Goal: Task Accomplishment & Management: Manage account settings

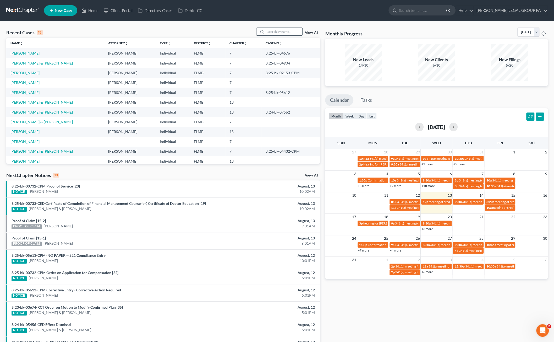
click at [281, 32] on input "search" at bounding box center [284, 32] width 37 height 8
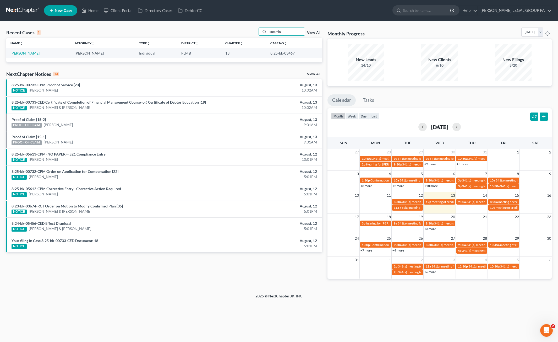
type input "cummin"
click at [19, 54] on link "[PERSON_NAME]" at bounding box center [24, 53] width 29 height 4
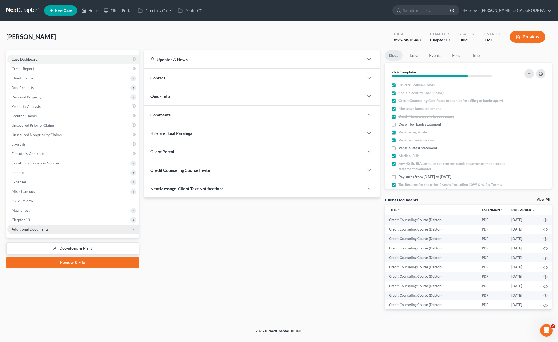
click at [30, 231] on span "Additional Documents" at bounding box center [72, 228] width 131 height 9
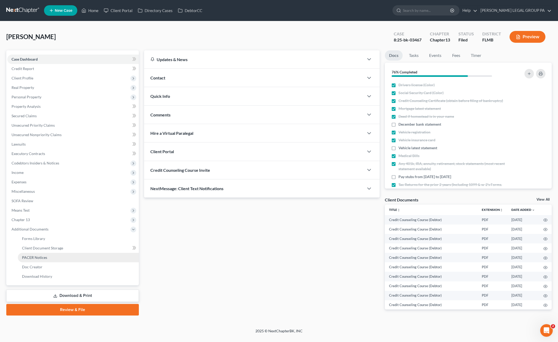
click at [33, 258] on span "PACER Notices" at bounding box center [34, 257] width 25 height 4
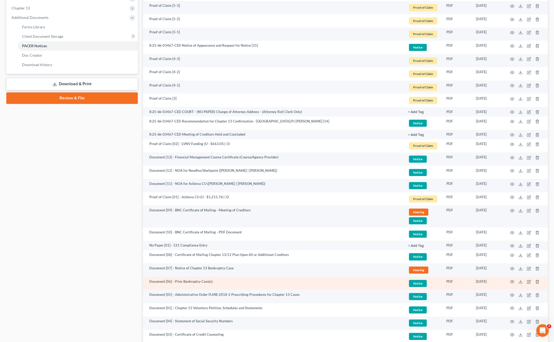
scroll to position [266, 0]
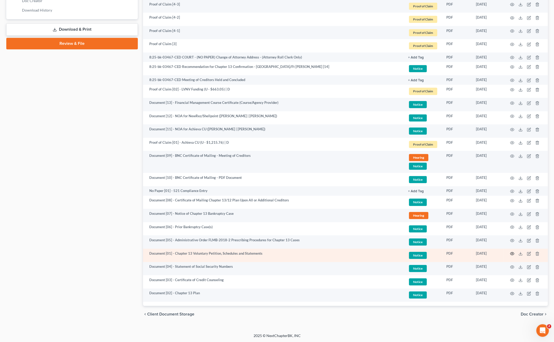
click at [511, 251] on icon "button" at bounding box center [512, 253] width 4 height 4
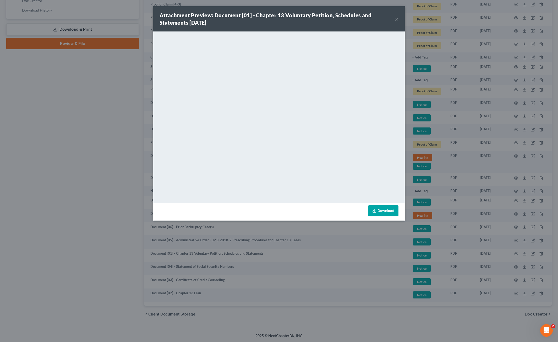
click at [396, 18] on button "×" at bounding box center [397, 19] width 4 height 6
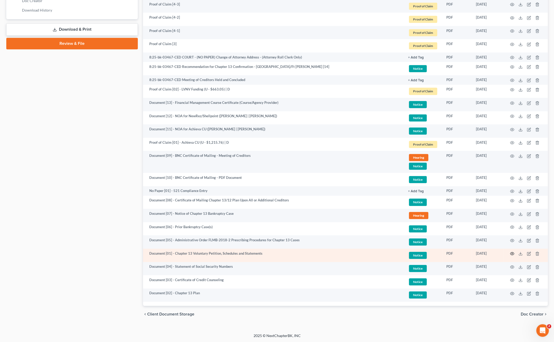
click at [512, 252] on icon "button" at bounding box center [512, 253] width 4 height 4
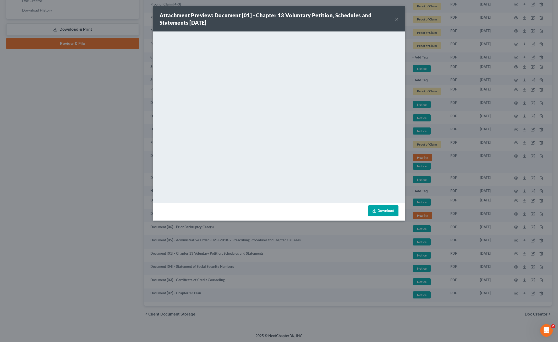
click at [397, 18] on button "×" at bounding box center [397, 19] width 4 height 6
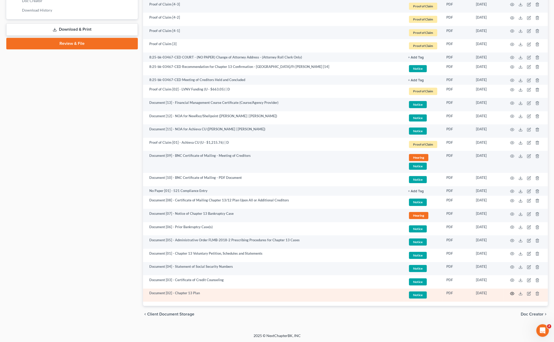
click at [513, 291] on icon "button" at bounding box center [512, 293] width 4 height 4
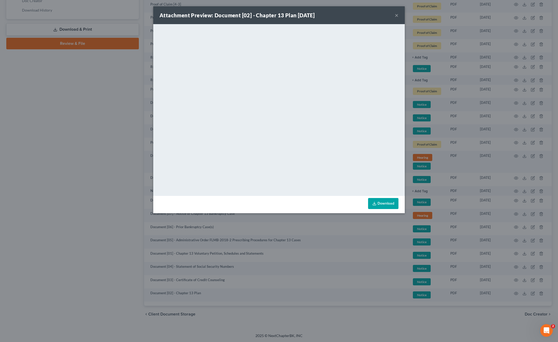
drag, startPoint x: 391, startPoint y: 16, endPoint x: 396, endPoint y: 15, distance: 5.5
click at [396, 15] on div "Attachment Preview: Document [02] - Chapter 13 Plan 05/27/2025 ×" at bounding box center [278, 15] width 251 height 18
click at [396, 15] on button "×" at bounding box center [397, 15] width 4 height 6
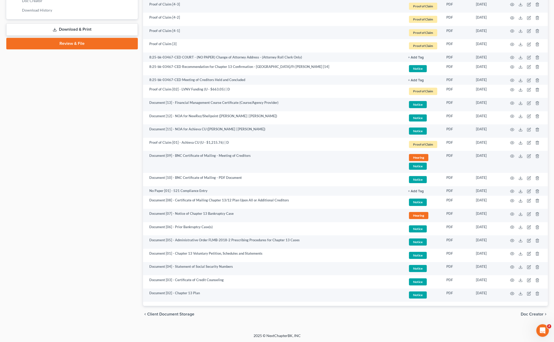
click at [121, 133] on div "Case Dashboard Payments Invoices Payments Payments Credit Report Client Profile" at bounding box center [72, 53] width 137 height 538
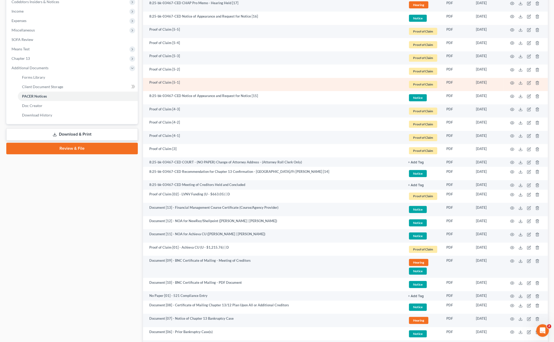
scroll to position [0, 0]
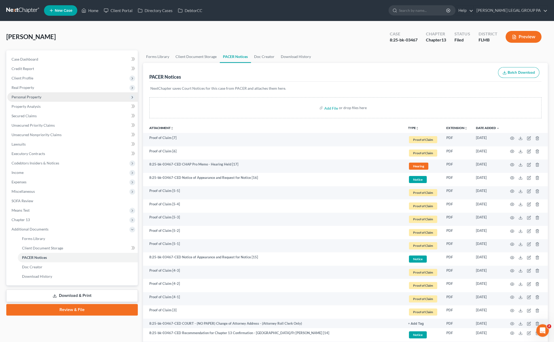
click at [29, 93] on span "Personal Property" at bounding box center [72, 96] width 130 height 9
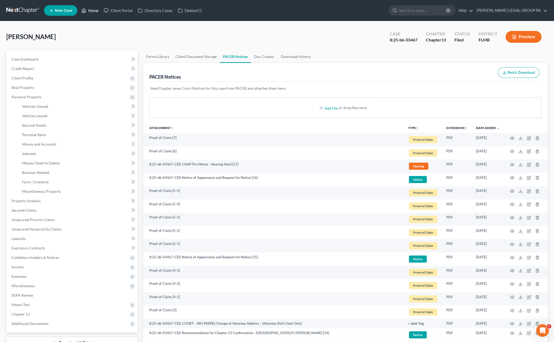
click at [94, 9] on link "Home" at bounding box center [90, 10] width 22 height 9
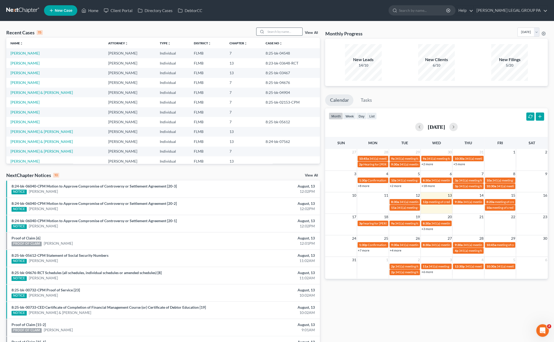
click at [277, 31] on input "search" at bounding box center [284, 32] width 37 height 8
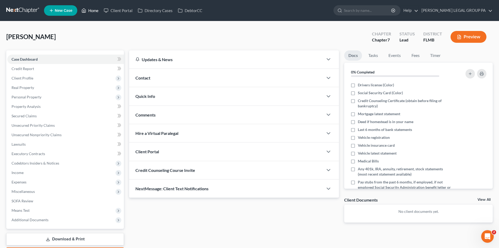
click at [84, 9] on icon at bounding box center [83, 10] width 5 height 6
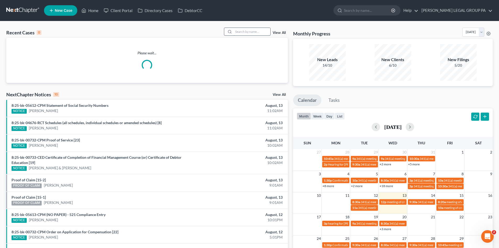
click at [244, 34] on input "search" at bounding box center [252, 32] width 37 height 8
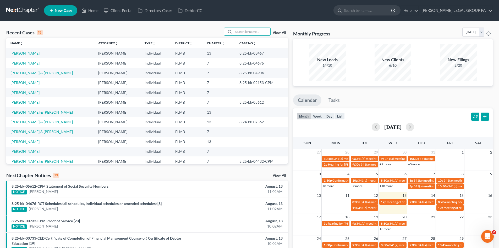
click at [32, 53] on link "Cummings, Rhonda" at bounding box center [24, 53] width 29 height 4
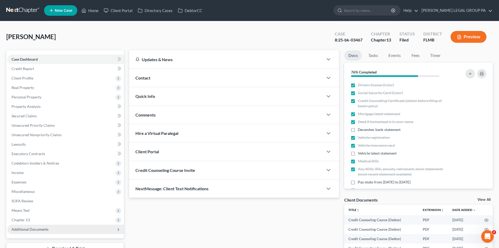
click at [31, 226] on span "Additional Documents" at bounding box center [65, 228] width 117 height 9
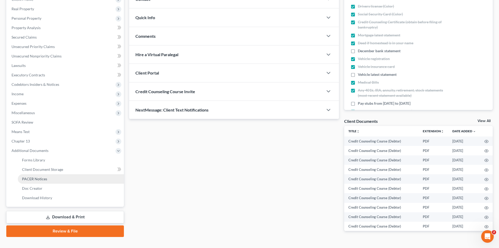
click at [31, 178] on span "PACER Notices" at bounding box center [34, 178] width 25 height 4
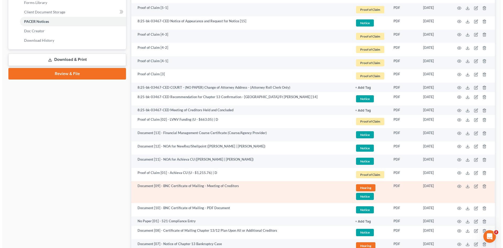
scroll to position [340, 0]
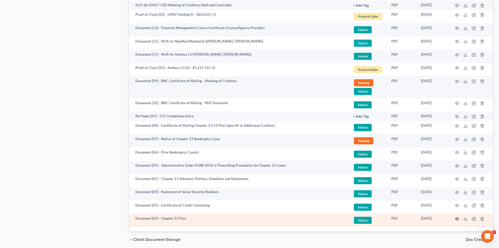
click at [457, 219] on icon "button" at bounding box center [457, 218] width 4 height 4
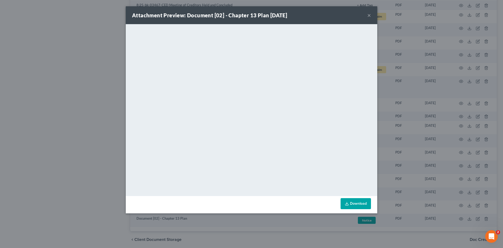
click at [370, 15] on button "×" at bounding box center [369, 15] width 4 height 6
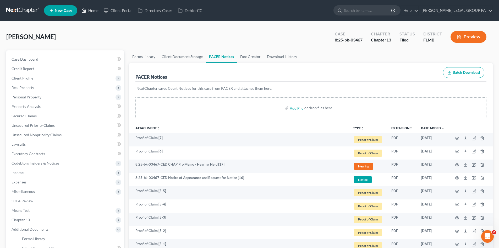
click at [95, 10] on link "Home" at bounding box center [90, 10] width 22 height 9
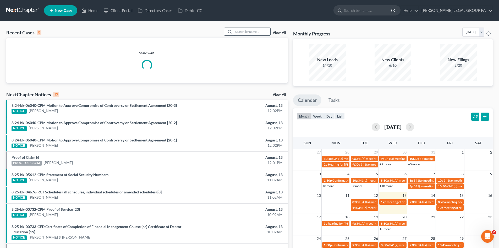
click at [241, 32] on input "search" at bounding box center [252, 32] width 37 height 8
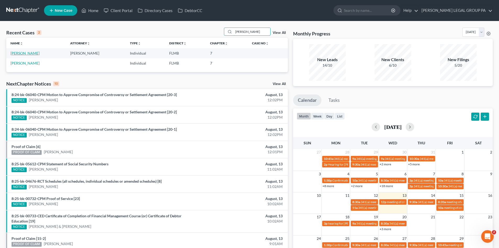
type input "winkel"
click at [28, 53] on link "Winkel, Walker" at bounding box center [24, 53] width 29 height 4
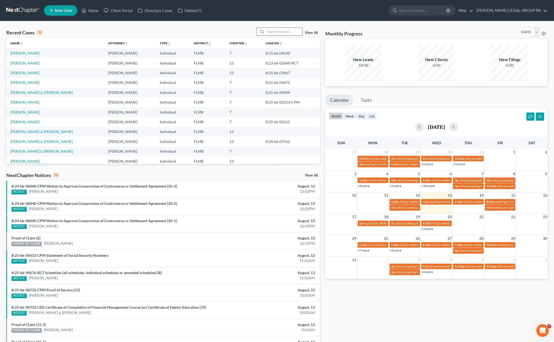
click at [284, 32] on input "search" at bounding box center [284, 32] width 37 height 8
click at [277, 33] on input "search" at bounding box center [284, 32] width 37 height 8
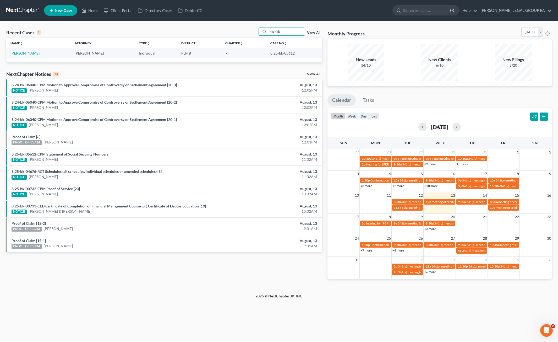
type input "nezrick"
click at [32, 53] on link "[PERSON_NAME]" at bounding box center [24, 53] width 29 height 4
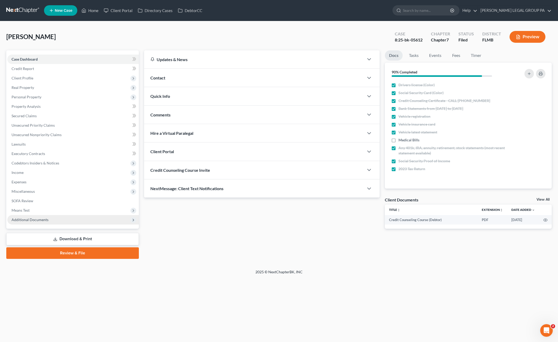
click at [31, 217] on span "Additional Documents" at bounding box center [30, 219] width 37 height 4
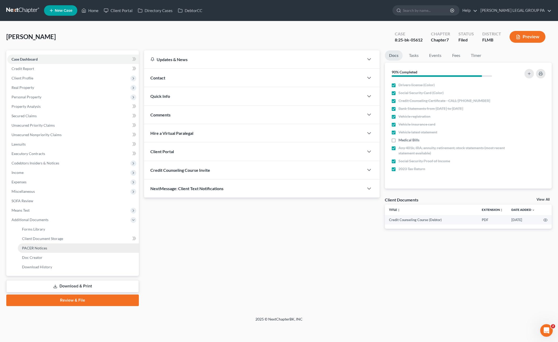
click at [42, 251] on link "PACER Notices" at bounding box center [78, 247] width 121 height 9
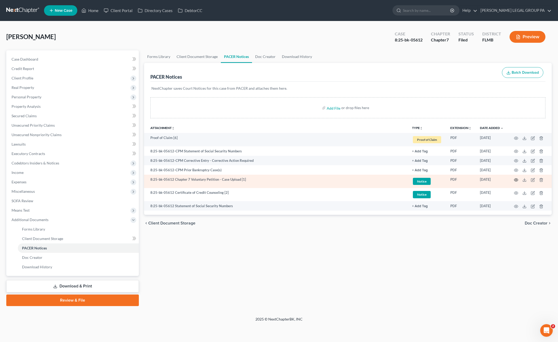
click at [516, 178] on icon "button" at bounding box center [516, 180] width 4 height 4
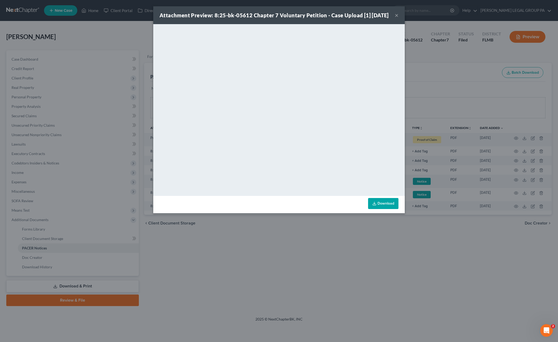
click at [395, 18] on button "×" at bounding box center [397, 15] width 4 height 6
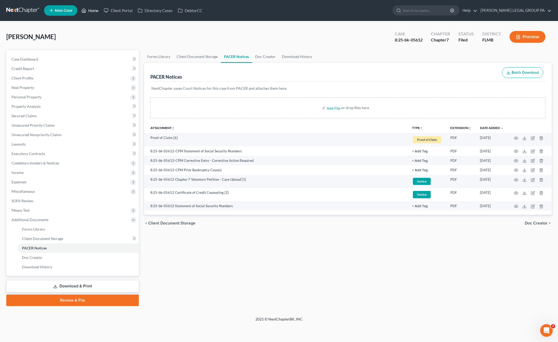
click at [85, 12] on icon at bounding box center [83, 10] width 5 height 6
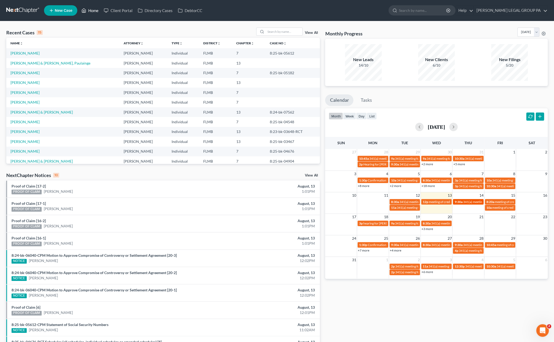
click at [462, 201] on span "9:30a" at bounding box center [458, 202] width 8 height 4
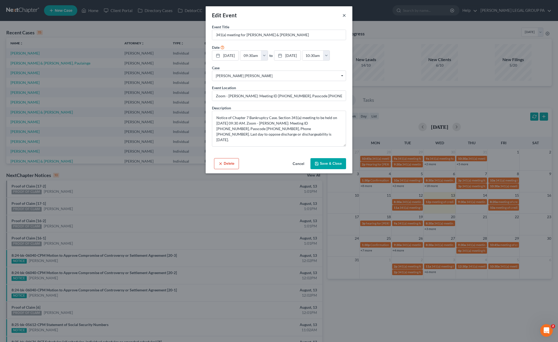
click at [345, 13] on button "×" at bounding box center [344, 15] width 4 height 6
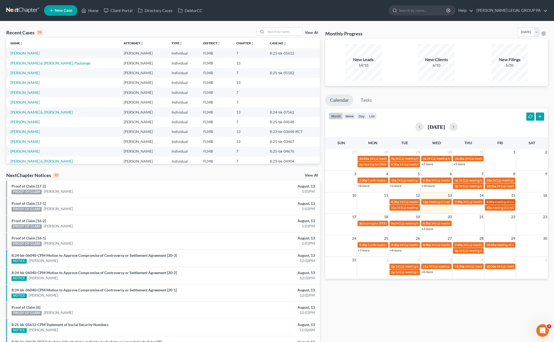
click at [506, 201] on span "meeting of creditors for Veronica Papas" at bounding box center [523, 202] width 57 height 4
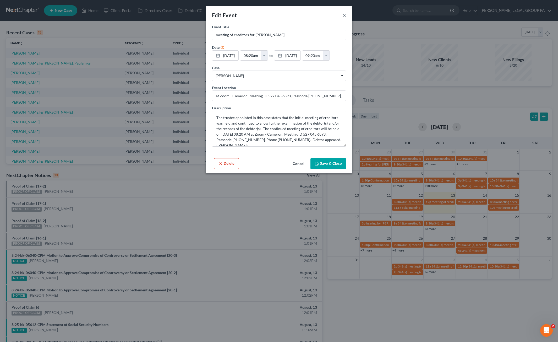
click at [344, 16] on button "×" at bounding box center [344, 15] width 4 height 6
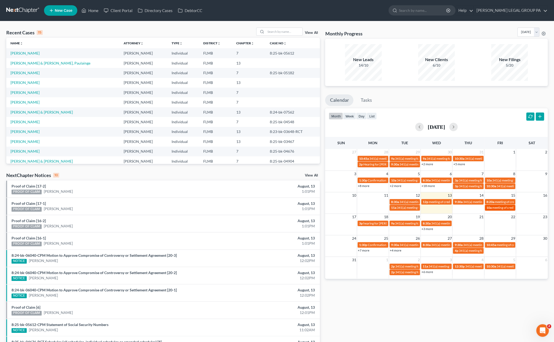
click at [499, 206] on span "meeting of creditors for Deborah Lollar" at bounding box center [520, 207] width 57 height 4
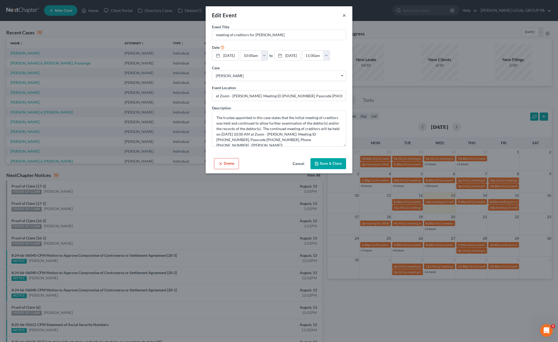
click at [343, 15] on button "×" at bounding box center [344, 15] width 4 height 6
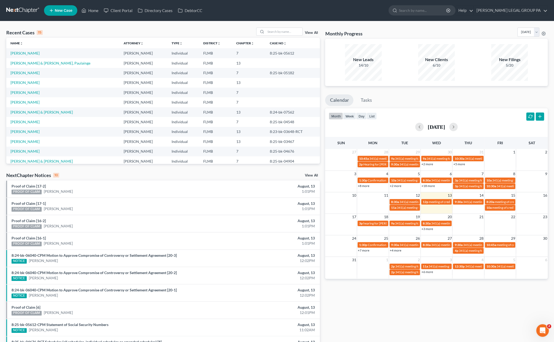
click at [72, 174] on div "NextChapter Notices 10 View All" at bounding box center [163, 176] width 314 height 8
click at [378, 220] on td "3p hearing for Elaine Monagas" at bounding box center [373, 225] width 32 height 11
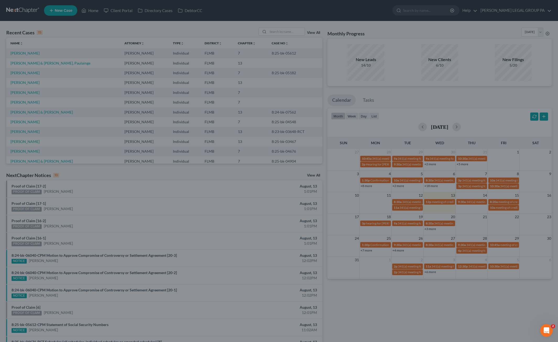
click at [378, 223] on div "New Event × Event Title * Date 8/18/2025 close Date 8/18/2025 Time 12:00 AM che…" at bounding box center [279, 171] width 558 height 342
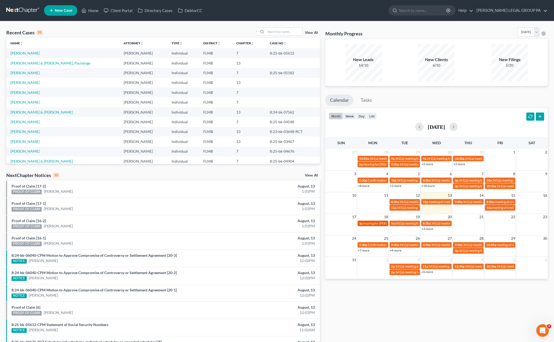
click at [372, 223] on span "hearing for Elaine Monagas" at bounding box center [383, 223] width 40 height 4
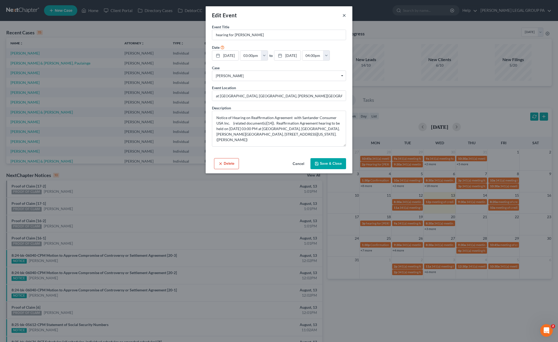
click at [344, 15] on button "×" at bounding box center [344, 15] width 4 height 6
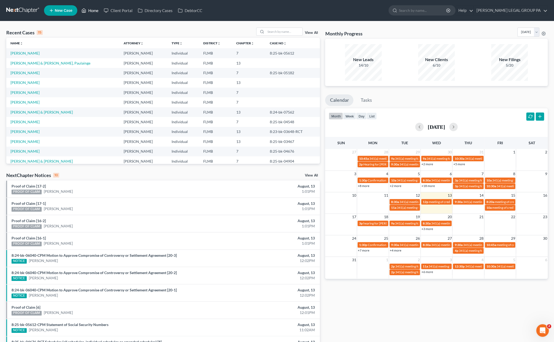
click at [91, 9] on link "Home" at bounding box center [90, 10] width 22 height 9
click at [91, 10] on link "Home" at bounding box center [90, 10] width 22 height 9
click at [279, 32] on input "search" at bounding box center [284, 32] width 37 height 8
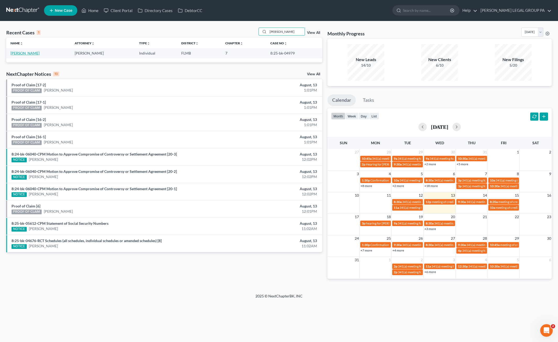
type input "detrick"
click at [27, 52] on link "[PERSON_NAME]" at bounding box center [24, 53] width 29 height 4
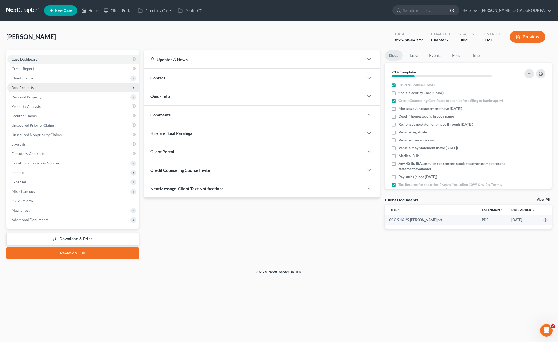
click at [24, 89] on span "Real Property" at bounding box center [23, 87] width 23 height 4
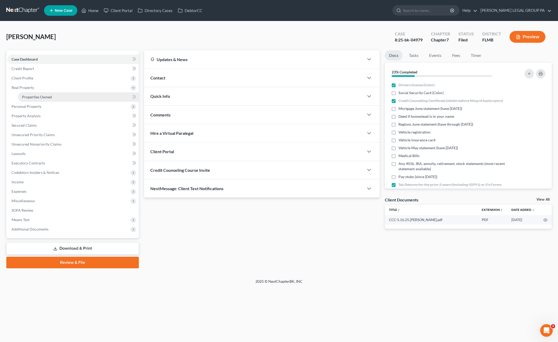
click at [36, 95] on span "Properties Owned" at bounding box center [37, 97] width 30 height 4
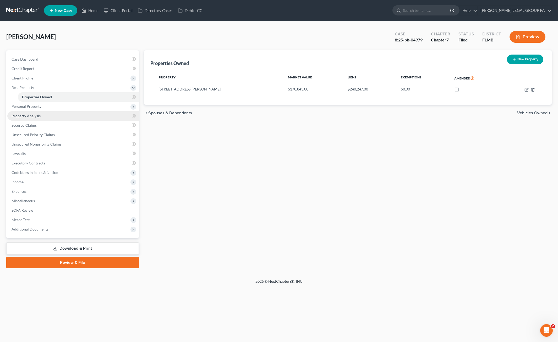
click at [36, 116] on span "Property Analysis" at bounding box center [26, 115] width 29 height 4
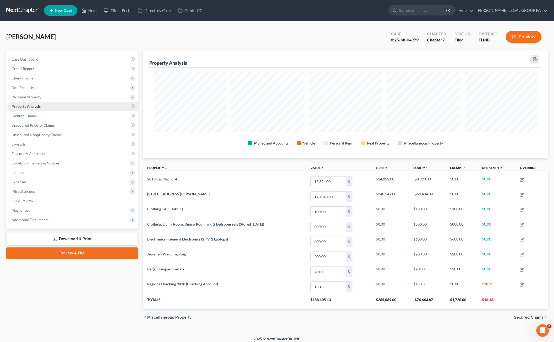
scroll to position [108, 404]
click at [32, 87] on span "Real Property" at bounding box center [23, 87] width 23 height 4
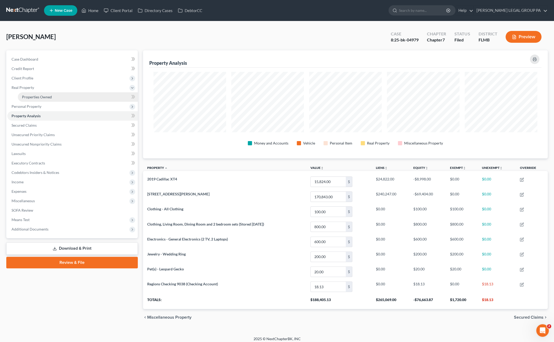
click at [35, 94] on link "Properties Owned" at bounding box center [78, 96] width 120 height 9
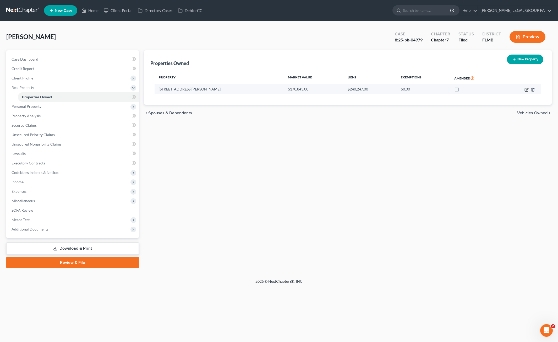
click at [526, 88] on icon "button" at bounding box center [526, 89] width 4 height 4
select select "9"
select select "25"
select select "0"
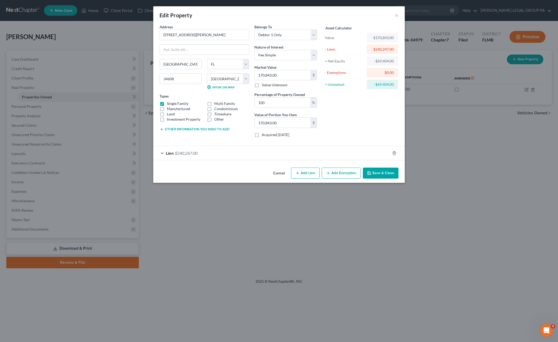
click at [391, 171] on button "Save & Close" at bounding box center [381, 172] width 36 height 11
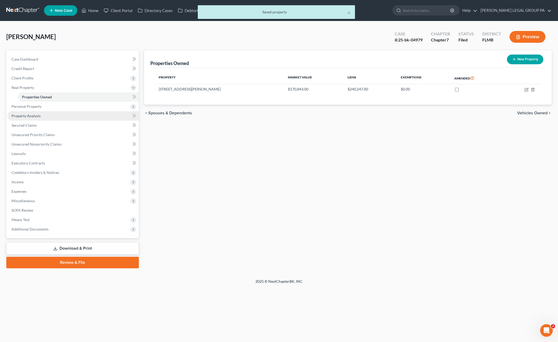
click at [35, 116] on span "Property Analysis" at bounding box center [26, 115] width 29 height 4
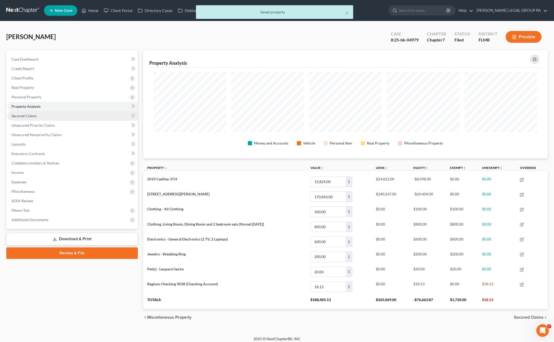
scroll to position [108, 404]
click at [28, 77] on span "Client Profile" at bounding box center [23, 78] width 22 height 4
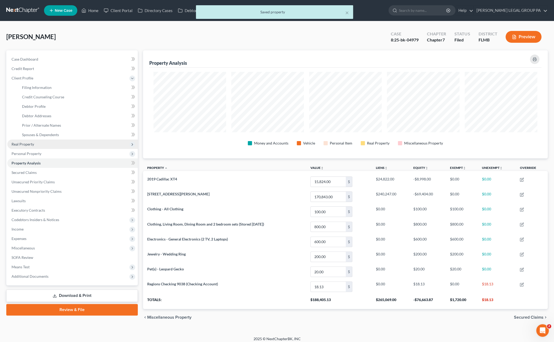
click at [29, 143] on span "Real Property" at bounding box center [23, 144] width 23 height 4
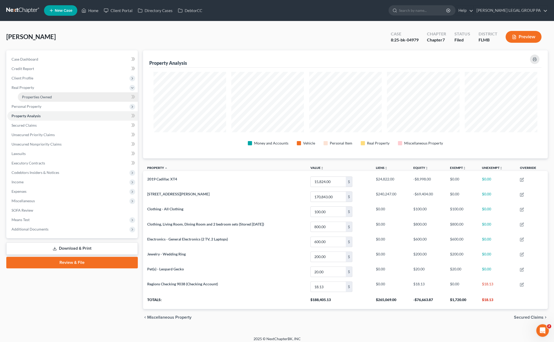
click at [24, 98] on span "Properties Owned" at bounding box center [37, 97] width 30 height 4
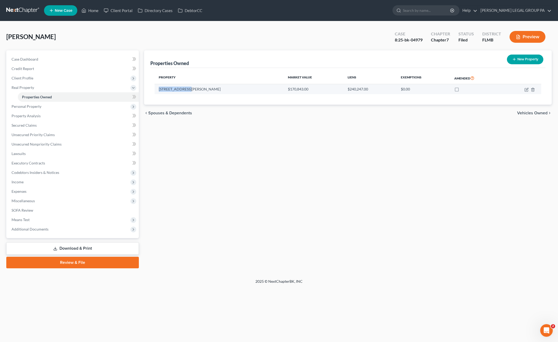
drag, startPoint x: 188, startPoint y: 89, endPoint x: 157, endPoint y: 88, distance: 31.4
click at [157, 88] on td "8364 Eldridge Rd" at bounding box center [219, 89] width 129 height 10
copy td "8364 Eldridge Rd"
click at [110, 30] on div "Detrick, Michelle Upgraded Case 8:25-bk-04979 Chapter Chapter 7 Status Filed Di…" at bounding box center [278, 39] width 545 height 23
click at [88, 12] on link "Home" at bounding box center [90, 10] width 22 height 9
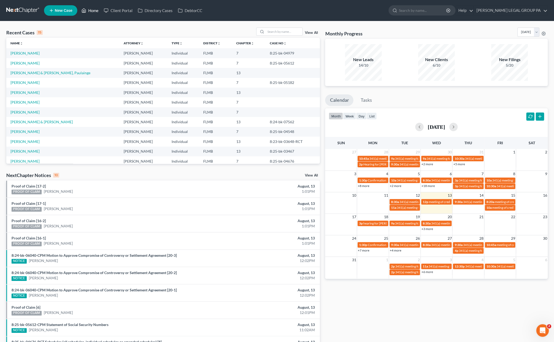
click at [91, 10] on link "Home" at bounding box center [90, 10] width 22 height 9
click at [74, 29] on div "Recent Cases 15 View All" at bounding box center [163, 33] width 314 height 10
drag, startPoint x: 300, startPoint y: 32, endPoint x: 297, endPoint y: 32, distance: 2.9
click at [300, 32] on input "search" at bounding box center [284, 32] width 37 height 8
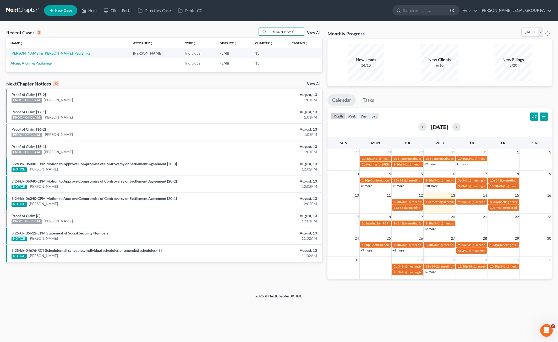
type input "alcime"
click at [27, 53] on link "[PERSON_NAME] & [PERSON_NAME], Paulainge" at bounding box center [50, 53] width 80 height 4
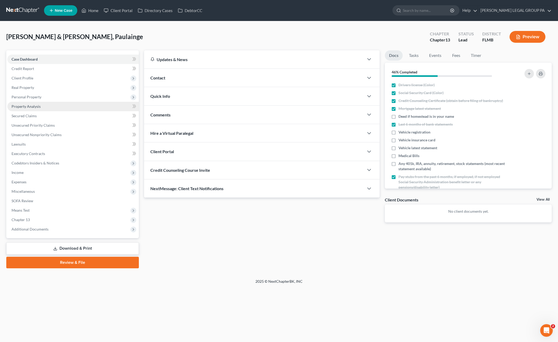
click at [31, 105] on span "Property Analysis" at bounding box center [26, 106] width 29 height 4
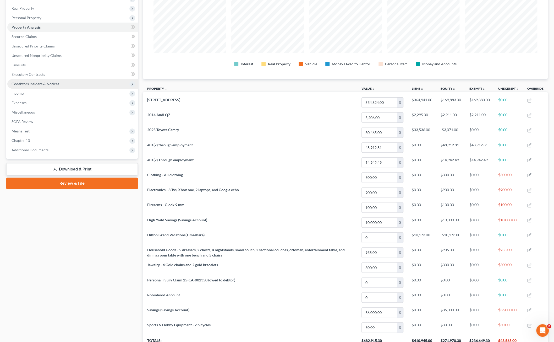
scroll to position [16, 0]
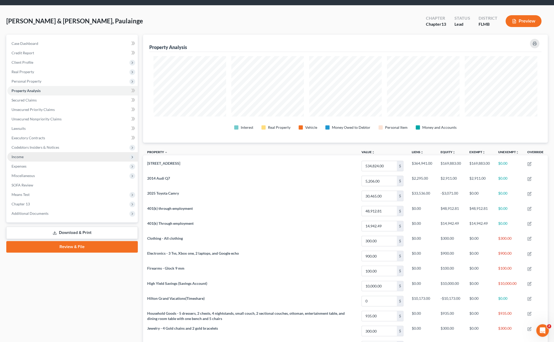
click at [19, 158] on span "Income" at bounding box center [18, 156] width 12 height 4
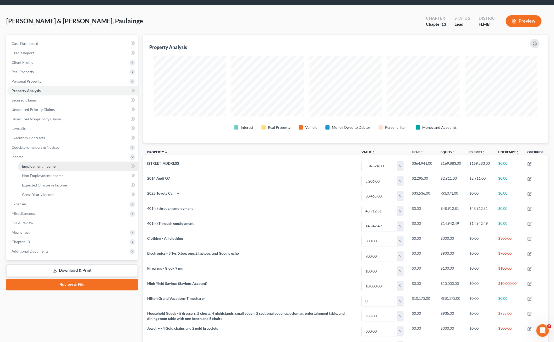
click at [30, 163] on link "Employment Income" at bounding box center [78, 165] width 120 height 9
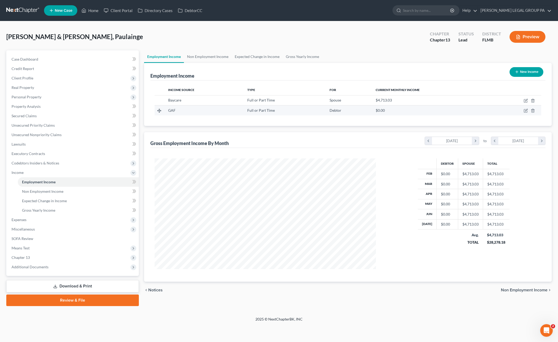
scroll to position [111, 232]
click at [525, 109] on icon "button" at bounding box center [526, 110] width 4 height 4
select select "0"
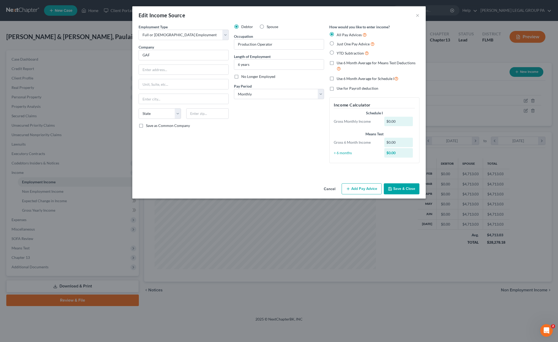
click at [404, 190] on button "Save & Close" at bounding box center [402, 188] width 36 height 11
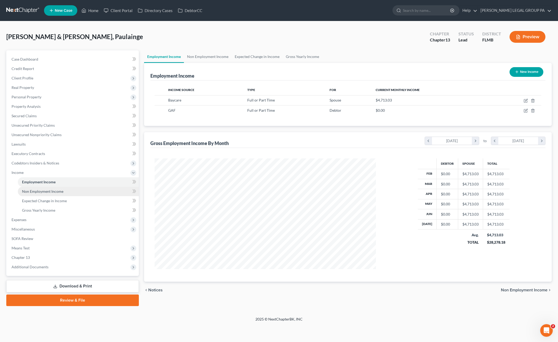
click at [42, 190] on span "Non Employment Income" at bounding box center [42, 191] width 41 height 4
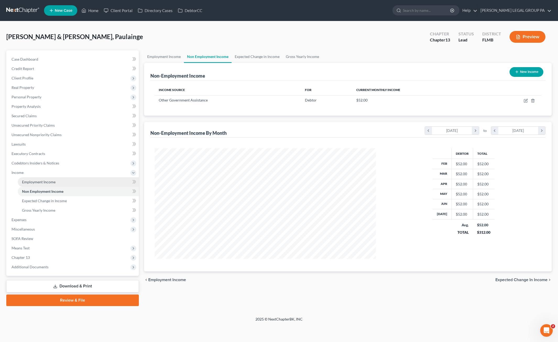
click at [41, 180] on span "Employment Income" at bounding box center [39, 181] width 34 height 4
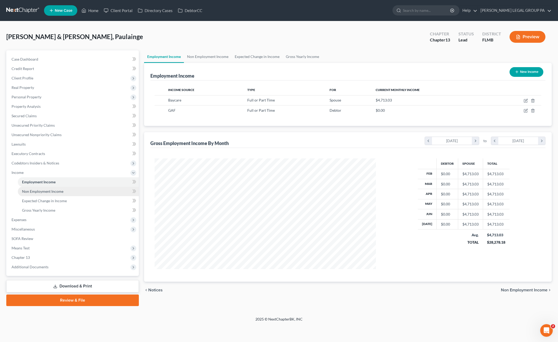
scroll to position [111, 232]
click at [41, 191] on span "Non Employment Income" at bounding box center [42, 191] width 41 height 4
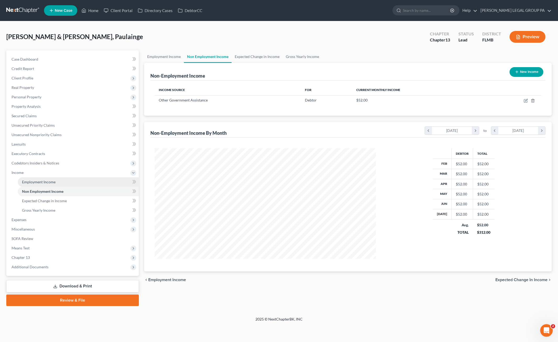
scroll to position [111, 232]
click at [526, 98] on td at bounding box center [514, 100] width 56 height 10
click at [525, 99] on icon "button" at bounding box center [526, 100] width 4 height 4
select select "5"
select select "0"
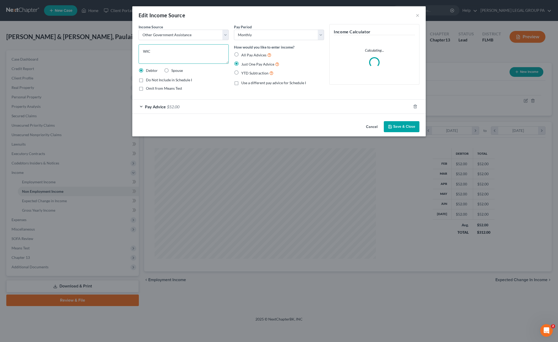
drag, startPoint x: 155, startPoint y: 52, endPoint x: 120, endPoint y: 45, distance: 34.7
click at [120, 45] on div "Edit Income Source × Income Source * Select Unemployment Disability (from emplo…" at bounding box center [279, 171] width 558 height 342
click at [379, 126] on button "Cancel" at bounding box center [372, 127] width 20 height 10
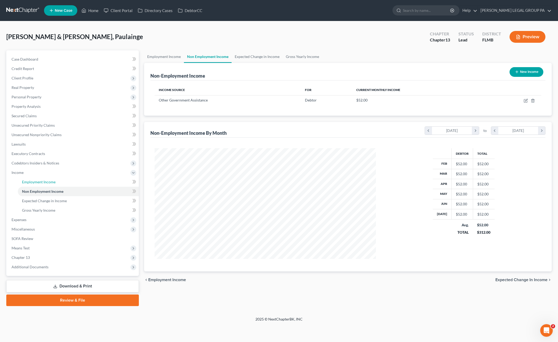
drag, startPoint x: 36, startPoint y: 180, endPoint x: 135, endPoint y: 157, distance: 101.7
click at [36, 180] on span "Employment Income" at bounding box center [39, 181] width 34 height 4
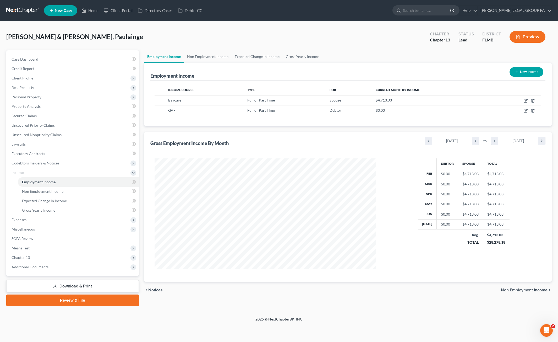
scroll to position [111, 232]
click at [525, 110] on icon "button" at bounding box center [526, 110] width 4 height 4
select select "0"
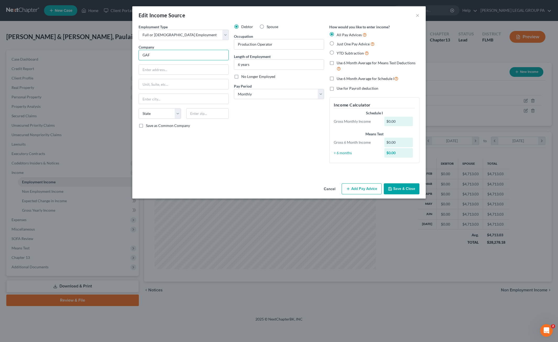
drag, startPoint x: 156, startPoint y: 55, endPoint x: 116, endPoint y: 48, distance: 40.9
click at [116, 48] on div "Edit Income Source × Employment Type * Select Full or Part Time Employment Self…" at bounding box center [279, 171] width 558 height 342
type input "Building Materials Manufacturing LLC"
type input "1 Campus Dr"
drag, startPoint x: 208, startPoint y: 112, endPoint x: 217, endPoint y: 112, distance: 8.4
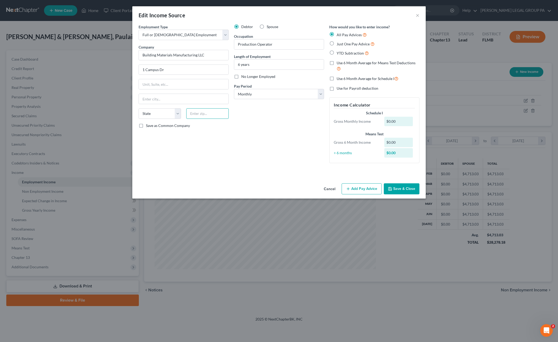
click at [208, 112] on input "text" at bounding box center [207, 113] width 42 height 10
type input "07054"
type input "Parsippany"
select select "33"
click at [284, 131] on div "Debtor Spouse Occupation Production Operator Length of Employment 6 years No Lo…" at bounding box center [278, 95] width 95 height 143
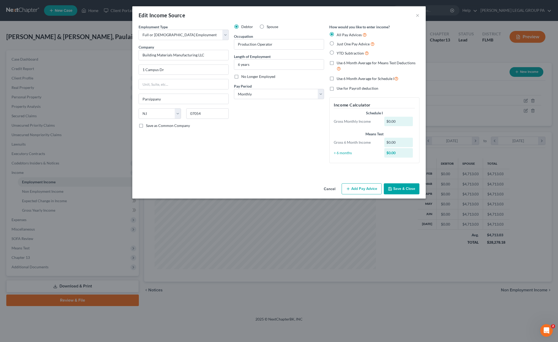
click at [337, 43] on label "Just One Pay Advice" at bounding box center [356, 44] width 38 height 6
click at [339, 43] on input "Just One Pay Advice" at bounding box center [340, 42] width 3 height 3
radio input "true"
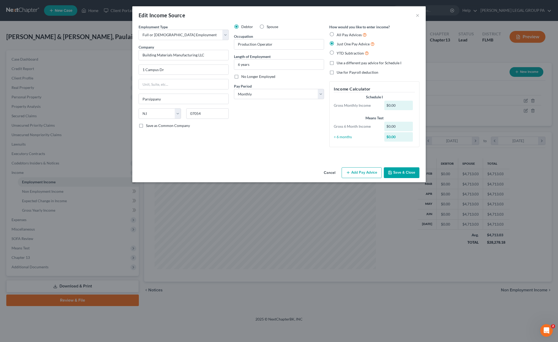
click at [362, 169] on button "Add Pay Advice" at bounding box center [362, 172] width 40 height 11
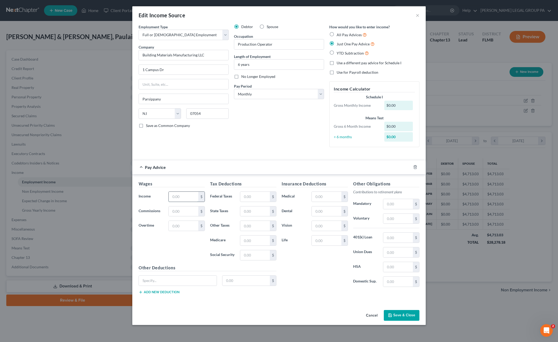
click at [180, 197] on input "text" at bounding box center [184, 196] width 30 height 10
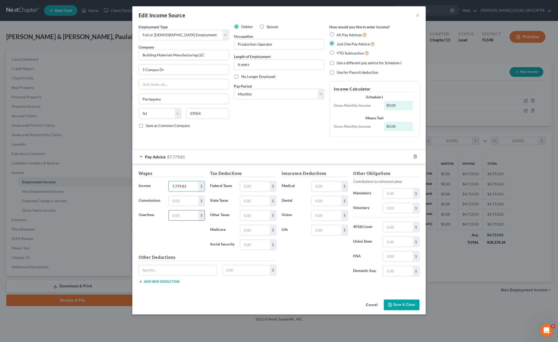
type input "7,779.81"
click at [173, 215] on input "text" at bounding box center [184, 215] width 30 height 10
type input "2,528.79"
click at [158, 237] on div "Wages Income * 7,779.81 $ Commissions $ Overtime 2,528.79 $" at bounding box center [172, 212] width 72 height 84
click at [250, 187] on input "text" at bounding box center [255, 186] width 30 height 10
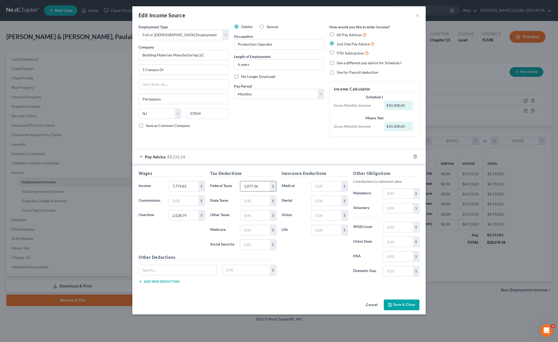
type input "1,077.36"
type input "149.48"
type input "639.13"
click at [328, 185] on input "text" at bounding box center [327, 186] width 30 height 10
click at [394, 206] on input "text" at bounding box center [398, 208] width 30 height 10
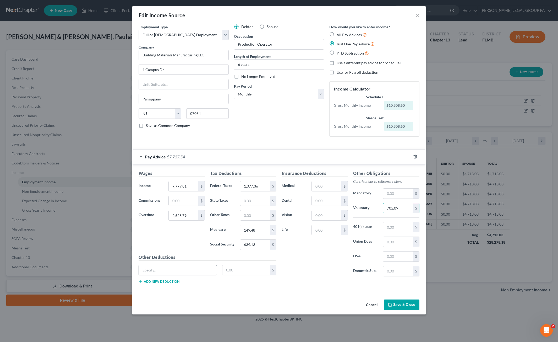
type input "705.09"
drag, startPoint x: 153, startPoint y: 264, endPoint x: 155, endPoint y: 266, distance: 3.4
click at [153, 265] on input "text" at bounding box center [178, 270] width 78 height 10
type input "Cap Loan"
type input "247.95"
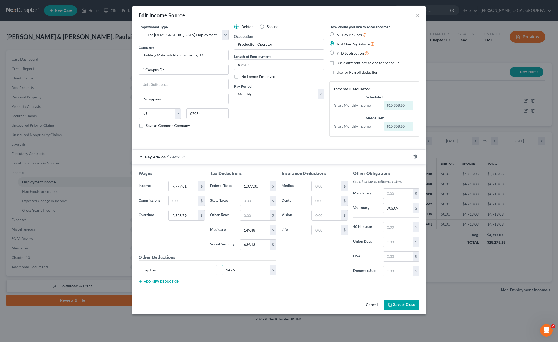
click at [169, 279] on button "Add new deduction" at bounding box center [159, 281] width 41 height 4
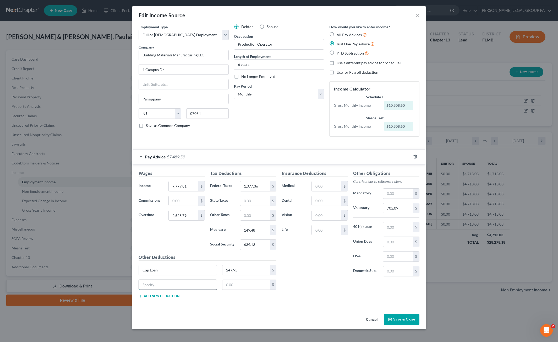
click at [155, 283] on input "text" at bounding box center [178, 284] width 78 height 10
type input "Uniforms"
type input "42.00"
click at [394, 316] on button "Save & Close" at bounding box center [402, 319] width 36 height 11
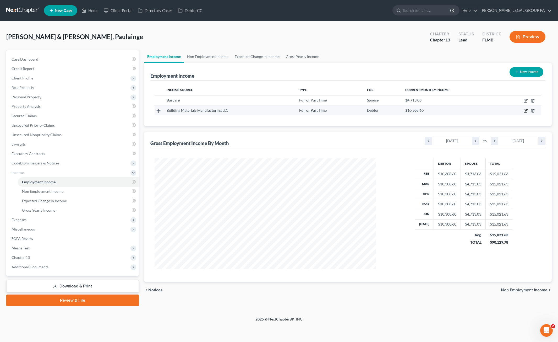
click at [524, 109] on icon "button" at bounding box center [526, 110] width 4 height 4
select select "0"
select select "33"
select select "0"
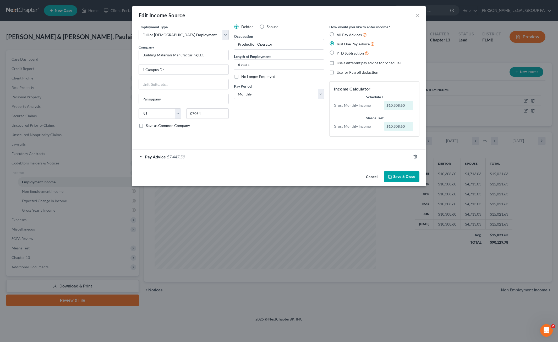
click at [172, 155] on span "$7,447.59" at bounding box center [176, 156] width 18 height 5
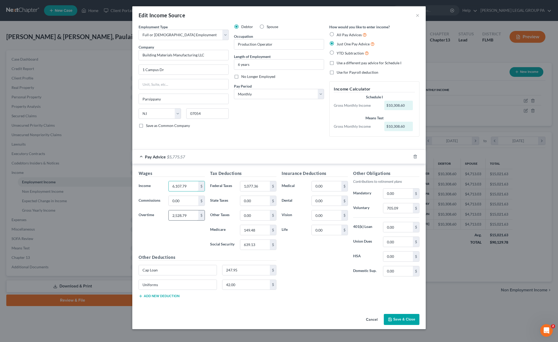
type input "6,107.79"
type input "1,866.05"
click at [265, 185] on input "1,077.36" at bounding box center [255, 186] width 30 height 10
type input "851.39"
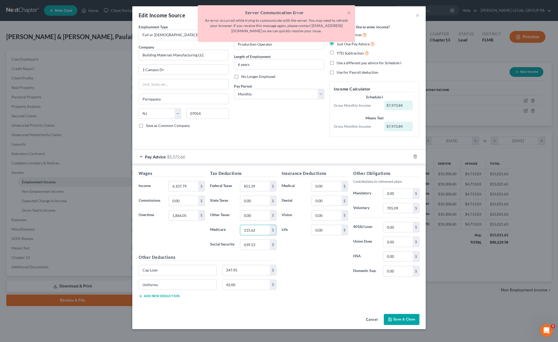
type input "115.62"
type input "494.38"
click at [325, 188] on input "0.00" at bounding box center [327, 186] width 30 height 10
click at [315, 260] on div "Insurance Deductions Medical 0.00 $ Dental 0.00 $ Vision 0.00 $ Life 0.00 $" at bounding box center [315, 225] width 72 height 110
click at [405, 207] on input "705.09" at bounding box center [398, 208] width 30 height 10
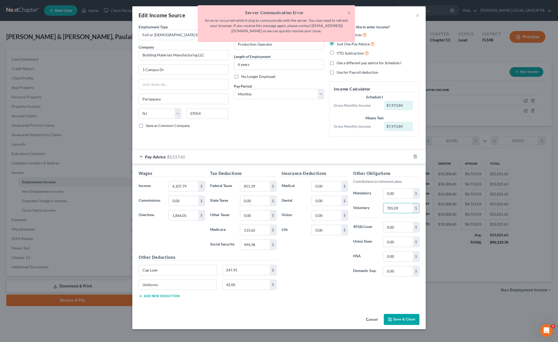
type input "4"
type input "541.65"
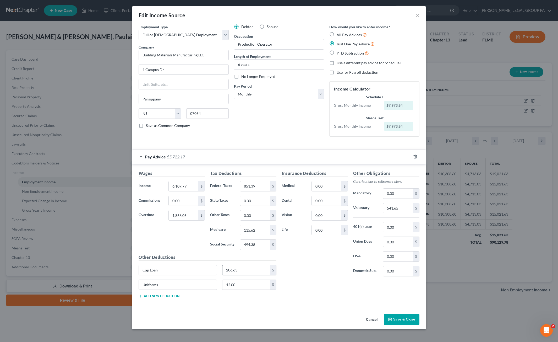
type input "206.63"
type input "35.00"
click at [397, 320] on button "Save & Close" at bounding box center [402, 319] width 36 height 11
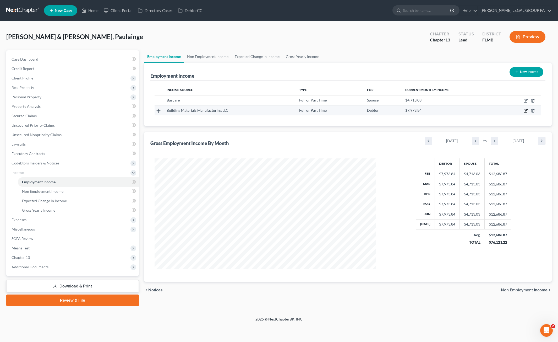
click at [525, 110] on icon "button" at bounding box center [526, 110] width 4 height 4
select select "0"
select select "33"
select select "0"
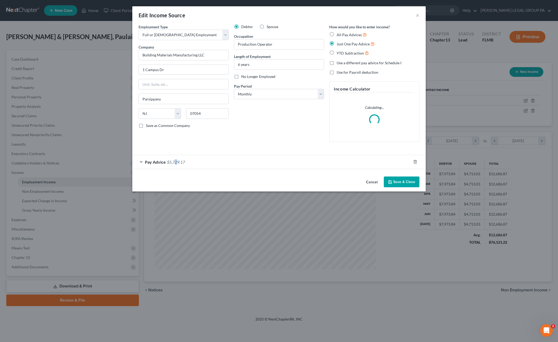
click at [176, 162] on span "$5,729.17" at bounding box center [176, 161] width 18 height 5
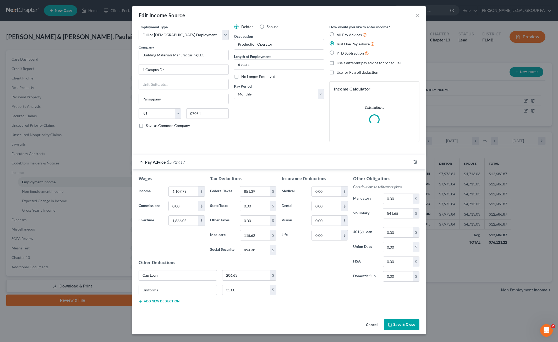
click at [188, 155] on div "Pay Advice $5,729.17" at bounding box center [271, 162] width 279 height 14
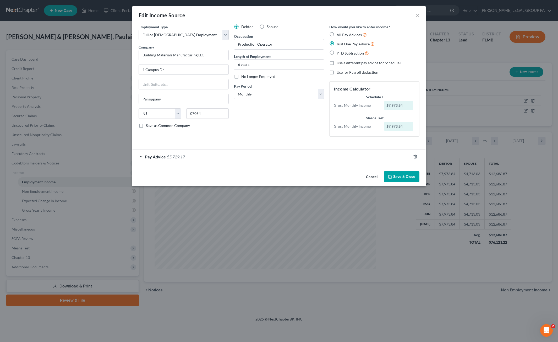
click at [400, 181] on button "Save & Close" at bounding box center [402, 176] width 36 height 11
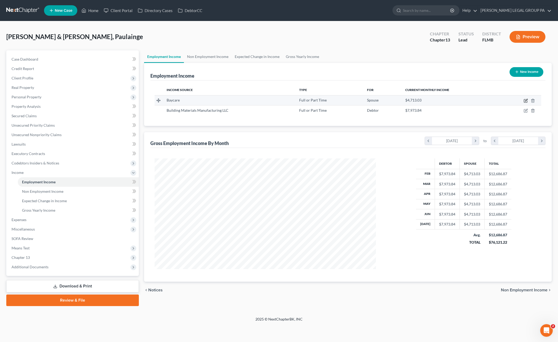
click at [526, 98] on icon "button" at bounding box center [526, 100] width 4 height 4
select select "0"
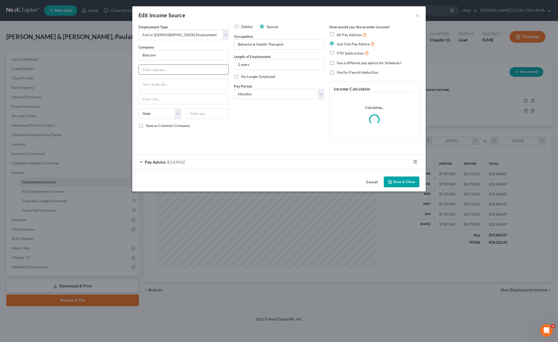
click at [162, 67] on input "text" at bounding box center [184, 70] width 90 height 10
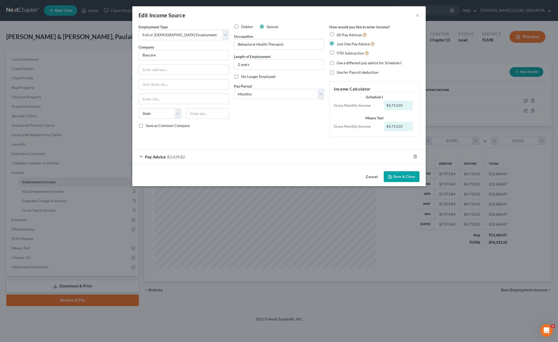
click at [411, 179] on button "Save & Close" at bounding box center [402, 176] width 36 height 11
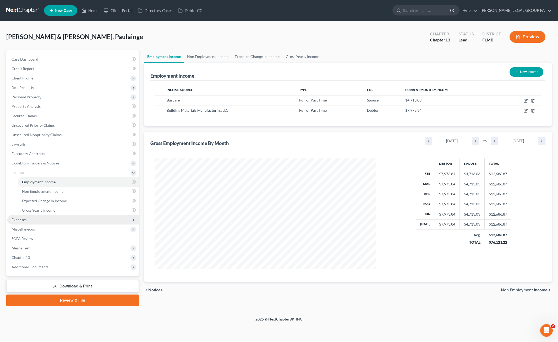
click at [29, 218] on span "Expenses" at bounding box center [72, 219] width 131 height 9
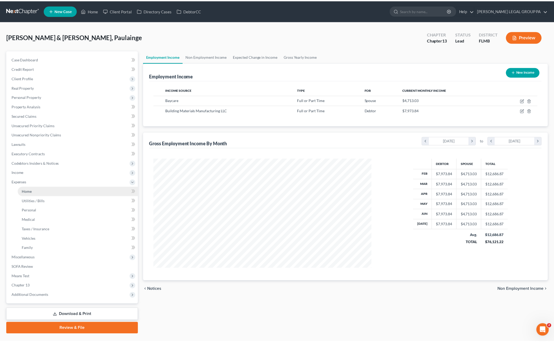
scroll to position [261811, 261691]
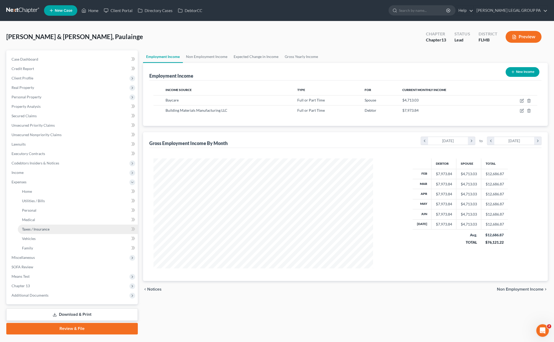
click at [32, 232] on link "Taxes / Insurance" at bounding box center [78, 228] width 120 height 9
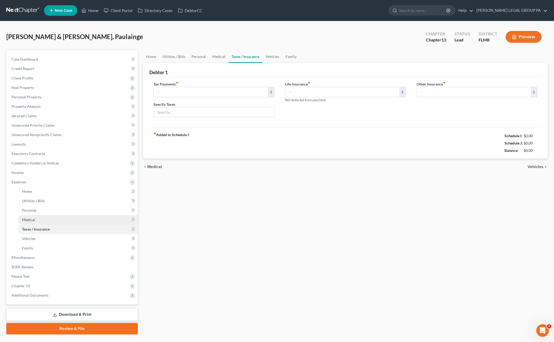
type input "0.00"
type input "360.00"
type input "0.00"
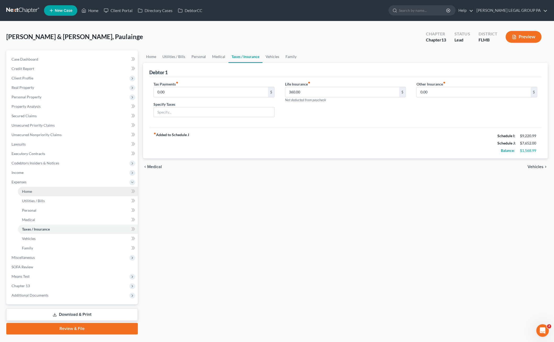
drag, startPoint x: 26, startPoint y: 191, endPoint x: 33, endPoint y: 193, distance: 6.9
click at [27, 191] on span "Home" at bounding box center [27, 191] width 10 height 4
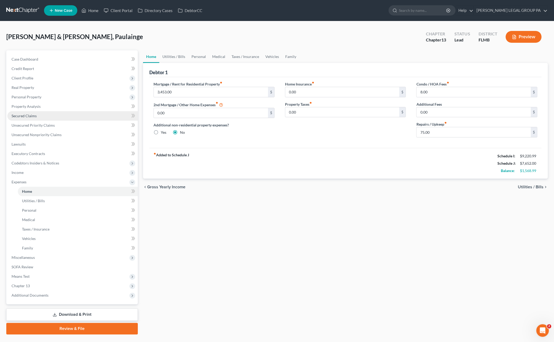
click at [28, 112] on link "Secured Claims" at bounding box center [72, 115] width 130 height 9
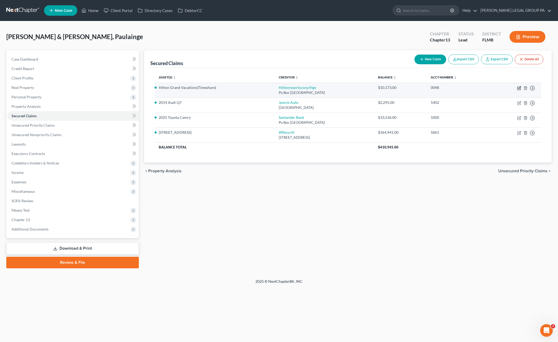
click at [518, 87] on icon "button" at bounding box center [519, 88] width 4 height 4
select select "9"
select select "0"
select select "2"
select select "0"
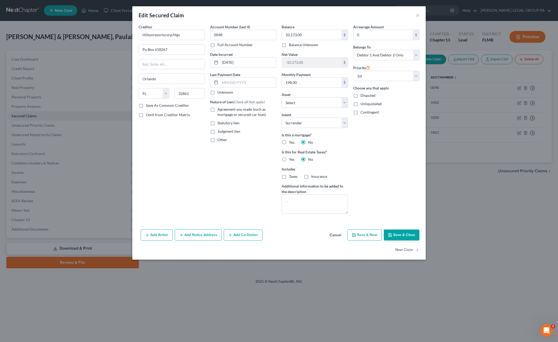
click at [217, 108] on label "Agreement you made (such as mortgage or secured car loan)" at bounding box center [246, 112] width 59 height 10
click at [219, 108] on input "Agreement you made (such as mortgage or secured car loan)" at bounding box center [220, 108] width 3 height 3
checkbox input "true"
click at [394, 233] on button "Save & Close" at bounding box center [402, 234] width 36 height 11
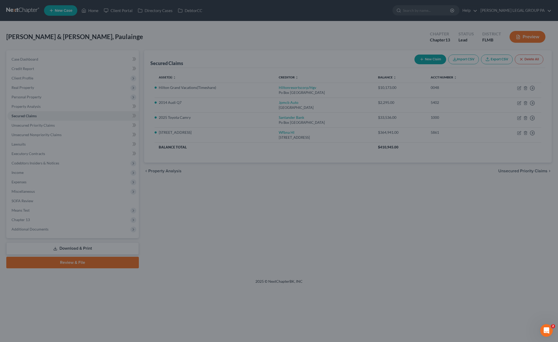
select select "5"
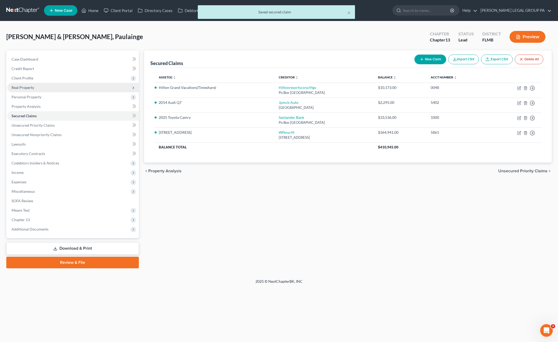
click at [33, 88] on span "Real Property" at bounding box center [23, 87] width 23 height 4
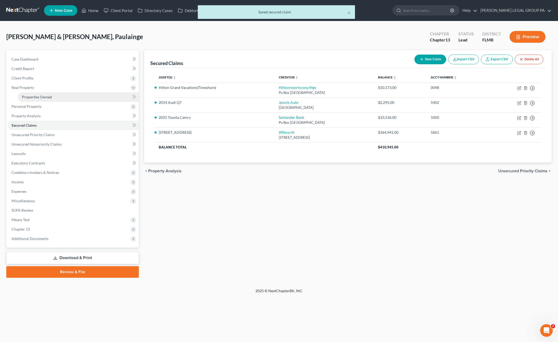
click at [34, 96] on span "Properties Owned" at bounding box center [37, 97] width 30 height 4
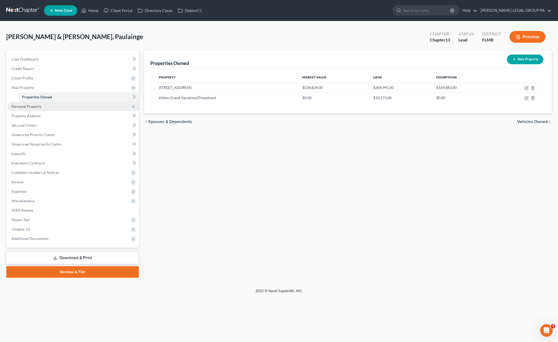
click at [32, 104] on span "Personal Property" at bounding box center [27, 106] width 30 height 4
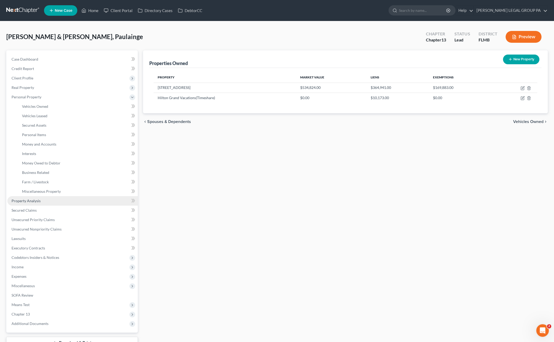
click at [34, 199] on span "Property Analysis" at bounding box center [26, 200] width 29 height 4
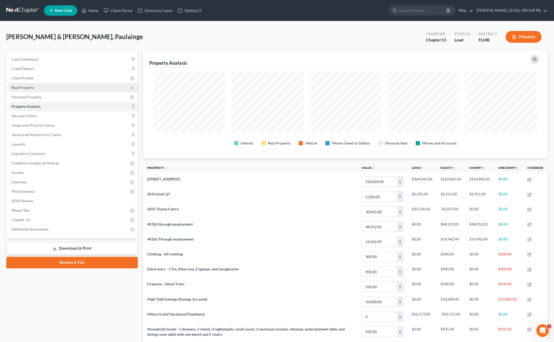
scroll to position [108, 404]
click at [29, 96] on span "Personal Property" at bounding box center [27, 97] width 30 height 4
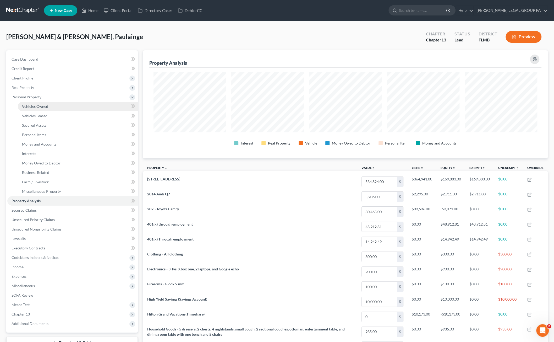
click at [32, 106] on span "Vehicles Owned" at bounding box center [35, 106] width 26 height 4
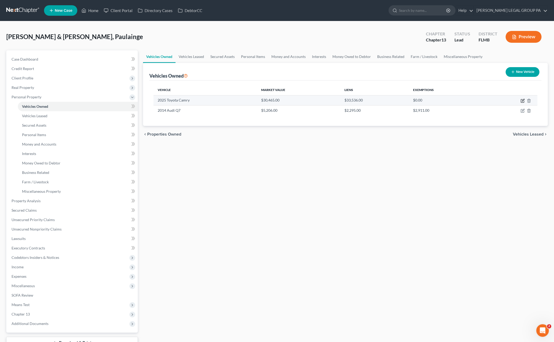
click at [521, 99] on icon "button" at bounding box center [522, 100] width 3 height 3
select select "0"
select select "1"
select select "2"
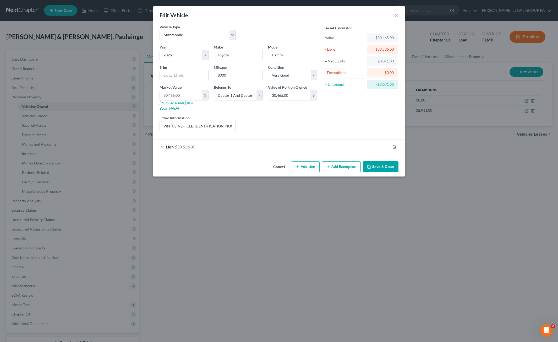
click at [381, 161] on button "Save & Close" at bounding box center [381, 166] width 36 height 11
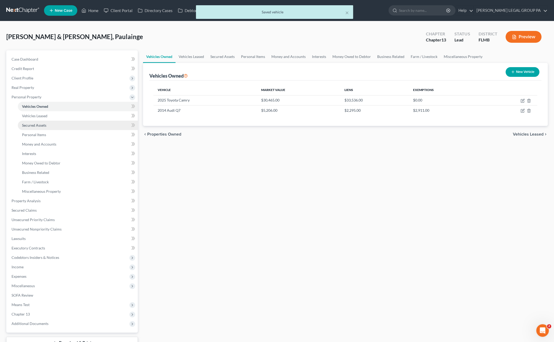
click at [44, 126] on span "Secured Assets" at bounding box center [34, 125] width 24 height 4
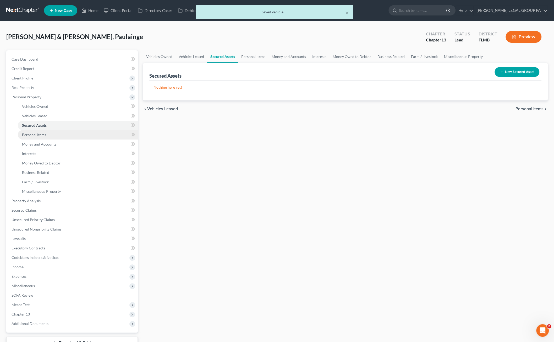
click at [44, 135] on span "Personal Items" at bounding box center [34, 134] width 24 height 4
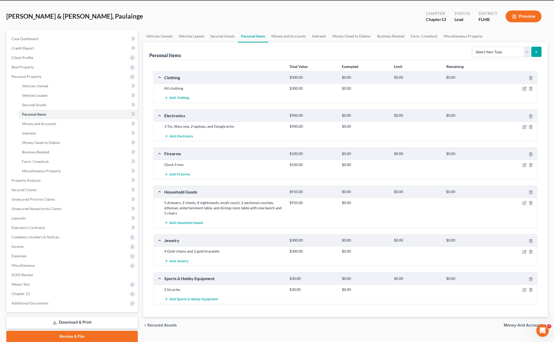
scroll to position [40, 0]
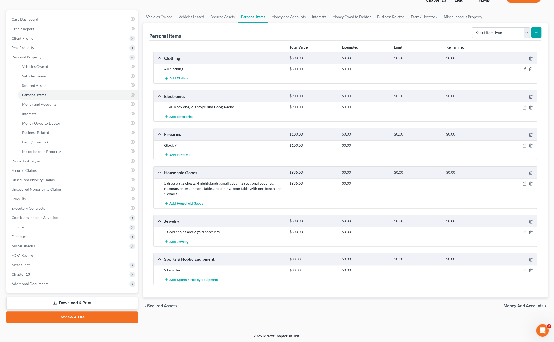
click at [525, 181] on icon "button" at bounding box center [524, 183] width 4 height 4
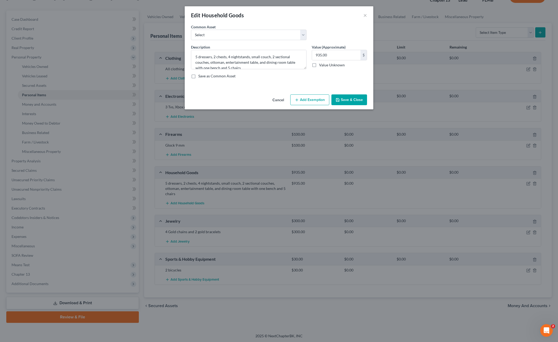
click at [311, 102] on button "Add Exemption" at bounding box center [309, 99] width 39 height 11
select select "2"
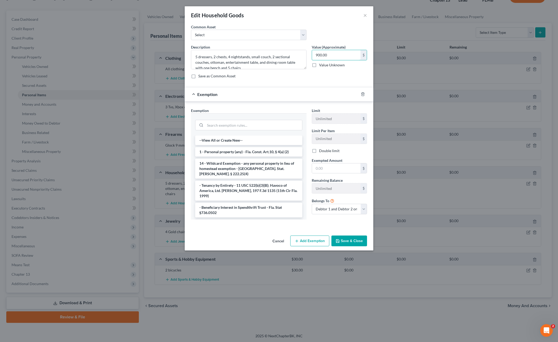
type input "900.00"
click at [319, 151] on label "Double limit" at bounding box center [329, 150] width 20 height 5
click at [321, 151] on input "Double limit" at bounding box center [322, 149] width 3 height 3
click at [327, 166] on input "text" at bounding box center [336, 168] width 48 height 10
click at [228, 152] on li "1 - Personal property (any) - Fla. Const. Art.10, § 4(a) (2)" at bounding box center [248, 151] width 107 height 9
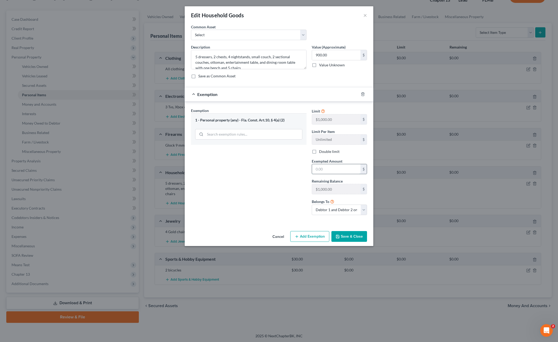
drag, startPoint x: 339, startPoint y: 171, endPoint x: 343, endPoint y: 170, distance: 3.2
click at [339, 171] on input "text" at bounding box center [336, 169] width 48 height 10
drag, startPoint x: 312, startPoint y: 150, endPoint x: 315, endPoint y: 154, distance: 4.6
click at [319, 150] on label "Double limit" at bounding box center [329, 151] width 20 height 5
click at [321, 150] on input "Double limit" at bounding box center [322, 150] width 3 height 3
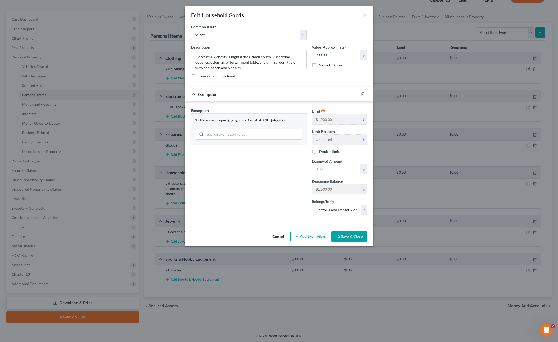
checkbox input "true"
drag, startPoint x: 321, startPoint y: 170, endPoint x: 325, endPoint y: 170, distance: 3.4
click at [321, 170] on input "text" at bounding box center [336, 169] width 48 height 10
type input "900.00"
click at [359, 233] on button "Save & Close" at bounding box center [349, 236] width 36 height 11
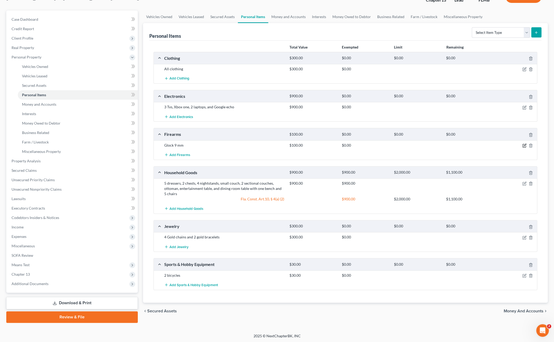
click at [524, 144] on icon "button" at bounding box center [524, 145] width 4 height 4
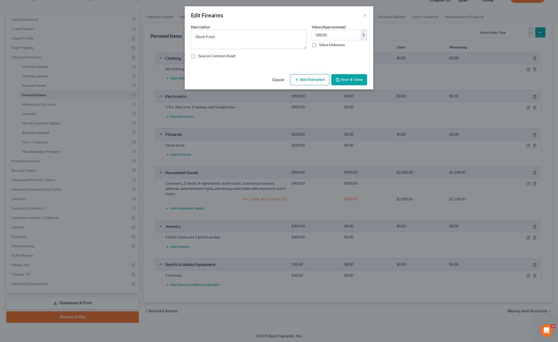
click at [308, 78] on button "Add Exemption" at bounding box center [309, 79] width 39 height 11
select select "2"
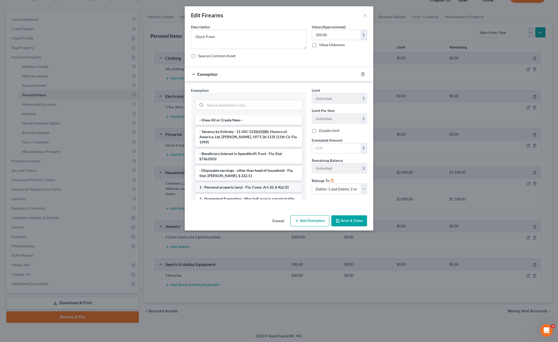
click at [212, 182] on li "1 - Personal property (any) - Fla. Const. Art.10, § 4(a) (2)" at bounding box center [248, 186] width 107 height 9
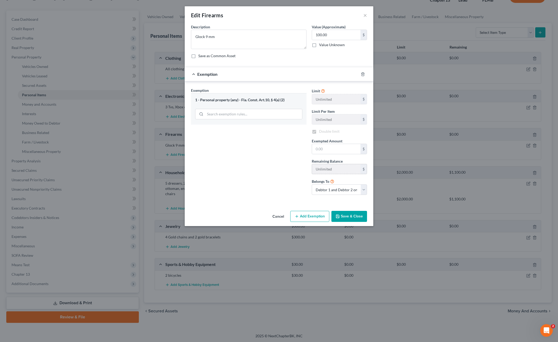
checkbox input "true"
click at [319, 147] on input "text" at bounding box center [336, 149] width 48 height 10
type input "100.00"
click at [350, 214] on button "Save & Close" at bounding box center [349, 216] width 36 height 11
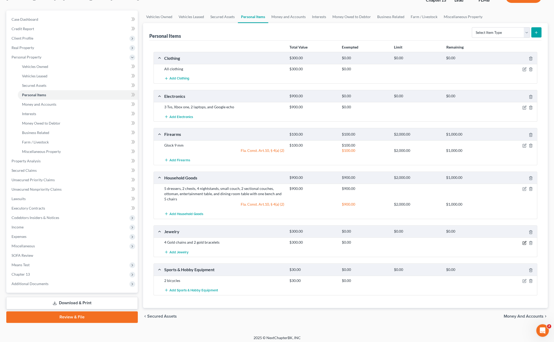
click at [524, 241] on icon "button" at bounding box center [525, 242] width 2 height 2
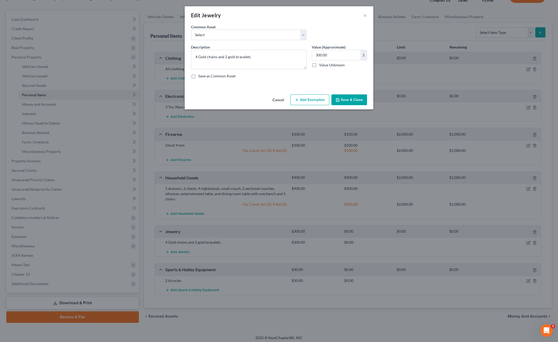
click at [314, 97] on button "Add Exemption" at bounding box center [309, 99] width 39 height 11
select select "2"
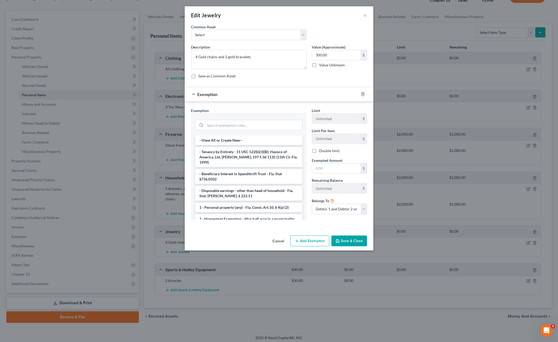
click at [217, 204] on li "1 - Personal property (any) - Fla. Const. Art.10, § 4(a) (2)" at bounding box center [248, 206] width 107 height 9
checkbox input "true"
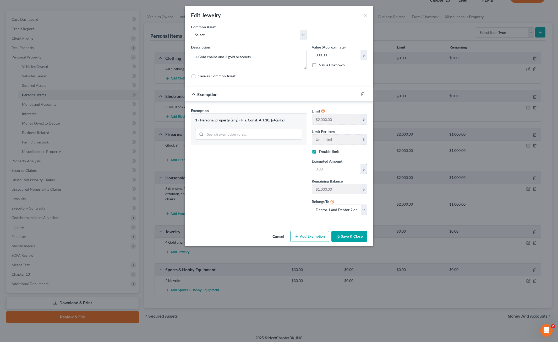
click at [328, 164] on input "text" at bounding box center [336, 169] width 48 height 10
type input "300.00"
click at [354, 236] on button "Save & Close" at bounding box center [349, 236] width 36 height 11
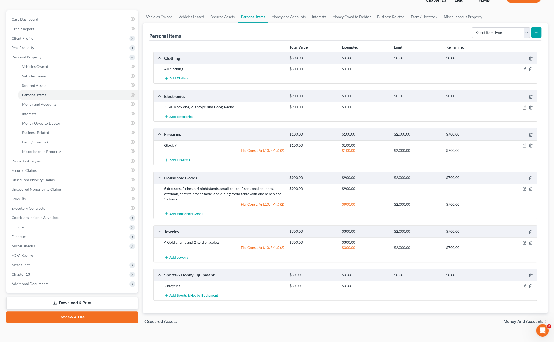
click at [522, 107] on icon "button" at bounding box center [524, 107] width 4 height 4
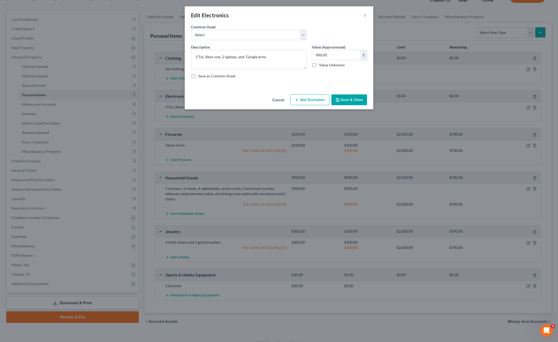
click at [312, 97] on button "Add Exemption" at bounding box center [309, 99] width 39 height 11
select select "2"
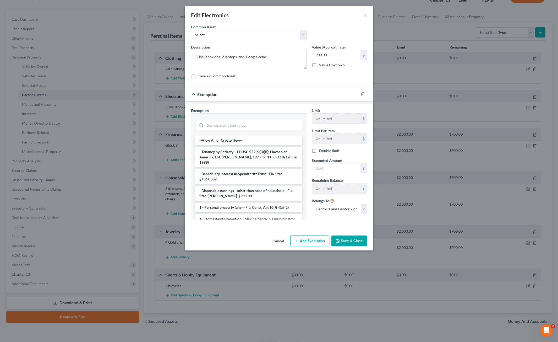
click at [217, 205] on li "1 - Personal property (any) - Fla. Const. Art.10, § 4(a) (2)" at bounding box center [248, 206] width 107 height 9
checkbox input "true"
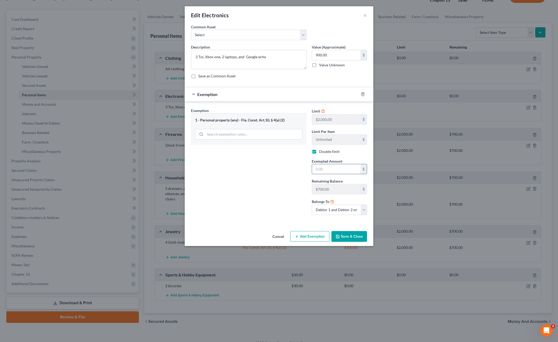
click at [325, 164] on input "text" at bounding box center [336, 169] width 48 height 10
type input "700.00"
click at [343, 234] on button "Save & Close" at bounding box center [349, 236] width 36 height 11
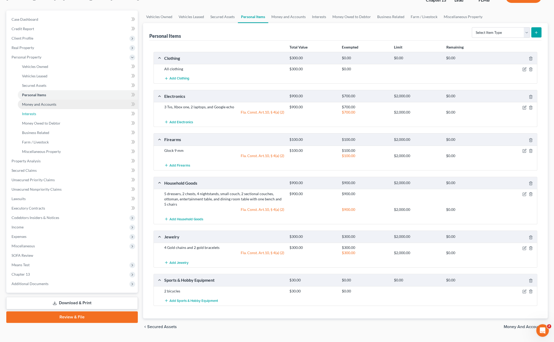
click at [66, 108] on ul "Vehicles Owned Vehicles Leased Machinery and Vehicles Office Related" at bounding box center [72, 109] width 130 height 94
click at [64, 104] on link "Money and Accounts" at bounding box center [78, 104] width 120 height 9
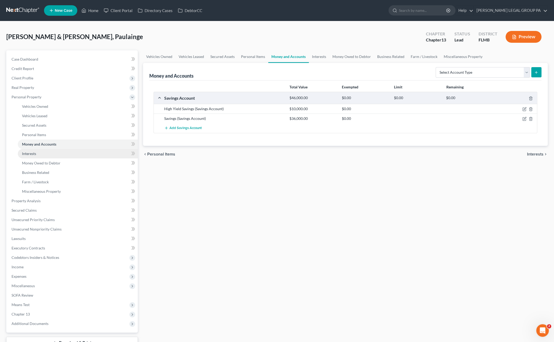
click at [50, 155] on link "Interests" at bounding box center [78, 153] width 120 height 9
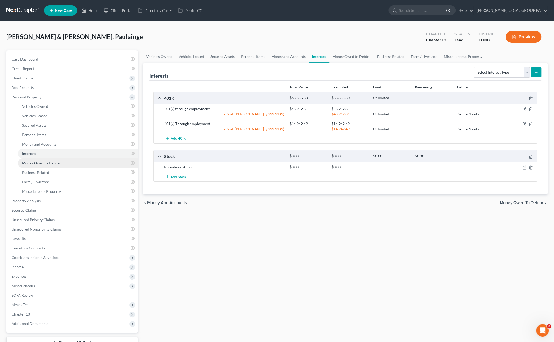
click at [42, 164] on span "Money Owed to Debtor" at bounding box center [41, 163] width 39 height 4
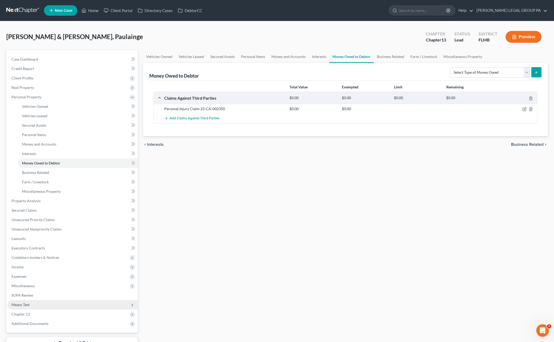
click at [20, 305] on span "Means Test" at bounding box center [21, 304] width 18 height 4
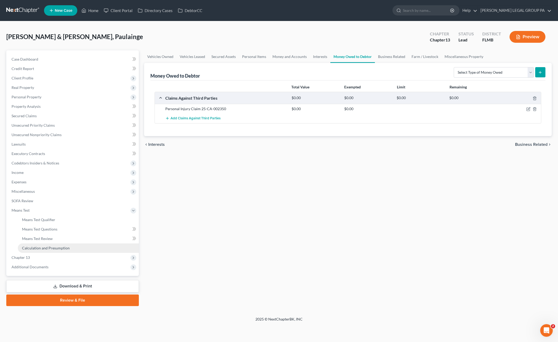
click at [43, 245] on span "Calculation and Presumption" at bounding box center [46, 247] width 48 height 4
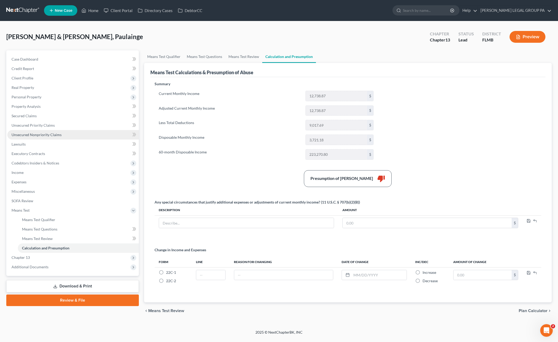
click at [40, 134] on span "Unsecured Nonpriority Claims" at bounding box center [37, 134] width 50 height 4
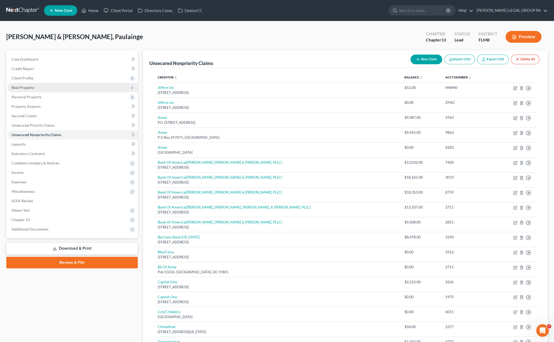
click at [25, 86] on span "Real Property" at bounding box center [23, 87] width 23 height 4
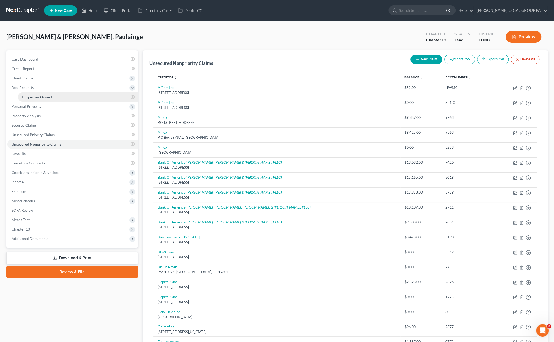
click at [27, 93] on link "Properties Owned" at bounding box center [78, 96] width 120 height 9
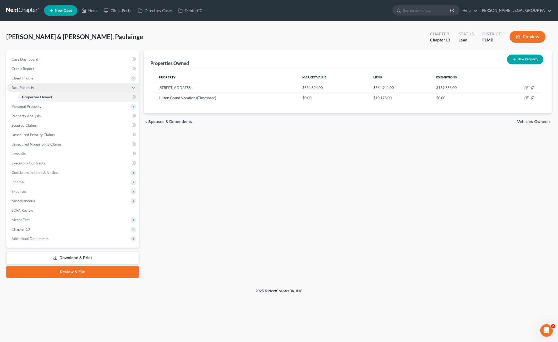
click at [28, 87] on span "Real Property" at bounding box center [23, 87] width 23 height 4
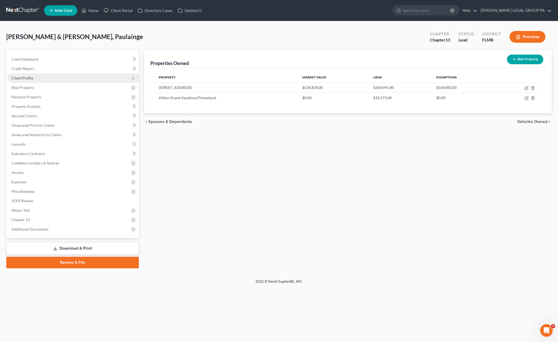
click at [29, 78] on span "Client Profile" at bounding box center [23, 78] width 22 height 4
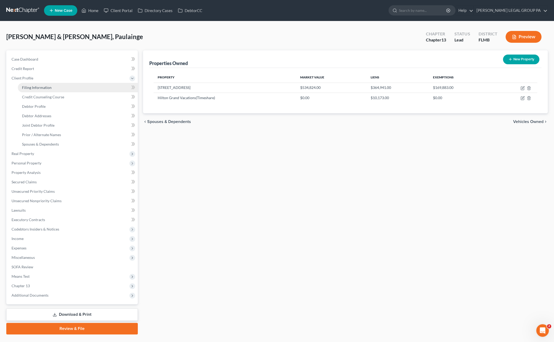
click at [33, 89] on span "Filing Information" at bounding box center [37, 87] width 30 height 4
select select "1"
select select "3"
select select "15"
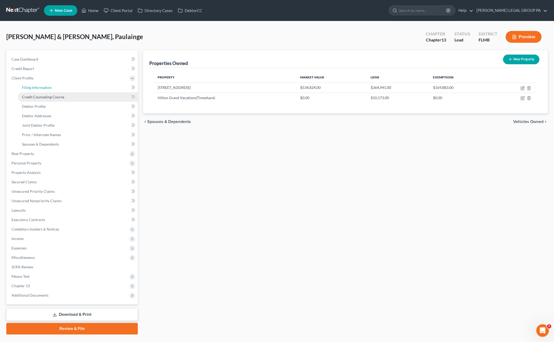
select select "9"
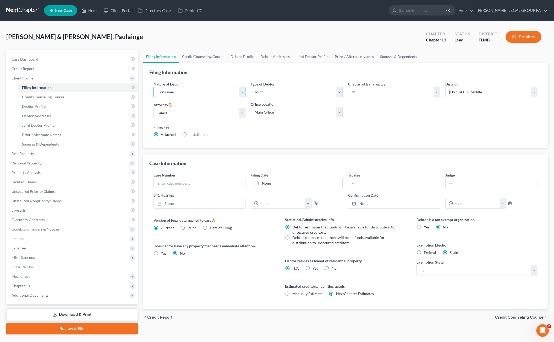
click at [191, 92] on select "Select Business Consumer Other" at bounding box center [199, 92] width 92 height 10
select select "2"
click at [153, 87] on select "Select Business Consumer Other" at bounding box center [199, 92] width 92 height 10
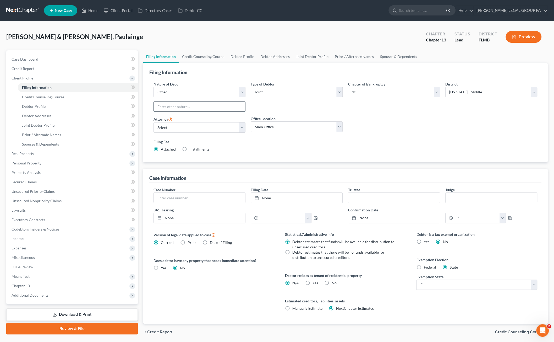
click at [167, 106] on input "text" at bounding box center [199, 107] width 91 height 10
type input "Non Consumer"
click at [46, 203] on link "Unsecured Nonpriority Claims" at bounding box center [72, 200] width 130 height 9
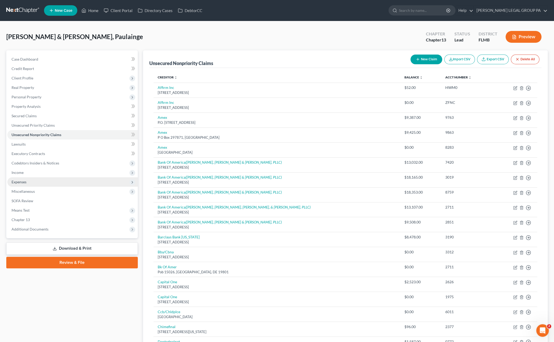
click at [24, 182] on span "Expenses" at bounding box center [19, 181] width 15 height 4
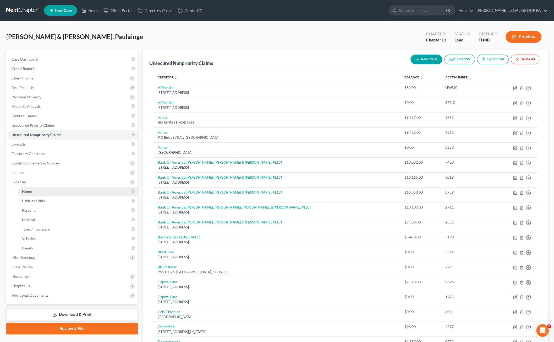
click at [25, 194] on link "Home" at bounding box center [78, 190] width 120 height 9
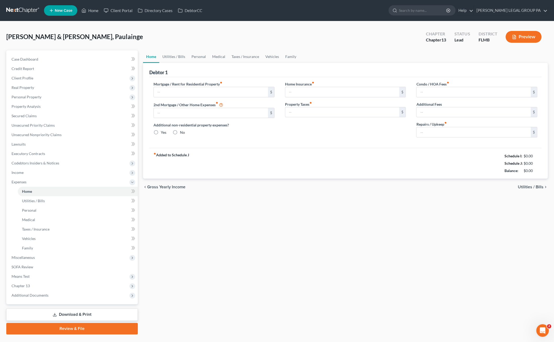
type input "3,453.00"
type input "0.00"
radio input "true"
type input "0.00"
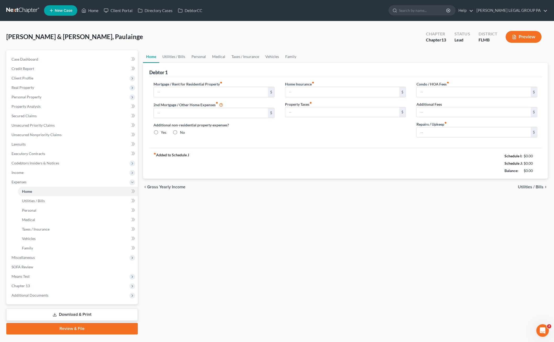
type input "8.00"
type input "0.00"
type input "75.00"
click at [180, 58] on link "Utilities / Bills" at bounding box center [173, 56] width 29 height 13
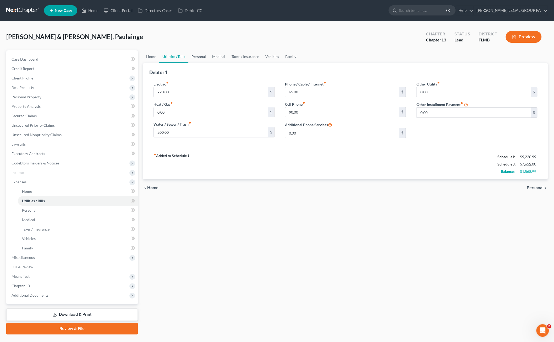
click at [196, 56] on link "Personal" at bounding box center [198, 56] width 21 height 13
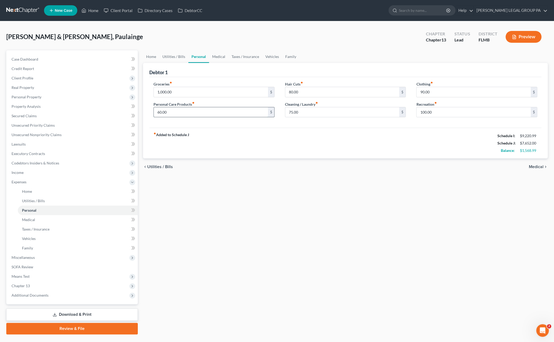
drag, startPoint x: 170, startPoint y: 110, endPoint x: 175, endPoint y: 109, distance: 5.6
click at [170, 110] on input "60.00" at bounding box center [211, 112] width 114 height 10
click at [34, 78] on span "Client Profile" at bounding box center [72, 77] width 130 height 9
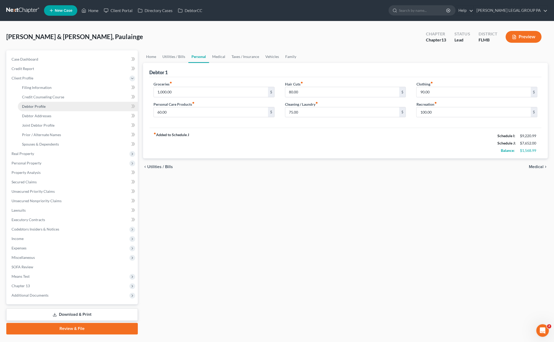
click at [36, 109] on link "Debtor Profile" at bounding box center [78, 106] width 120 height 9
select select "1"
select select "5"
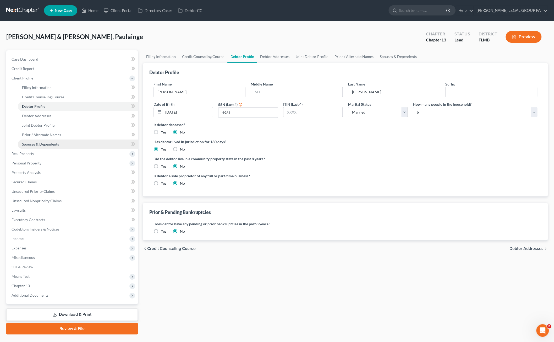
click at [40, 145] on span "Spouses & Dependents" at bounding box center [40, 144] width 37 height 4
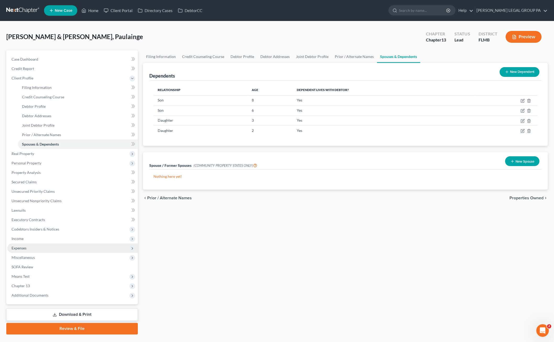
click at [18, 246] on span "Expenses" at bounding box center [19, 247] width 15 height 4
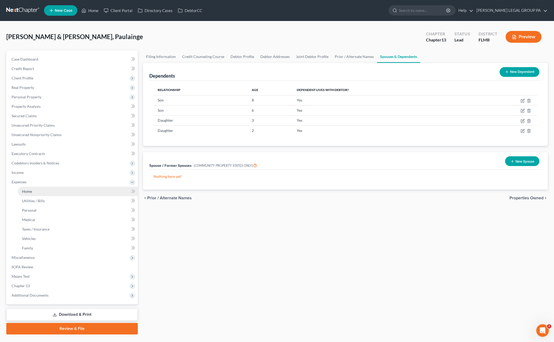
click at [24, 191] on span "Home" at bounding box center [27, 191] width 10 height 4
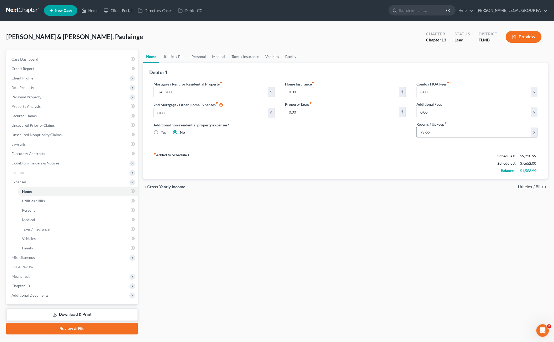
click at [437, 133] on input "75.00" at bounding box center [473, 132] width 114 height 10
type input "200.00"
click at [178, 56] on link "Utilities / Bills" at bounding box center [173, 56] width 29 height 13
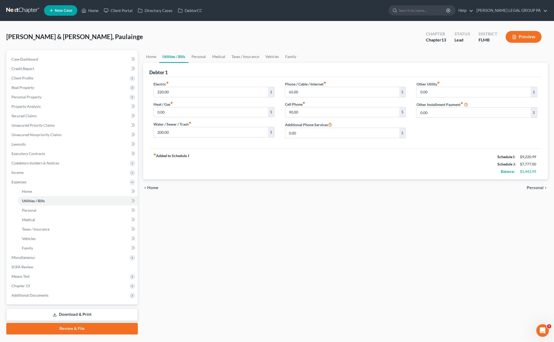
click at [441, 97] on div "Other Utility fiber_manual_record 0.00 $ Other Installment Payment fiber_manual…" at bounding box center [476, 111] width 131 height 61
click at [442, 89] on input "0.00" at bounding box center [473, 92] width 114 height 10
type input "50.00"
type input "Streaming services"
click at [203, 56] on link "Personal" at bounding box center [198, 56] width 21 height 13
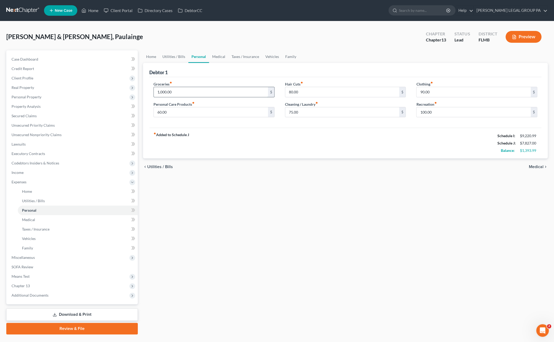
click at [178, 91] on input "1,000.00" at bounding box center [211, 92] width 114 height 10
type input "1,500.00"
drag, startPoint x: 174, startPoint y: 112, endPoint x: 178, endPoint y: 112, distance: 3.7
click at [174, 112] on input "60.00" at bounding box center [211, 112] width 114 height 10
type input "100.00"
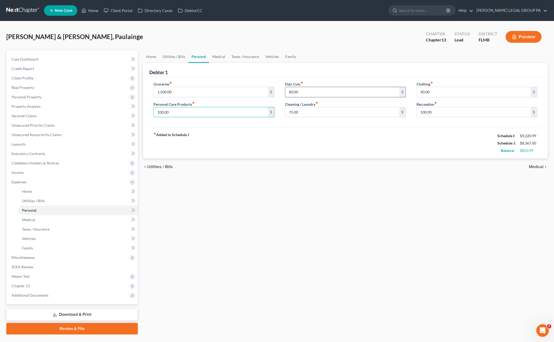
click at [301, 91] on input "80.00" at bounding box center [342, 92] width 114 height 10
type input "100.00"
click at [431, 91] on input "90.00" at bounding box center [473, 92] width 114 height 10
type input "150.00"
click at [441, 112] on input "100.00" at bounding box center [473, 112] width 114 height 10
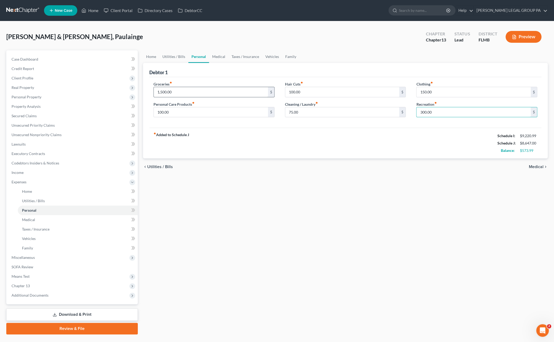
type input "300.00"
click at [190, 92] on input "1,500.00" at bounding box center [211, 92] width 114 height 10
type input "1,200.00"
click at [219, 54] on link "Medical" at bounding box center [218, 56] width 19 height 13
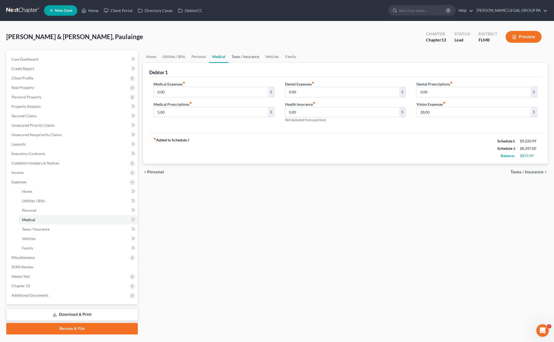
click at [234, 56] on link "Taxes / Insurance" at bounding box center [245, 56] width 34 height 13
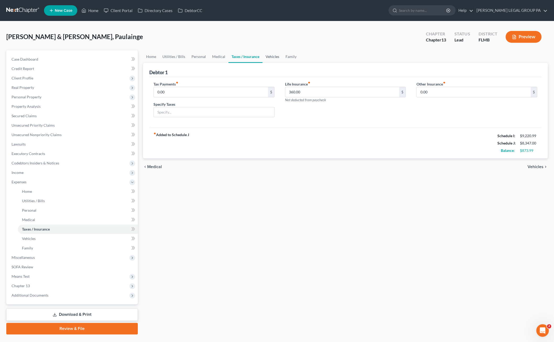
click at [269, 56] on link "Vehicles" at bounding box center [272, 56] width 20 height 13
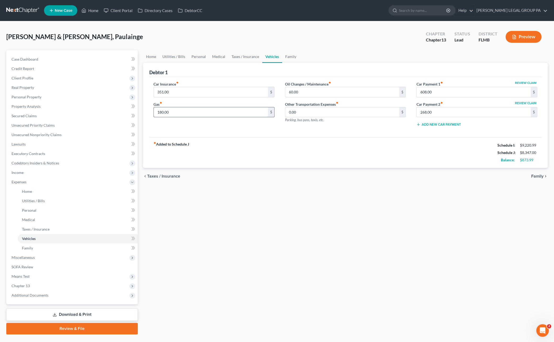
drag, startPoint x: 172, startPoint y: 113, endPoint x: 177, endPoint y: 113, distance: 5.0
click at [172, 113] on input "180.00" at bounding box center [211, 112] width 114 height 10
click at [290, 56] on link "Family" at bounding box center [290, 56] width 17 height 13
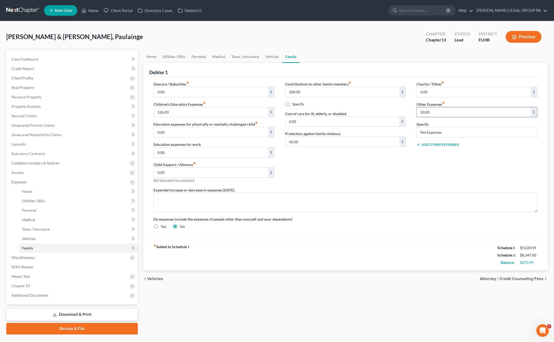
click at [435, 110] on input "50.00" at bounding box center [473, 112] width 114 height 10
type input "100.00"
click at [324, 123] on input "0.00" at bounding box center [342, 122] width 114 height 10
type input "100.00"
click at [354, 203] on textarea at bounding box center [345, 202] width 384 height 19
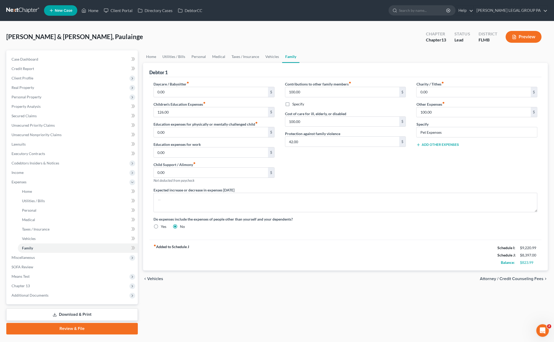
click at [338, 169] on div "Contributions to other family members fiber_manual_record 100.00 $ Specify Cost…" at bounding box center [345, 134] width 131 height 106
click at [28, 254] on span "Miscellaneous" at bounding box center [72, 256] width 130 height 9
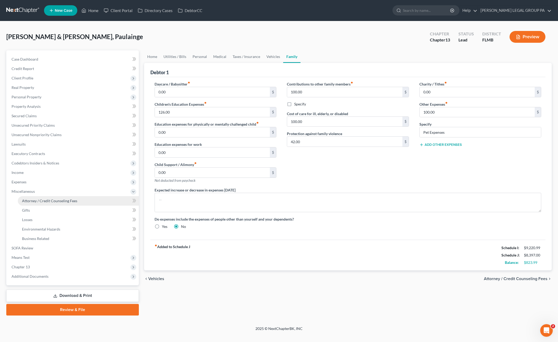
click at [30, 199] on span "Attorney / Credit Counseling Fees" at bounding box center [49, 200] width 55 height 4
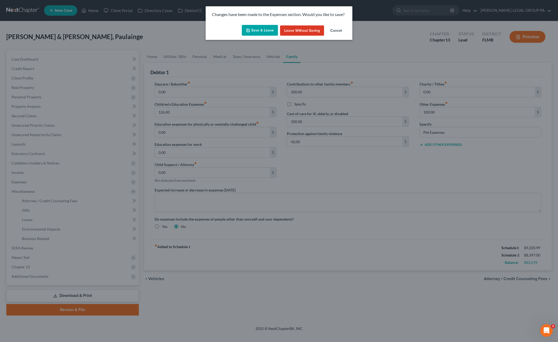
click at [249, 36] on div "Save & Leave Leave without Saving Cancel" at bounding box center [279, 31] width 147 height 17
click at [257, 25] on button "Save & Leave" at bounding box center [260, 30] width 36 height 11
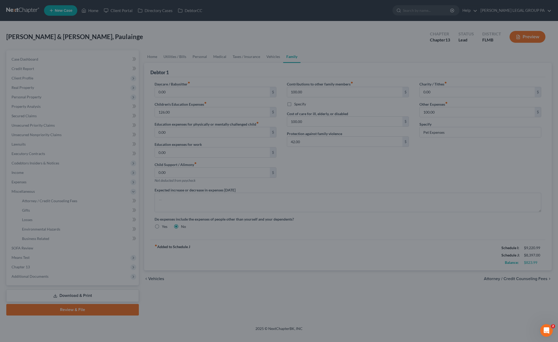
select select "0"
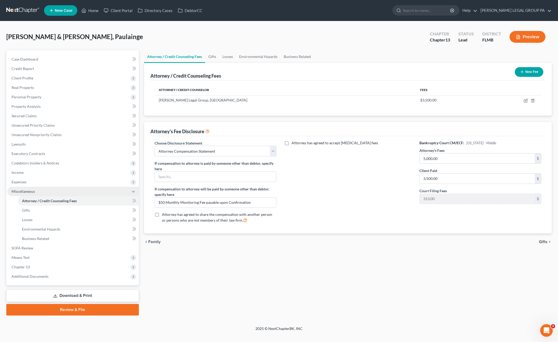
click at [26, 190] on span "Miscellaneous" at bounding box center [23, 191] width 23 height 4
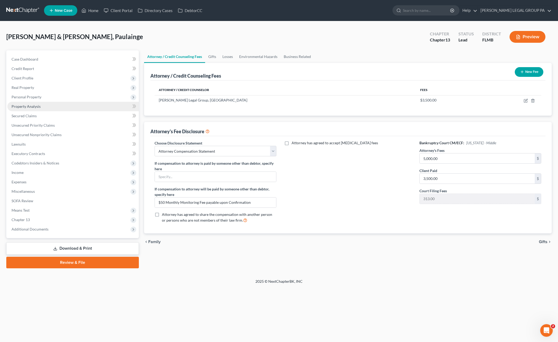
click at [24, 109] on link "Property Analysis" at bounding box center [72, 106] width 131 height 9
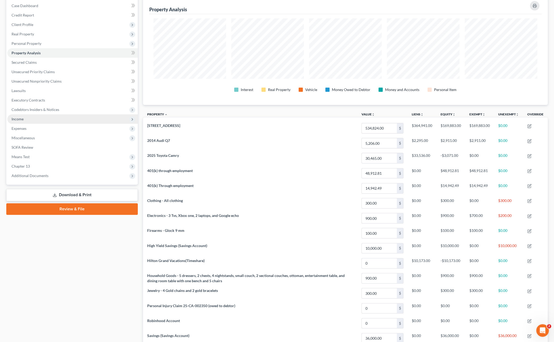
scroll to position [42, 0]
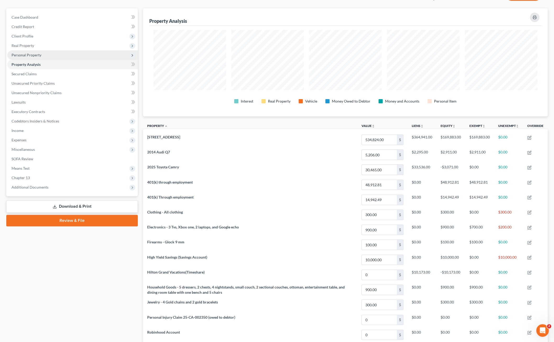
click at [27, 51] on span "Personal Property" at bounding box center [72, 54] width 130 height 9
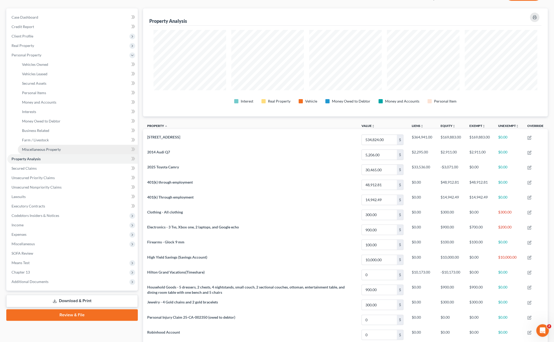
drag, startPoint x: 38, startPoint y: 148, endPoint x: 64, endPoint y: 150, distance: 25.7
click at [39, 148] on span "Miscellaneous Property" at bounding box center [41, 149] width 39 height 4
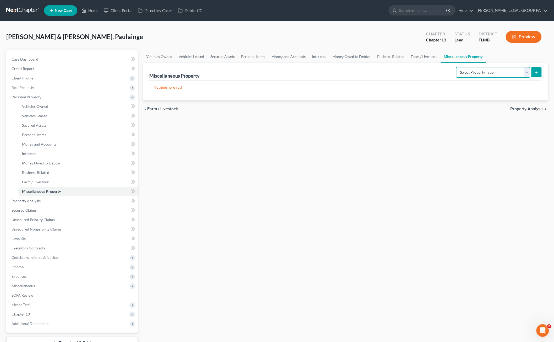
click at [510, 74] on select "Select Property Type Assigned for Creditor Benefit Within 1 Year Holding for An…" at bounding box center [493, 72] width 74 height 10
select select "holding_for_another"
click at [456, 67] on select "Select Property Type Assigned for Creditor Benefit Within 1 Year Holding for An…" at bounding box center [493, 72] width 74 height 10
drag, startPoint x: 42, startPoint y: 231, endPoint x: 87, endPoint y: 222, distance: 46.2
click at [42, 231] on link "Unsecured Nonpriority Claims" at bounding box center [72, 228] width 130 height 9
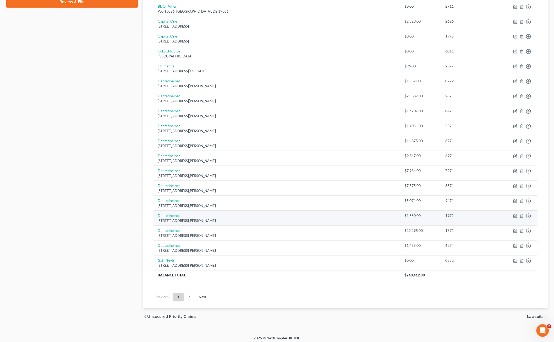
scroll to position [51, 0]
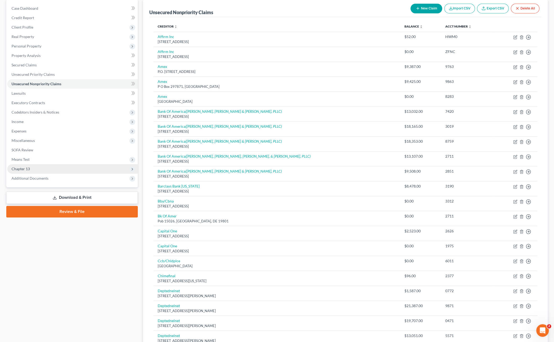
click at [25, 171] on span "Chapter 13" at bounding box center [72, 168] width 130 height 9
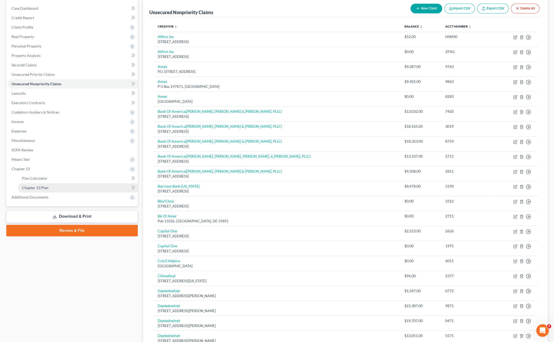
click at [49, 184] on link "Chapter 13 Plan" at bounding box center [78, 187] width 120 height 9
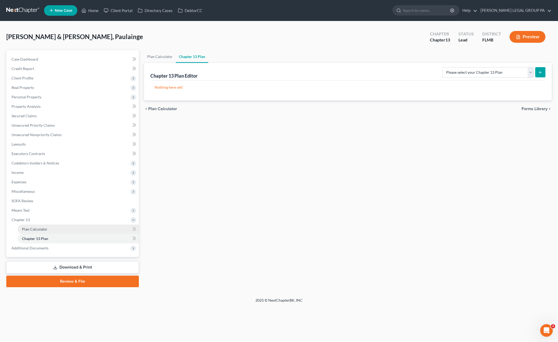
click at [28, 233] on link "Plan Calculator" at bounding box center [78, 228] width 121 height 9
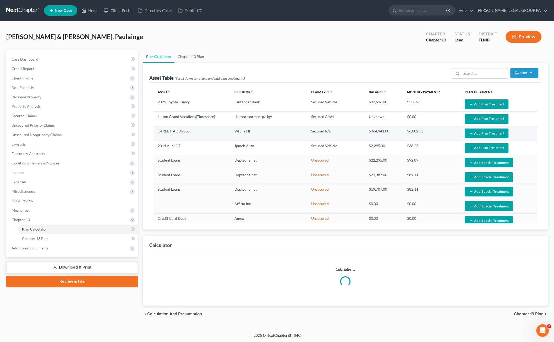
select select "59"
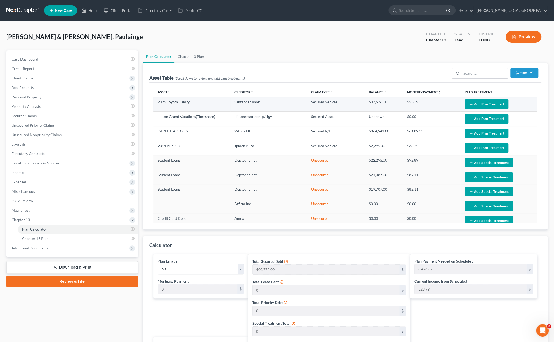
click at [488, 102] on button "Add Plan Treatment" at bounding box center [487, 104] width 44 height 10
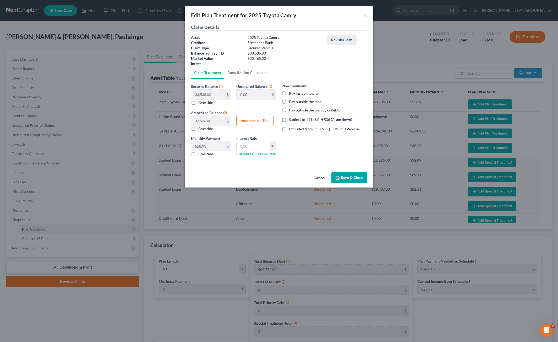
click at [289, 103] on label "Pay outside the plan" at bounding box center [305, 101] width 33 height 5
click at [291, 102] on input "Pay outside the plan" at bounding box center [292, 100] width 3 height 3
radio input "true"
drag, startPoint x: 341, startPoint y: 174, endPoint x: 340, endPoint y: 171, distance: 3.4
click at [340, 174] on button "Save & Close" at bounding box center [349, 177] width 36 height 11
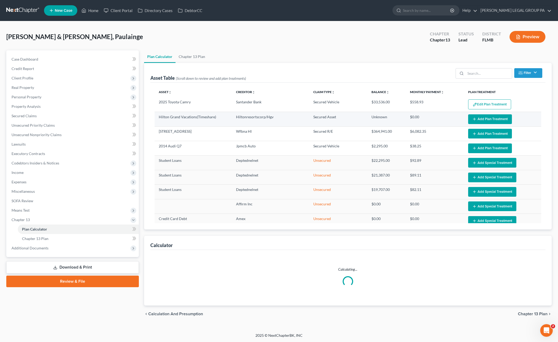
click at [487, 123] on button "Add Plan Treatment" at bounding box center [490, 119] width 44 height 10
select select "59"
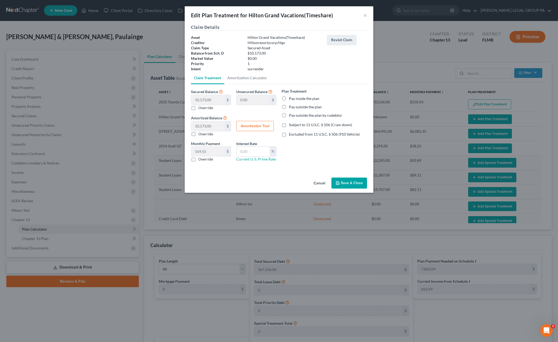
click at [348, 179] on button "Save & Close" at bounding box center [349, 182] width 36 height 11
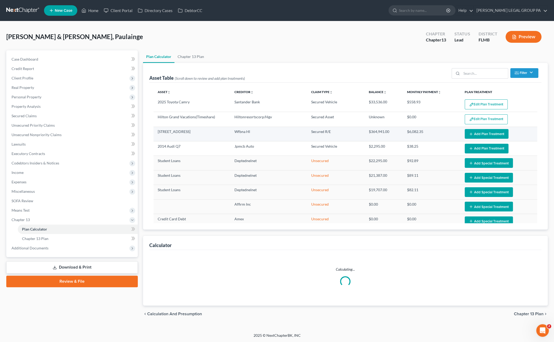
select select "59"
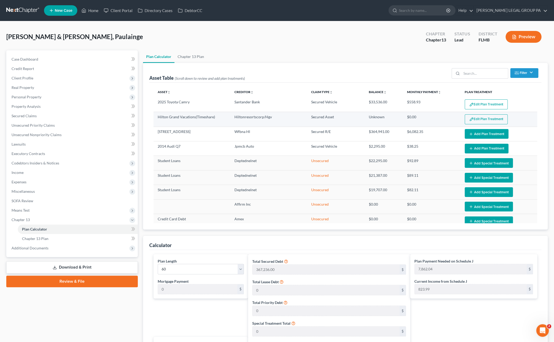
click at [481, 123] on button "Edit Plan Treatment" at bounding box center [486, 119] width 43 height 10
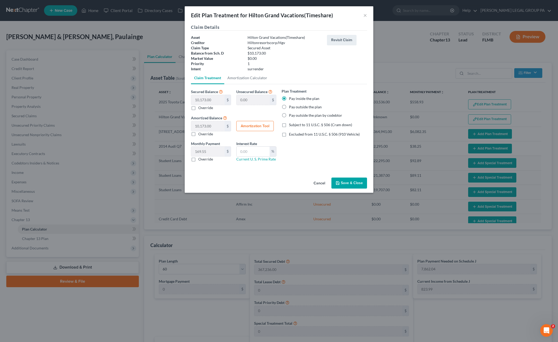
click at [289, 109] on label "Pay outside the plan" at bounding box center [305, 106] width 33 height 5
click at [291, 108] on input "Pay outside the plan" at bounding box center [292, 105] width 3 height 3
radio input "true"
click at [353, 179] on button "Save & Close" at bounding box center [349, 182] width 36 height 11
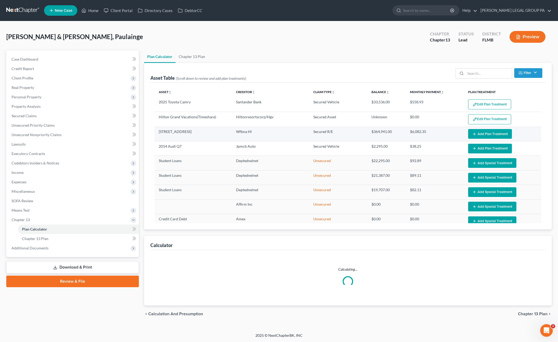
select select "59"
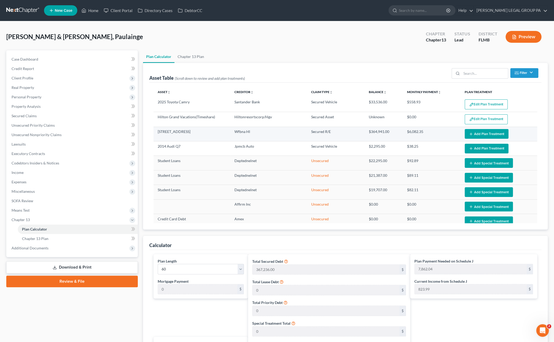
click at [479, 138] on td "Edit Plan Treatment Add Plan Treatment" at bounding box center [498, 134] width 77 height 14
click at [474, 131] on button "Add Plan Treatment" at bounding box center [487, 134] width 44 height 10
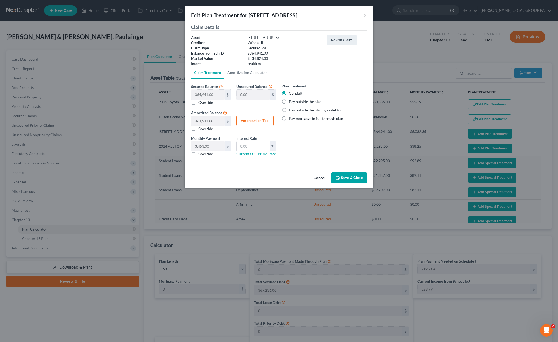
click at [289, 100] on label "Pay outside the plan" at bounding box center [305, 101] width 33 height 5
click at [291, 100] on input "Pay outside the plan" at bounding box center [292, 100] width 3 height 3
radio input "true"
click at [357, 176] on button "Save & Close" at bounding box center [349, 177] width 36 height 11
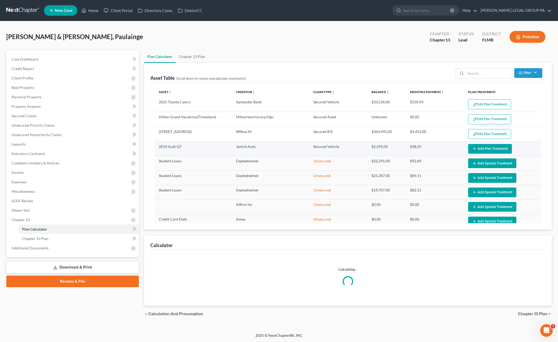
click at [481, 148] on button "Add Plan Treatment" at bounding box center [490, 149] width 44 height 10
select select "59"
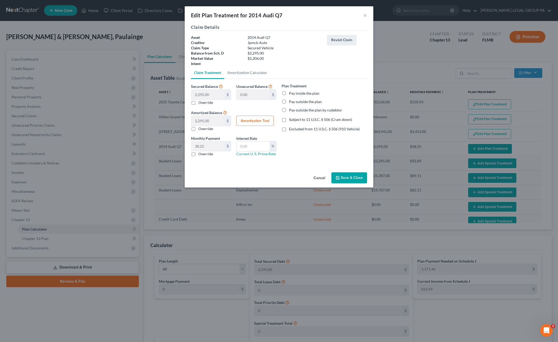
click at [289, 102] on label "Pay outside the plan" at bounding box center [305, 101] width 33 height 5
click at [291, 102] on input "Pay outside the plan" at bounding box center [292, 100] width 3 height 3
radio input "true"
click at [356, 177] on button "Save & Close" at bounding box center [349, 177] width 36 height 11
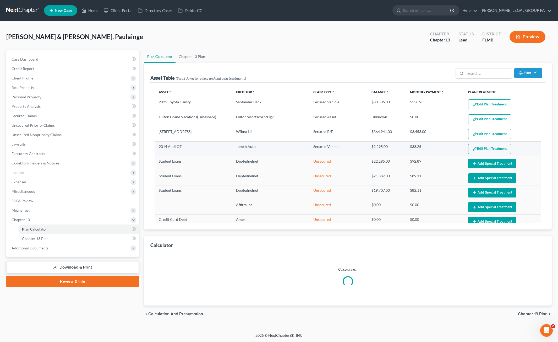
select select "59"
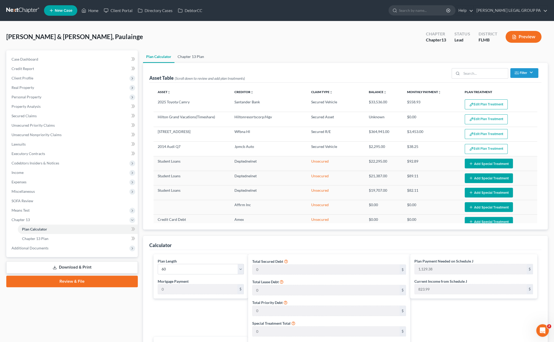
drag, startPoint x: 195, startPoint y: 54, endPoint x: 198, endPoint y: 60, distance: 6.9
click at [195, 54] on link "Chapter 13 Plan" at bounding box center [190, 56] width 33 height 13
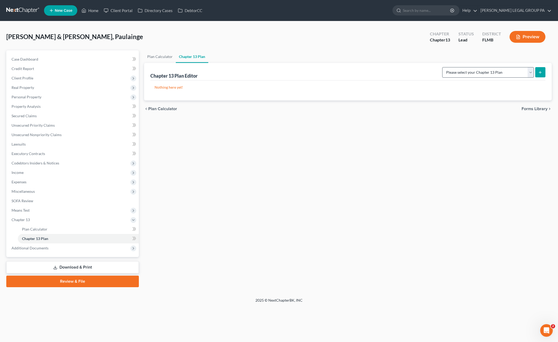
click at [485, 66] on div "Please select your Chapter 13 Plan Middle District of Florida Middle District o…" at bounding box center [492, 72] width 105 height 14
click at [485, 70] on select "Please select your Chapter 13 Plan Middle District of Florida Middle District o…" at bounding box center [488, 72] width 92 height 10
select select "2"
click at [448, 67] on select "Please select your Chapter 13 Plan Middle District of Florida Middle District o…" at bounding box center [488, 72] width 92 height 10
click at [540, 71] on icon "submit" at bounding box center [540, 72] width 4 height 4
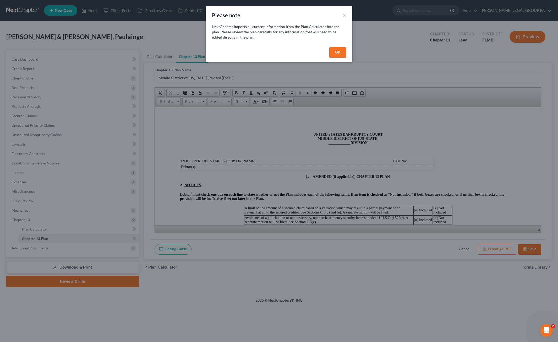
click at [328, 47] on div "OK" at bounding box center [279, 53] width 147 height 17
click at [337, 51] on button "OK" at bounding box center [337, 52] width 17 height 10
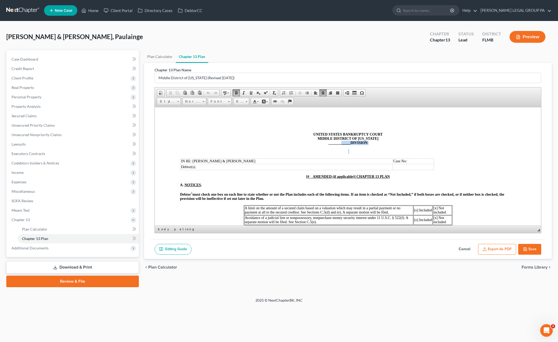
drag, startPoint x: 323, startPoint y: 145, endPoint x: 342, endPoint y: 145, distance: 18.3
click at [351, 144] on strong "____________ DIVISION" at bounding box center [347, 142] width 39 height 4
drag, startPoint x: 348, startPoint y: 144, endPoint x: 323, endPoint y: 144, distance: 24.6
click at [323, 144] on p "UNITED STATES BANKRUPTCY COURT MIDDLE DISTRICT OF FLORIDA ____________ DIVISION" at bounding box center [348, 138] width 336 height 13
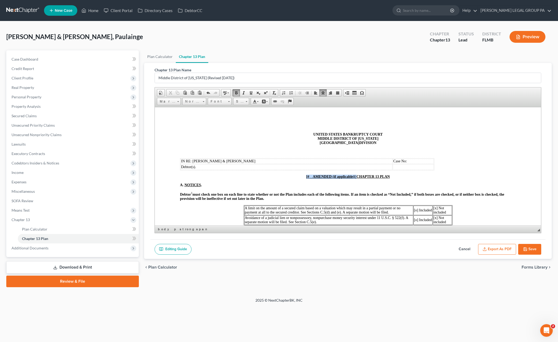
drag, startPoint x: 302, startPoint y: 177, endPoint x: 354, endPoint y: 174, distance: 52.5
click at [354, 174] on p "[# AMENDED (if applicable)] CHAPTER 13 PLAN" at bounding box center [348, 176] width 336 height 4
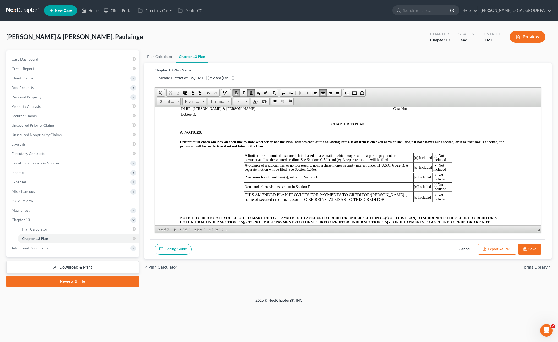
scroll to position [131, 0]
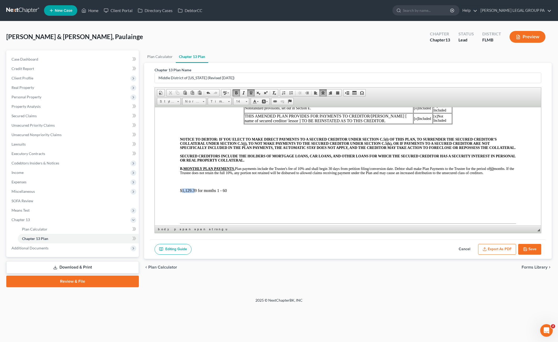
drag, startPoint x: 195, startPoint y: 196, endPoint x: 182, endPoint y: 197, distance: 13.4
click at [182, 193] on p "$1,129.39 for months 1 - 60" at bounding box center [348, 190] width 336 height 5
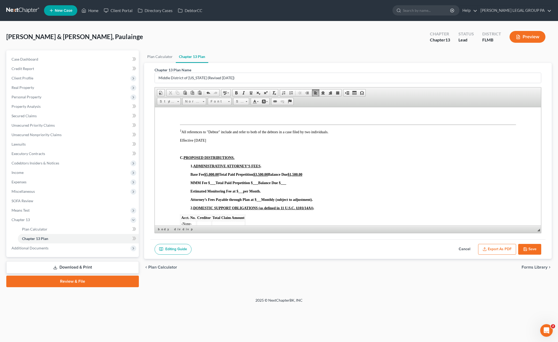
scroll to position [236, 0]
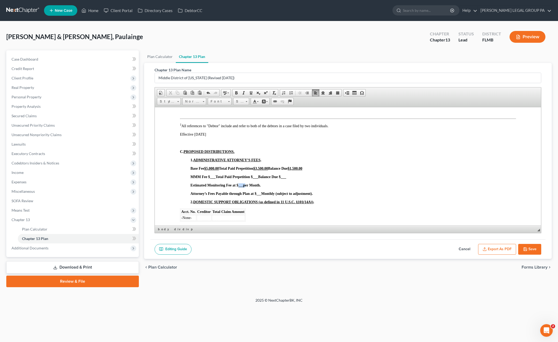
drag, startPoint x: 243, startPoint y: 191, endPoint x: 238, endPoint y: 191, distance: 5.8
click at [238, 187] on span "Estimated Monitoring Fee at $ ___ per Month." at bounding box center [225, 185] width 70 height 4
click at [260, 195] on strong "___" at bounding box center [258, 193] width 5 height 4
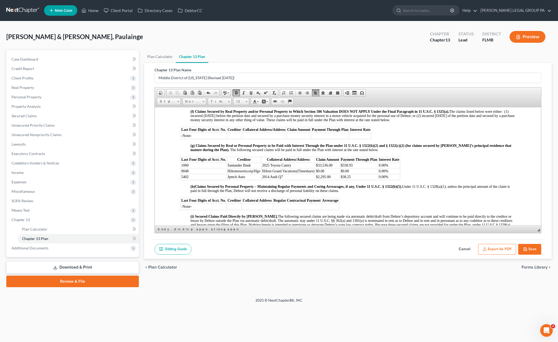
scroll to position [629, 0]
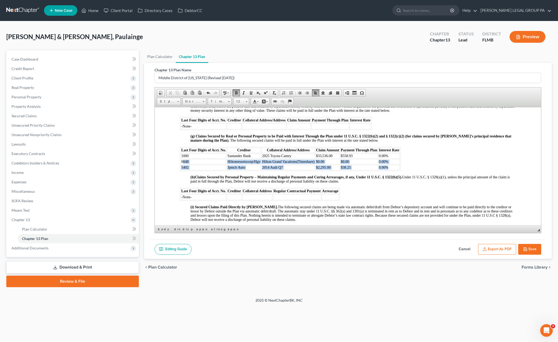
drag, startPoint x: 182, startPoint y: 181, endPoint x: 389, endPoint y: 186, distance: 206.5
click at [389, 170] on tbody "1000 Santander Bank 2025 Toyota Camry $33,536.00 $558.93 0.00% 0048 Hiltonresor…" at bounding box center [289, 161] width 219 height 17
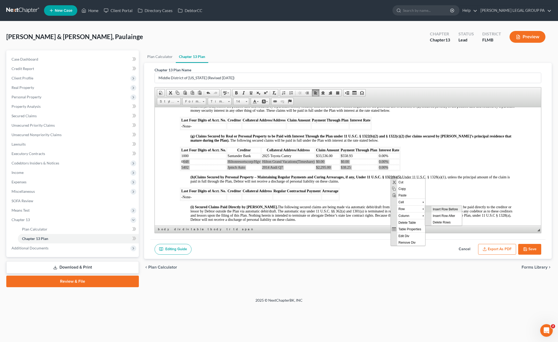
scroll to position [0, 0]
click at [448, 222] on span "Delete Rows" at bounding box center [446, 221] width 30 height 7
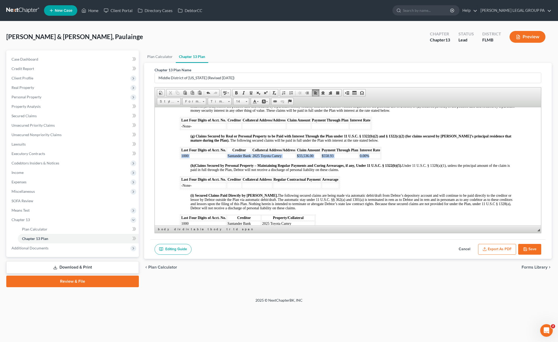
drag, startPoint x: 180, startPoint y: 175, endPoint x: 371, endPoint y: 176, distance: 191.5
click at [371, 159] on table "Last Four Digits of Acct. No. Creditor Collateral Address/Address Claim Amount …" at bounding box center [280, 152] width 201 height 13
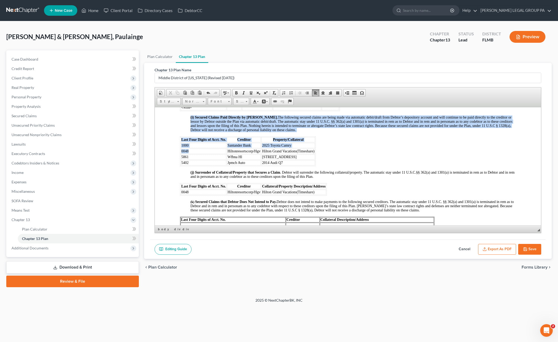
drag, startPoint x: 178, startPoint y: 171, endPoint x: 198, endPoint y: 169, distance: 20.0
click at [191, 153] on td "0048" at bounding box center [203, 150] width 46 height 5
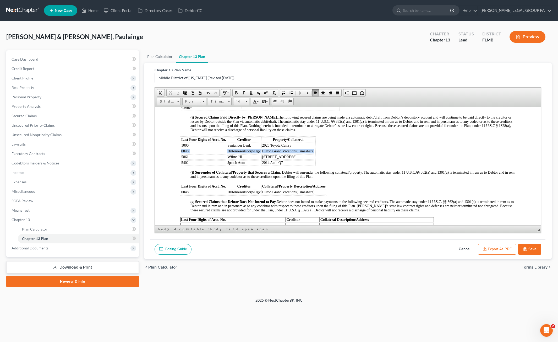
drag, startPoint x: 181, startPoint y: 171, endPoint x: 313, endPoint y: 168, distance: 132.0
click at [313, 153] on tr "0048 Hiltonresortscorp/Hgv Hilton Grand Vacations(Timeshare)" at bounding box center [247, 150] width 134 height 5
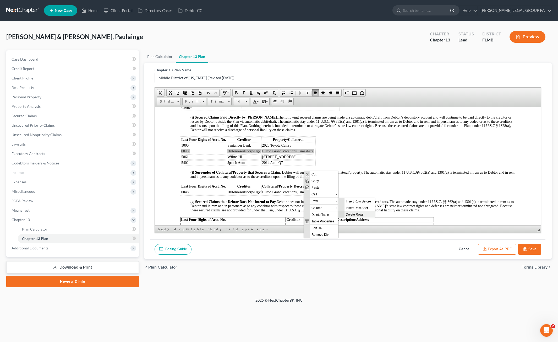
click at [356, 213] on span "Delete Rows" at bounding box center [359, 214] width 30 height 7
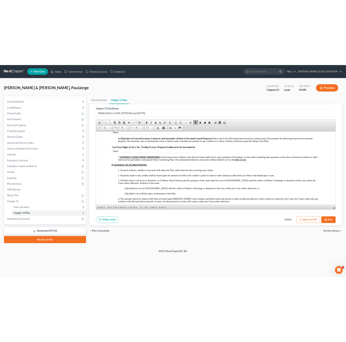
scroll to position [943, 0]
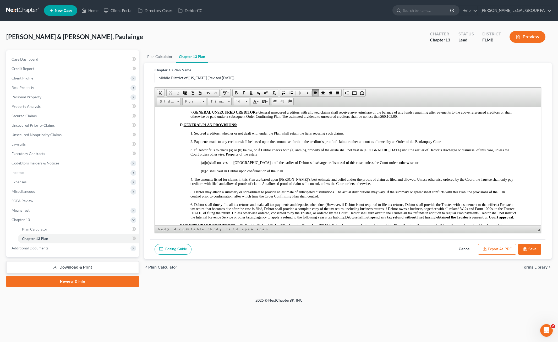
click at [393, 118] on u "$60,103.00" at bounding box center [388, 116] width 17 height 4
click at [207, 173] on span "[o]" at bounding box center [207, 171] width 4 height 4
click at [526, 247] on icon "button" at bounding box center [525, 249] width 4 height 4
select select "2"
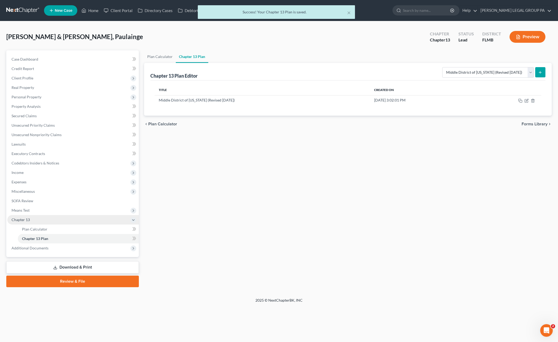
drag, startPoint x: 27, startPoint y: 212, endPoint x: 28, endPoint y: 219, distance: 7.7
click at [27, 212] on span "Means Test" at bounding box center [72, 209] width 131 height 9
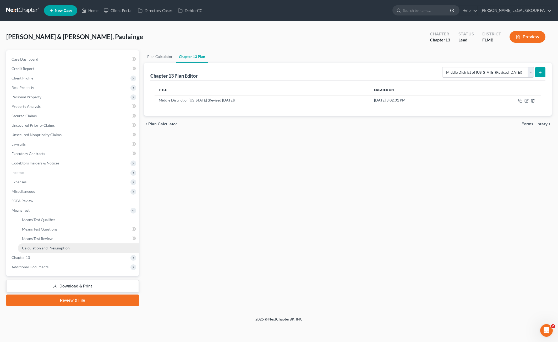
click at [34, 245] on link "Calculation and Presumption" at bounding box center [78, 247] width 121 height 9
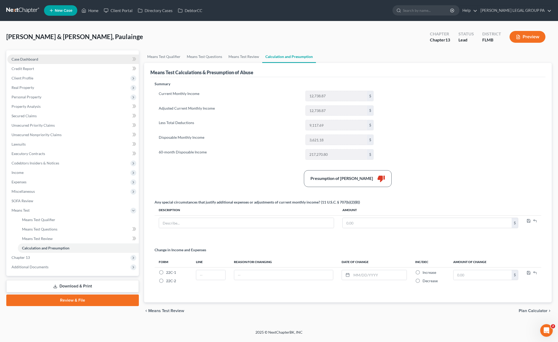
click at [34, 56] on link "Case Dashboard" at bounding box center [72, 58] width 131 height 9
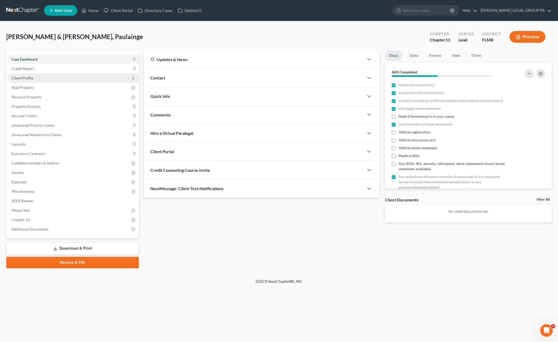
click at [28, 77] on span "Client Profile" at bounding box center [23, 78] width 22 height 4
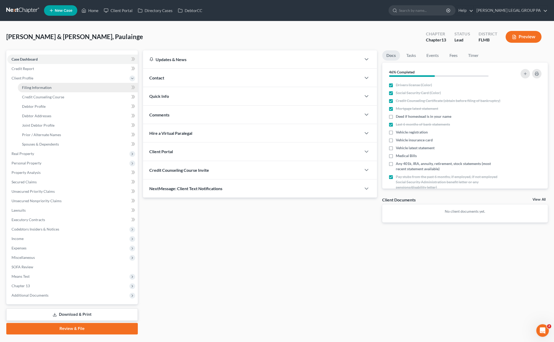
click at [40, 86] on span "Filing Information" at bounding box center [37, 87] width 30 height 4
select select "2"
select select "1"
select select "3"
select select "15"
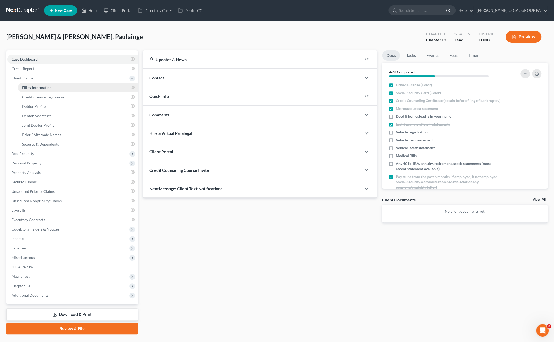
select select "0"
select select "9"
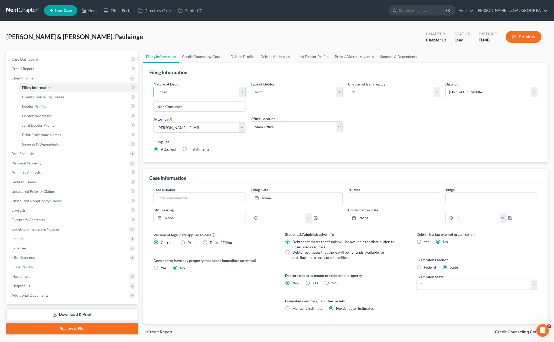
click at [193, 91] on select "Select Business Consumer Other" at bounding box center [199, 92] width 92 height 10
click at [202, 78] on div "Nature of Debt Select Business Consumer Other Nature of Business Select Clearin…" at bounding box center [345, 119] width 392 height 85
click at [44, 99] on link "Credit Counseling Course" at bounding box center [78, 96] width 120 height 9
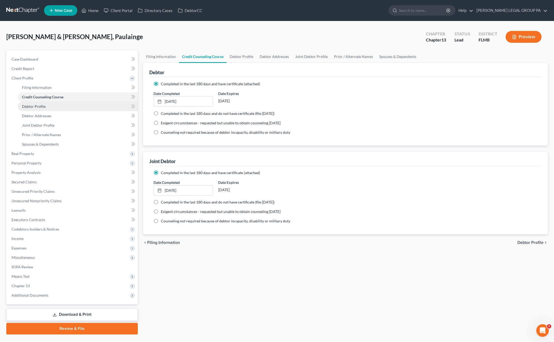
click at [43, 105] on span "Debtor Profile" at bounding box center [34, 106] width 24 height 4
select select "1"
select select "5"
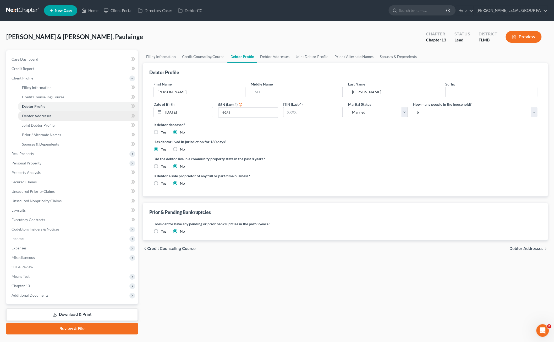
click at [44, 119] on link "Debtor Addresses" at bounding box center [78, 115] width 120 height 9
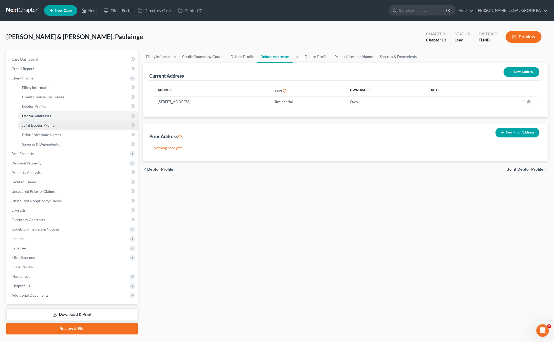
click at [45, 126] on span "Joint Debtor Profile" at bounding box center [38, 125] width 32 height 4
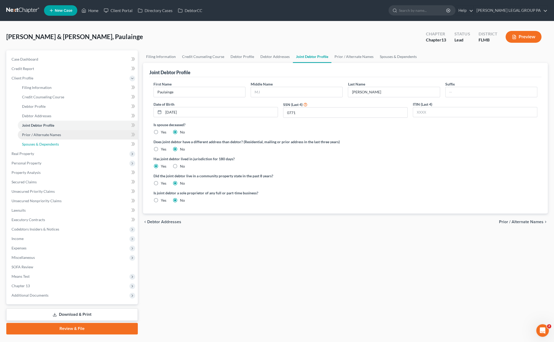
click at [57, 139] on link "Spouses & Dependents" at bounding box center [78, 143] width 120 height 9
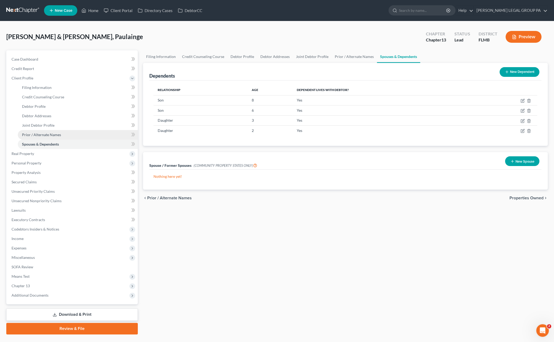
click at [58, 137] on link "Prior / Alternate Names" at bounding box center [78, 134] width 120 height 9
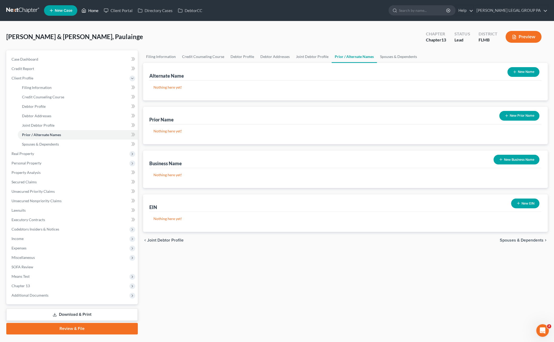
click at [96, 13] on link "Home" at bounding box center [90, 10] width 22 height 9
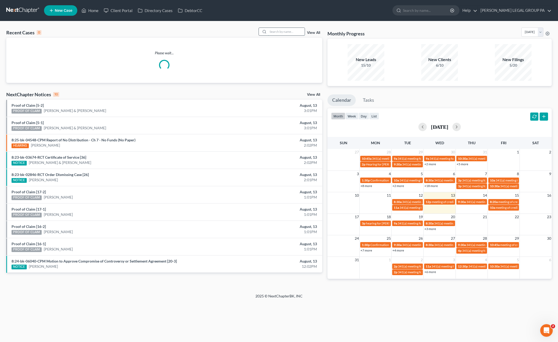
click at [293, 31] on input "search" at bounding box center [286, 32] width 37 height 8
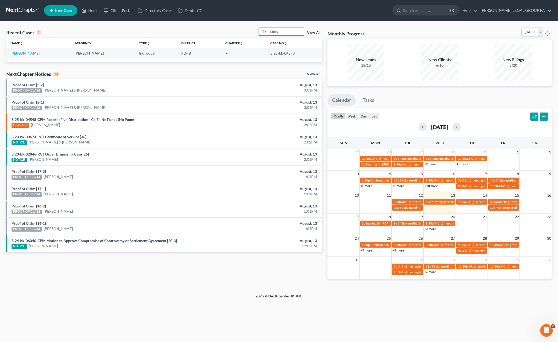
type input "papas"
click at [22, 50] on td "[PERSON_NAME]" at bounding box center [38, 53] width 64 height 10
click at [23, 52] on link "[PERSON_NAME]" at bounding box center [24, 53] width 29 height 4
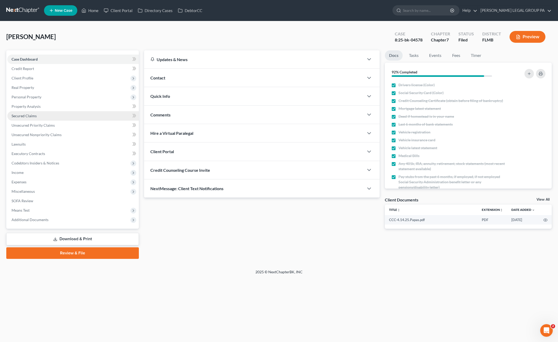
click at [23, 118] on link "Secured Claims" at bounding box center [72, 115] width 131 height 9
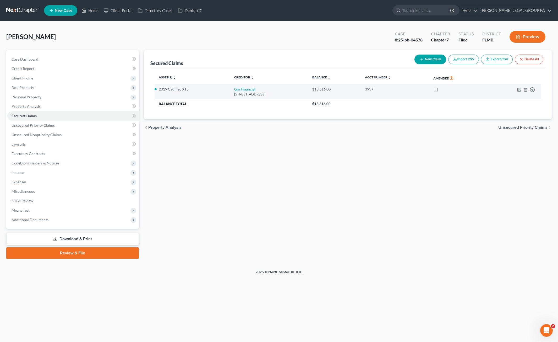
click at [234, 89] on link "Gm Financial" at bounding box center [244, 89] width 21 height 4
select select "45"
select select "2"
select select "0"
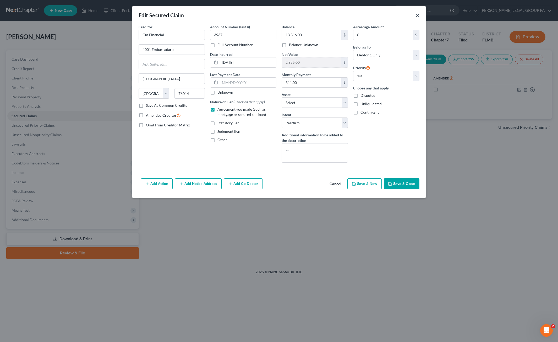
click at [418, 17] on button "×" at bounding box center [418, 15] width 4 height 6
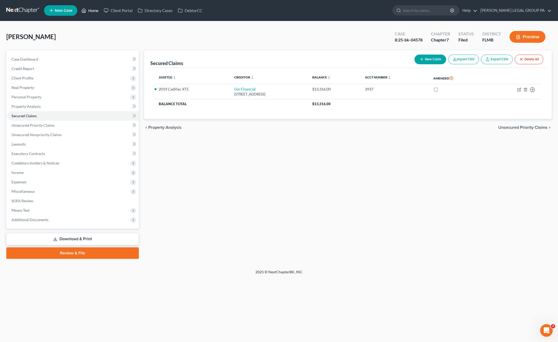
drag, startPoint x: 97, startPoint y: 13, endPoint x: 96, endPoint y: 10, distance: 3.1
click at [96, 13] on link "Home" at bounding box center [90, 10] width 22 height 9
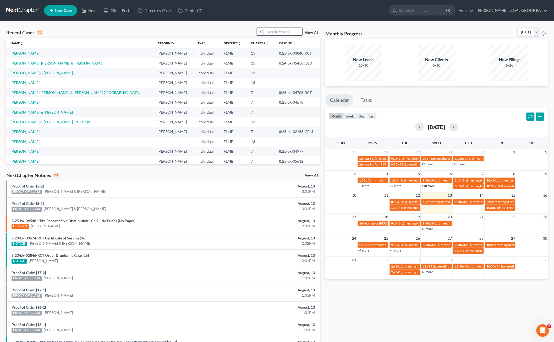
click at [272, 32] on input "search" at bounding box center [284, 32] width 37 height 8
click at [104, 24] on div "Recent Cases 15 View All Name unfold_more expand_more expand_less Attorney unfo…" at bounding box center [277, 194] width 554 height 346
click at [277, 32] on input "search" at bounding box center [284, 32] width 37 height 8
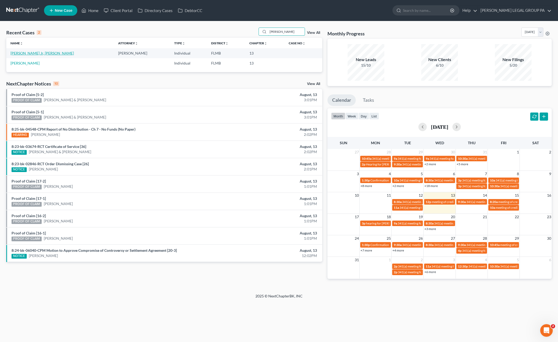
type input "BAKKER"
click at [20, 52] on link "[PERSON_NAME] Jr, [PERSON_NAME]" at bounding box center [41, 53] width 63 height 4
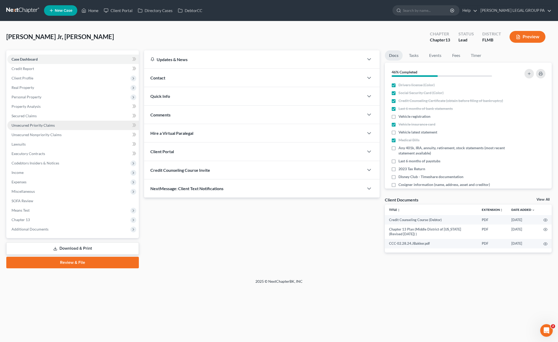
click at [31, 127] on span "Unsecured Priority Claims" at bounding box center [33, 125] width 43 height 4
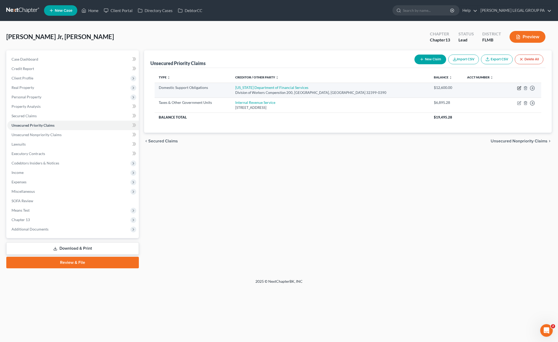
click at [519, 89] on icon "button" at bounding box center [519, 88] width 4 height 4
select select "9"
select select "0"
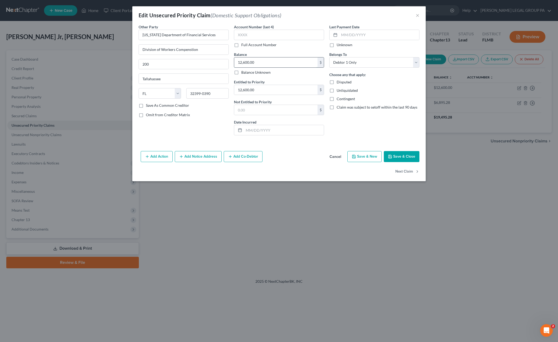
click at [259, 62] on input "12,600.00" at bounding box center [275, 62] width 83 height 10
type input "12,433.93"
click at [409, 154] on button "Save & Close" at bounding box center [402, 156] width 36 height 11
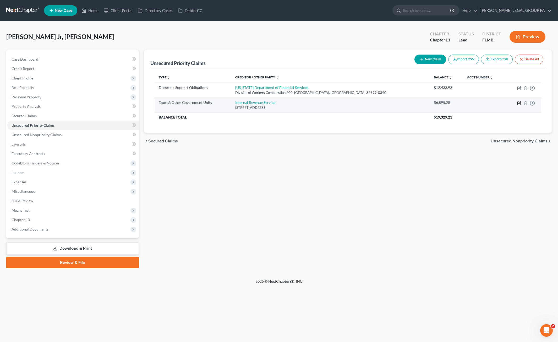
click at [520, 102] on icon "button" at bounding box center [519, 103] width 4 height 4
select select "0"
select select "36"
select select "0"
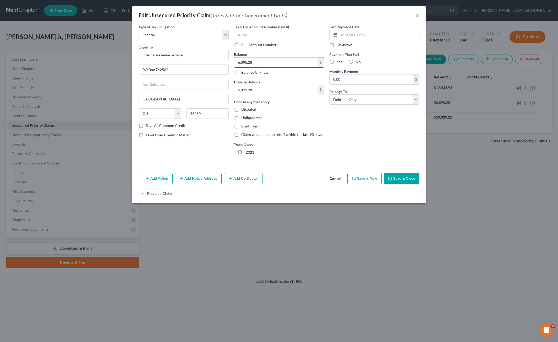
click at [257, 61] on input "6,895.28" at bounding box center [275, 62] width 83 height 10
type input "3,684.14"
click at [262, 89] on input "6,895.28" at bounding box center [275, 90] width 83 height 10
type input "3,684.14"
click at [401, 180] on button "Save & Close" at bounding box center [402, 178] width 36 height 11
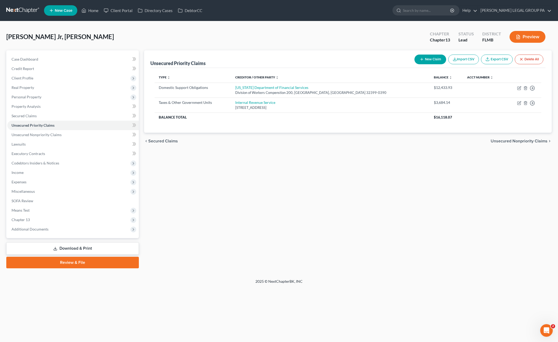
click at [190, 182] on div "Unsecured Priority Claims New Claim Import CSV Export CSV Delete All Type expan…" at bounding box center [347, 159] width 413 height 218
drag, startPoint x: 222, startPoint y: 179, endPoint x: 232, endPoint y: 173, distance: 11.0
click at [222, 178] on div "Unsecured Priority Claims New Claim Import CSV Export CSV Delete All Type expan…" at bounding box center [347, 159] width 413 height 218
click at [199, 41] on div "Bakker Jr, John Upgraded Chapter Chapter 13 Status Lead District FLMB Preview" at bounding box center [278, 39] width 545 height 23
click at [36, 136] on span "Unsecured Nonpriority Claims" at bounding box center [37, 134] width 50 height 4
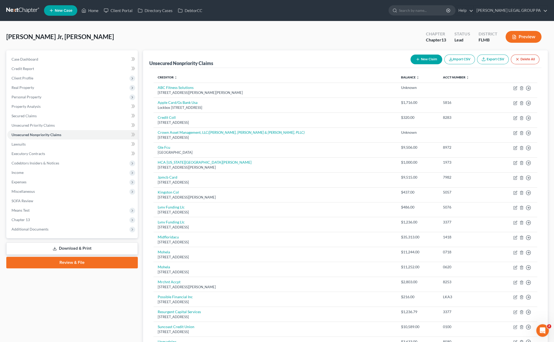
drag, startPoint x: 164, startPoint y: 25, endPoint x: 134, endPoint y: 41, distance: 34.7
click at [164, 25] on div "Bakker Jr, John Upgraded Chapter Chapter 13 Status Lead District FLMB Preview P…" at bounding box center [277, 209] width 554 height 377
drag, startPoint x: 20, startPoint y: 86, endPoint x: 29, endPoint y: 97, distance: 14.0
click at [20, 86] on span "Real Property" at bounding box center [23, 87] width 23 height 4
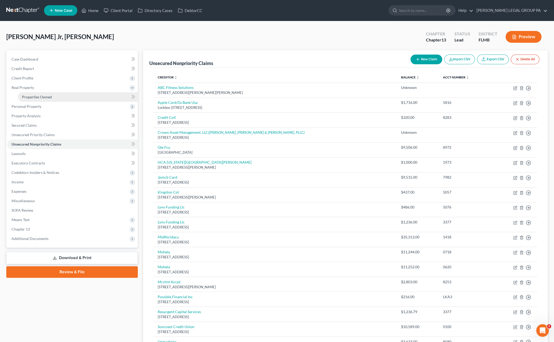
click at [65, 99] on link "Properties Owned" at bounding box center [78, 96] width 120 height 9
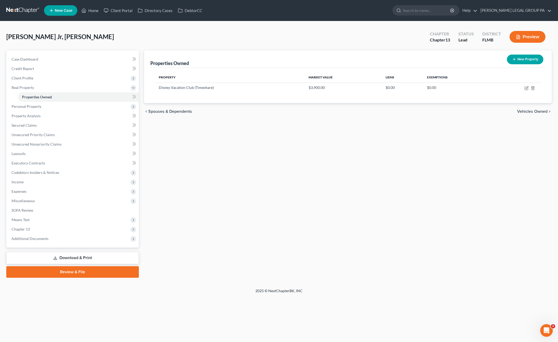
click at [234, 190] on div "Properties Owned New Property Property Market Value Liens Exemptions Disney Vac…" at bounding box center [347, 163] width 413 height 227
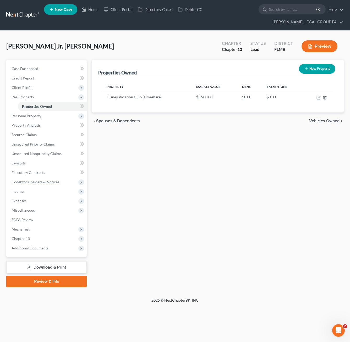
click at [125, 133] on div "Properties Owned New Property Property Market Value Liens Exemptions Disney Vac…" at bounding box center [217, 173] width 257 height 227
drag, startPoint x: 19, startPoint y: 116, endPoint x: 26, endPoint y: 120, distance: 8.4
click at [19, 116] on span "Personal Property" at bounding box center [27, 115] width 30 height 4
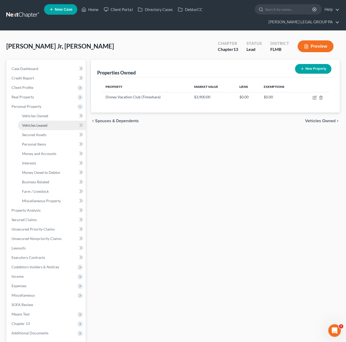
click at [27, 123] on span "Vehicles Leased" at bounding box center [34, 125] width 25 height 4
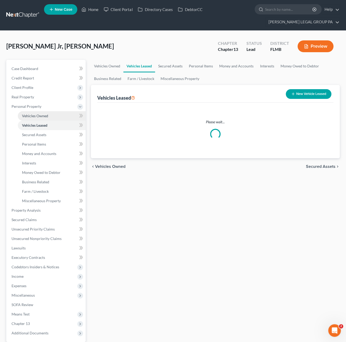
click at [28, 116] on span "Vehicles Owned" at bounding box center [35, 115] width 26 height 4
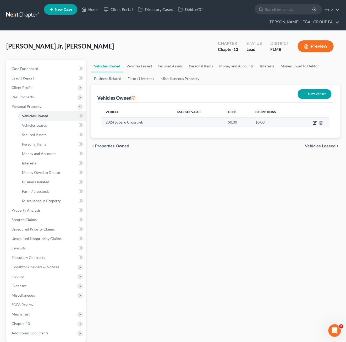
click at [316, 122] on icon "button" at bounding box center [314, 122] width 4 height 4
select select "0"
select select "2"
select select "0"
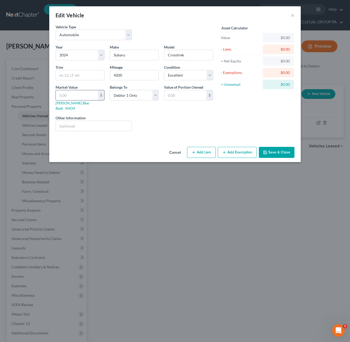
click at [76, 94] on input "text" at bounding box center [77, 95] width 42 height 10
type input "2"
type input "2.00"
type input "22"
type input "22.00"
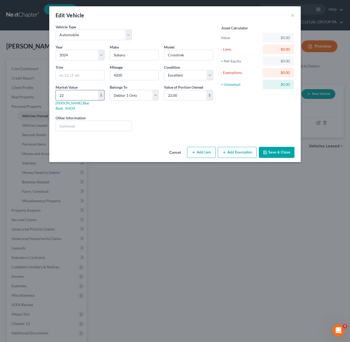
type input "228"
type input "228.00"
type input "2280"
type input "2,280.00"
type input "2,2802"
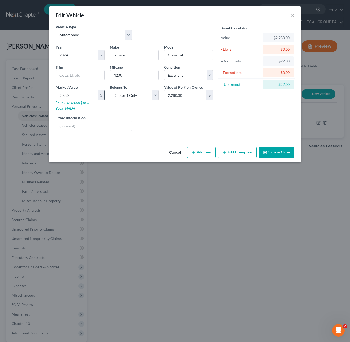
type input "22,802.00"
click at [83, 124] on input "text" at bounding box center [94, 126] width 76 height 10
click at [238, 149] on button "Add Exemption" at bounding box center [237, 152] width 39 height 11
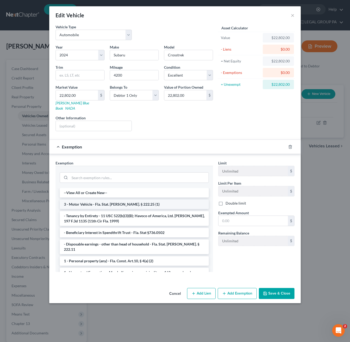
click at [74, 199] on li "3 - Motor Vehicle - Fla. Stat. Ann. § 222.25 (1)" at bounding box center [134, 203] width 149 height 9
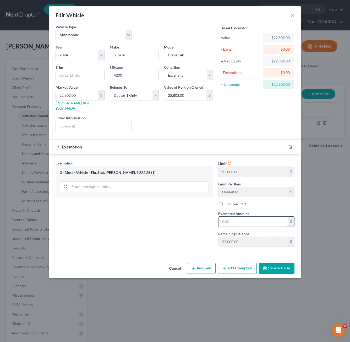
click at [232, 216] on input "text" at bounding box center [252, 221] width 69 height 10
type input "5,000.00"
click at [271, 262] on button "Save & Close" at bounding box center [277, 267] width 36 height 11
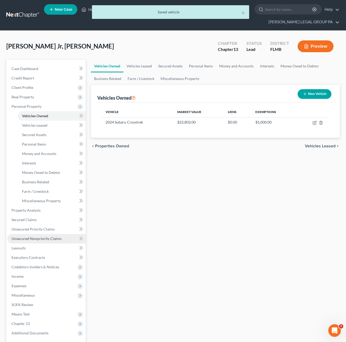
drag, startPoint x: 35, startPoint y: 236, endPoint x: 40, endPoint y: 236, distance: 4.5
click at [35, 236] on span "Unsecured Nonpriority Claims" at bounding box center [37, 238] width 50 height 4
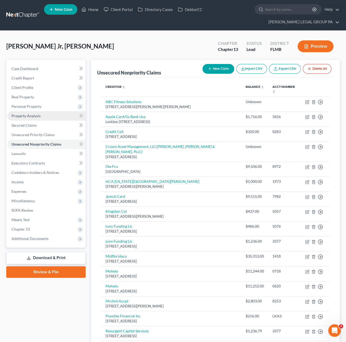
click at [30, 111] on link "Property Analysis" at bounding box center [46, 115] width 78 height 9
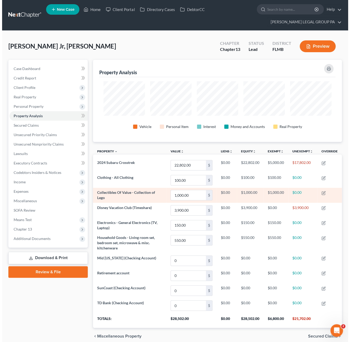
scroll to position [82, 249]
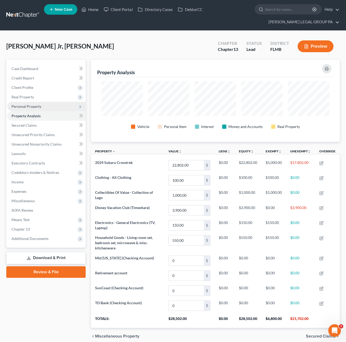
click at [26, 108] on span "Personal Property" at bounding box center [46, 106] width 78 height 9
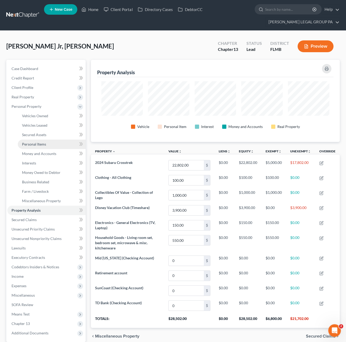
click at [40, 142] on span "Personal Items" at bounding box center [34, 144] width 24 height 4
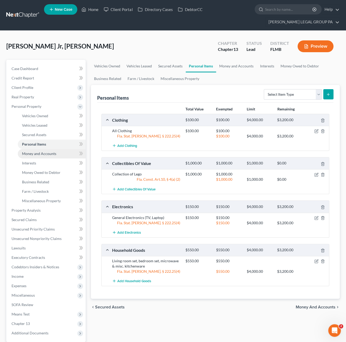
click at [36, 155] on span "Money and Accounts" at bounding box center [39, 153] width 34 height 4
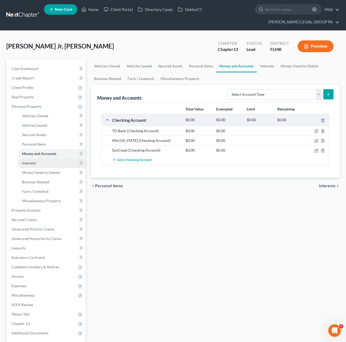
click at [38, 164] on link "Interests" at bounding box center [52, 162] width 68 height 9
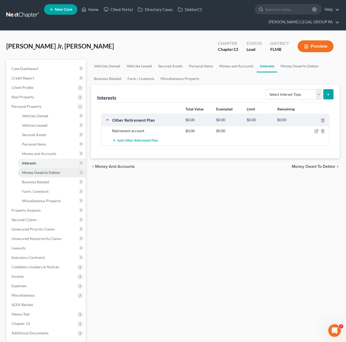
click at [40, 172] on span "Money Owed to Debtor" at bounding box center [41, 172] width 39 height 4
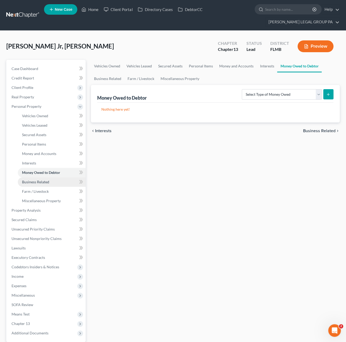
click at [42, 184] on link "Business Related" at bounding box center [52, 181] width 68 height 9
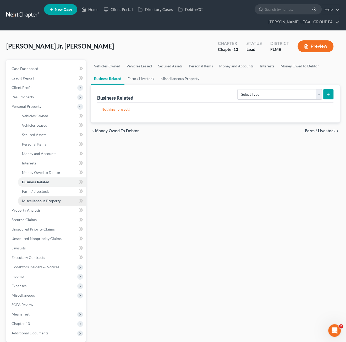
click at [45, 202] on span "Miscellaneous Property" at bounding box center [41, 200] width 39 height 4
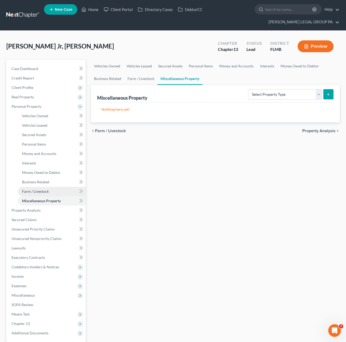
click at [46, 190] on span "Farm / Livestock" at bounding box center [35, 191] width 27 height 4
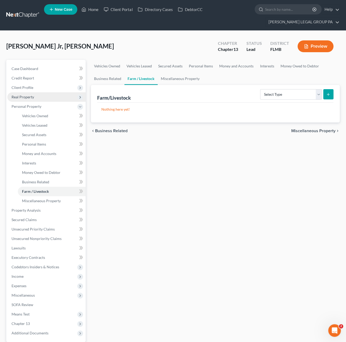
click at [28, 98] on span "Real Property" at bounding box center [23, 97] width 23 height 4
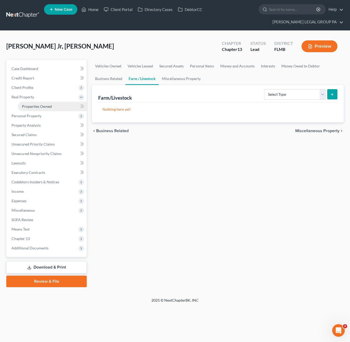
click at [31, 106] on span "Properties Owned" at bounding box center [37, 106] width 30 height 4
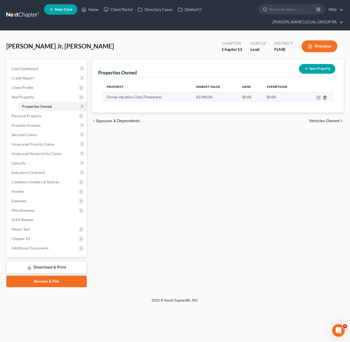
click at [325, 97] on line "button" at bounding box center [325, 97] width 0 height 1
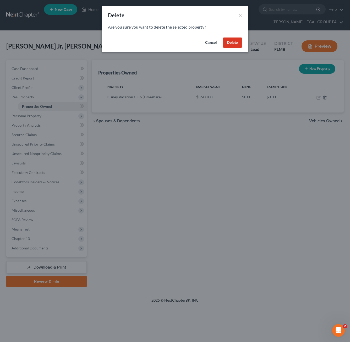
click at [230, 42] on button "Delete" at bounding box center [232, 42] width 19 height 10
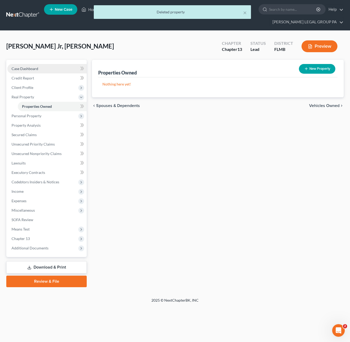
click at [30, 67] on span "Case Dashboard" at bounding box center [25, 68] width 27 height 4
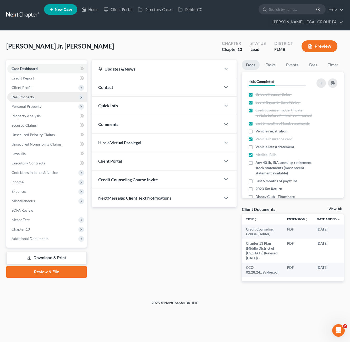
click at [25, 95] on span "Real Property" at bounding box center [23, 97] width 23 height 4
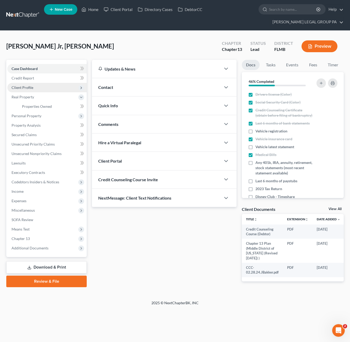
click at [24, 89] on span "Client Profile" at bounding box center [46, 87] width 79 height 9
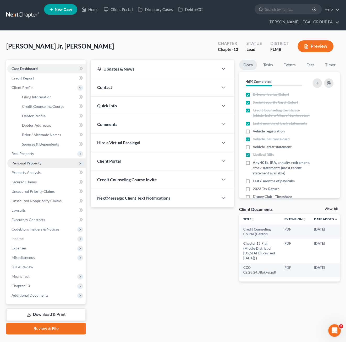
click at [32, 162] on span "Personal Property" at bounding box center [27, 163] width 30 height 4
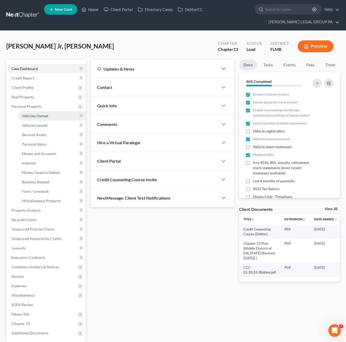
click at [42, 115] on span "Vehicles Owned" at bounding box center [35, 115] width 26 height 4
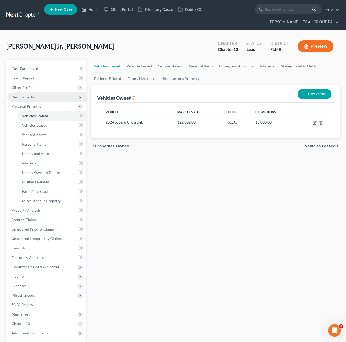
click at [26, 97] on span "Real Property" at bounding box center [23, 97] width 23 height 4
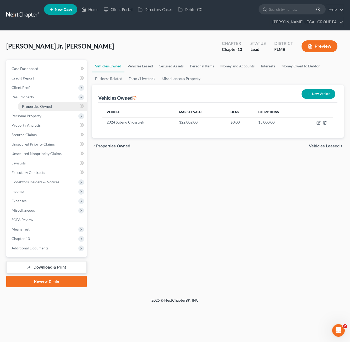
click at [30, 107] on span "Properties Owned" at bounding box center [37, 106] width 30 height 4
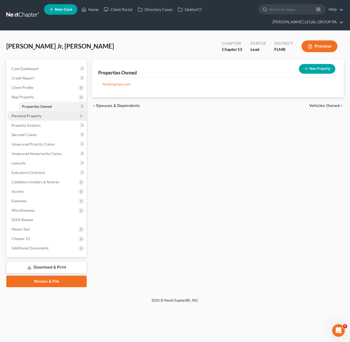
click at [26, 115] on span "Personal Property" at bounding box center [27, 115] width 30 height 4
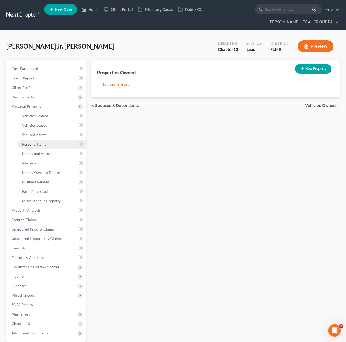
click at [32, 142] on span "Personal Items" at bounding box center [34, 144] width 24 height 4
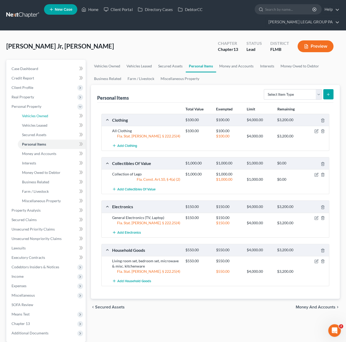
drag, startPoint x: 34, startPoint y: 116, endPoint x: 91, endPoint y: 122, distance: 56.7
click at [35, 116] on span "Vehicles Owned" at bounding box center [35, 115] width 26 height 4
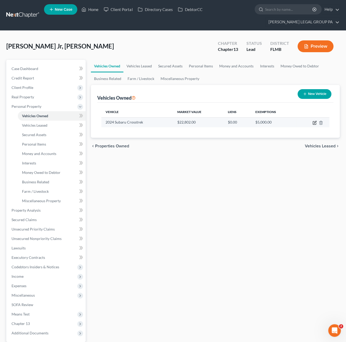
click at [314, 121] on icon "button" at bounding box center [314, 122] width 4 height 4
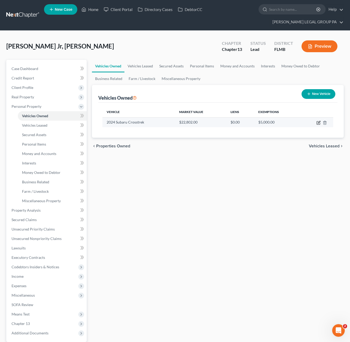
select select "0"
select select "2"
select select "0"
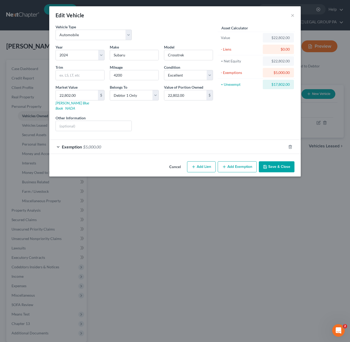
click at [236, 162] on button "Add Exemption" at bounding box center [237, 166] width 39 height 11
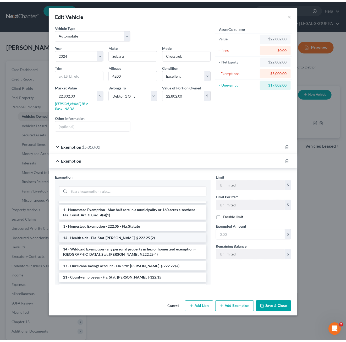
scroll to position [79, 0]
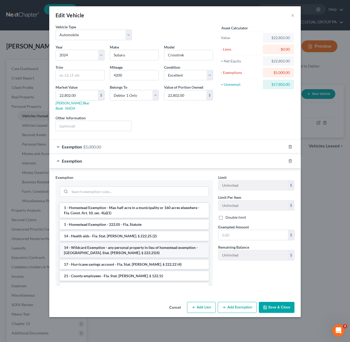
click at [96, 243] on li "14 - Wildcard Exemption - any personal property in lieu of homestead exemption …" at bounding box center [134, 250] width 149 height 15
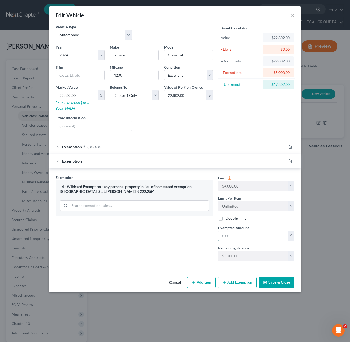
click at [230, 230] on input "text" at bounding box center [252, 235] width 69 height 10
type input "3,200.00"
click at [284, 277] on button "Save & Close" at bounding box center [277, 282] width 36 height 11
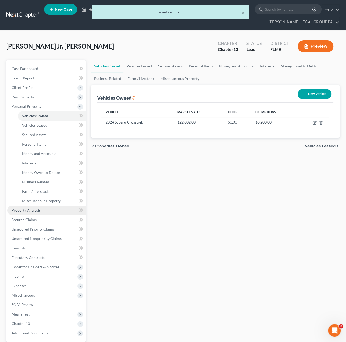
click at [36, 210] on span "Property Analysis" at bounding box center [26, 210] width 29 height 4
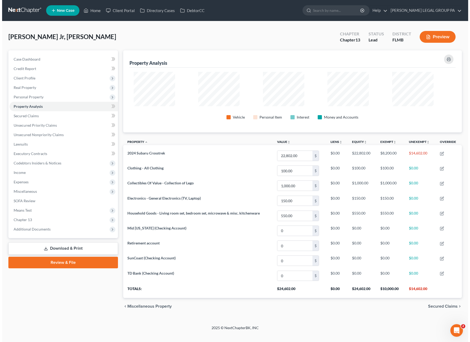
scroll to position [97, 338]
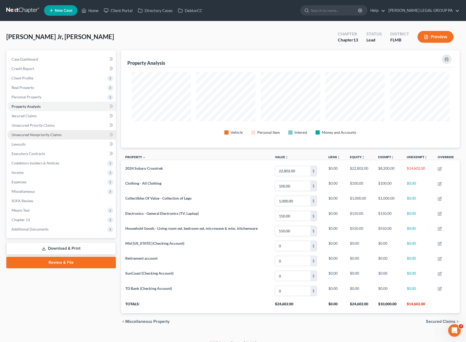
click at [70, 133] on link "Unsecured Nonpriority Claims" at bounding box center [61, 134] width 108 height 9
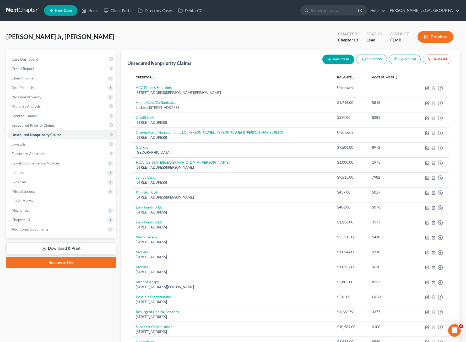
click at [337, 58] on button "New Claim" at bounding box center [338, 59] width 32 height 10
select select "0"
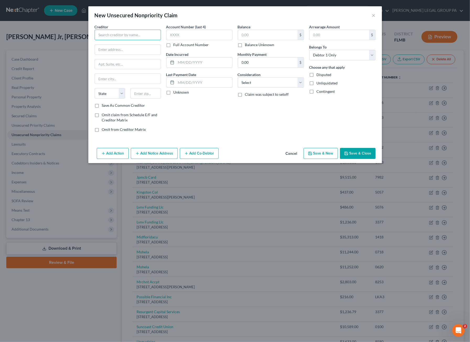
click at [121, 38] on input "text" at bounding box center [128, 35] width 66 height 10
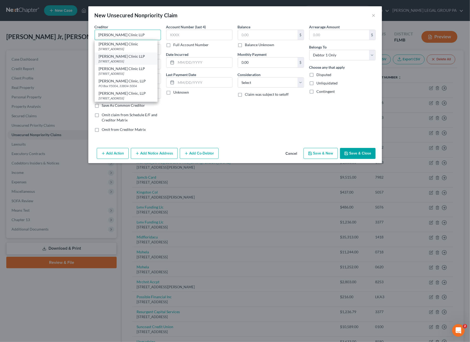
type input "Watson Clinic LLP"
click at [118, 60] on div "PO Box 95000, Lakeland, FL 33804" at bounding box center [126, 61] width 54 height 4
type input "PO Box 95000"
type input "Lakeland"
select select "9"
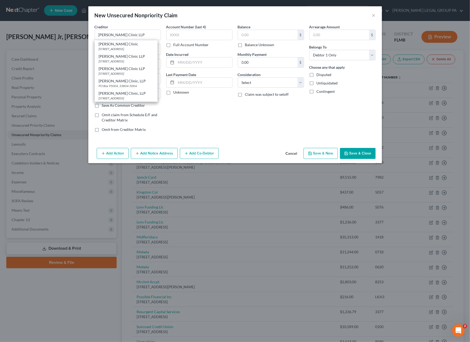
type input "33804"
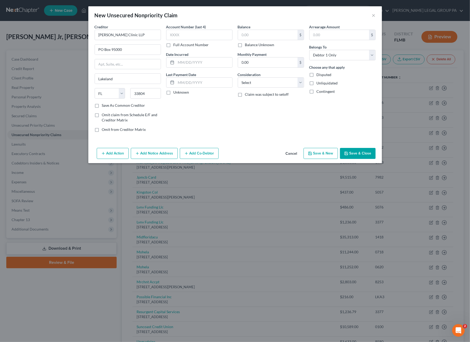
click at [245, 45] on label "Balance Unknown" at bounding box center [259, 44] width 29 height 5
click at [247, 45] on input "Balance Unknown" at bounding box center [248, 43] width 3 height 3
checkbox input "true"
type input "0.00"
drag, startPoint x: 254, startPoint y: 77, endPoint x: 257, endPoint y: 89, distance: 12.7
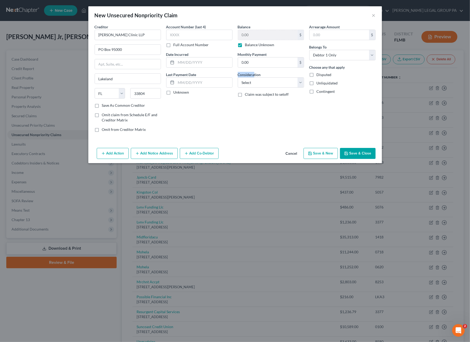
click at [254, 77] on div "Consideration Select Cable / Satellite Services Collection Agency Credit Card D…" at bounding box center [271, 80] width 66 height 16
click at [254, 82] on select "Select Cable / Satellite Services Collection Agency Credit Card Debt Debt Couns…" at bounding box center [271, 82] width 66 height 10
select select "9"
click at [238, 77] on select "Select Cable / Satellite Services Collection Agency Credit Card Debt Debt Couns…" at bounding box center [271, 82] width 66 height 10
click at [356, 151] on button "Save & Close" at bounding box center [358, 153] width 36 height 11
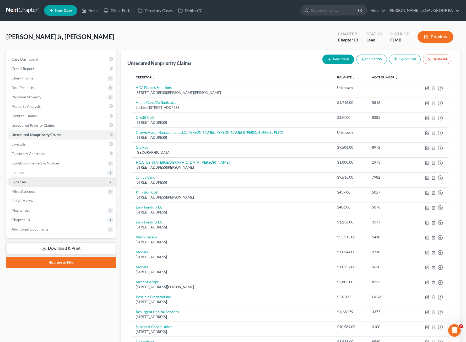
click at [31, 182] on span "Expenses" at bounding box center [61, 181] width 108 height 9
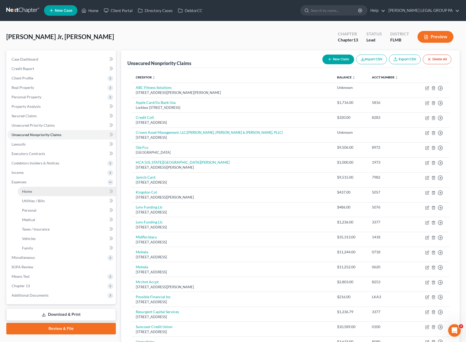
click at [34, 190] on link "Home" at bounding box center [67, 190] width 98 height 9
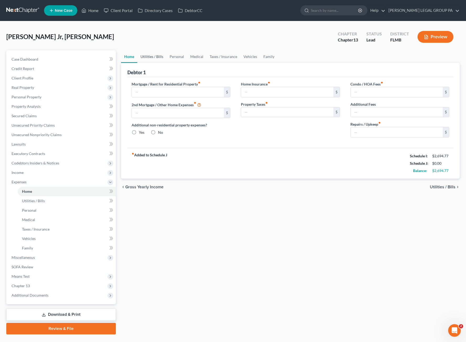
drag, startPoint x: 142, startPoint y: 58, endPoint x: 149, endPoint y: 59, distance: 6.8
click at [142, 58] on link "Utilities / Bills" at bounding box center [151, 56] width 29 height 13
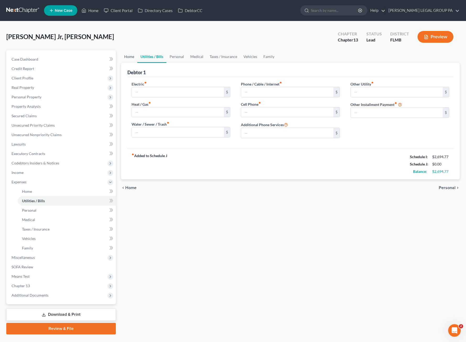
click at [133, 59] on link "Home" at bounding box center [129, 56] width 16 height 13
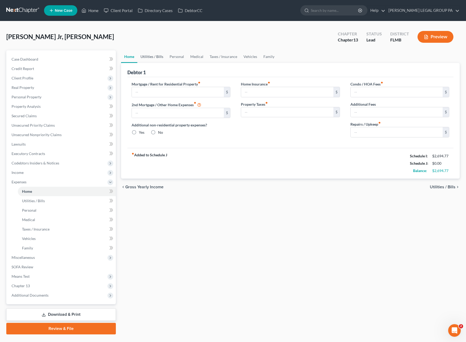
click at [164, 59] on link "Utilities / Bills" at bounding box center [151, 56] width 29 height 13
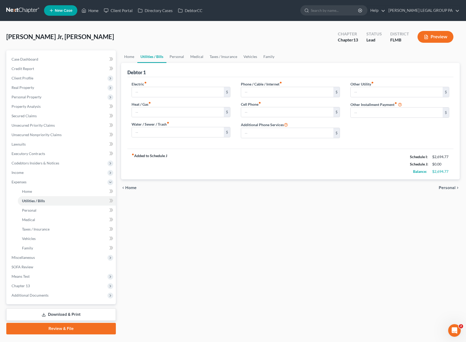
type input "0.00"
type input "71.00"
type input "0.00"
type input "30.00"
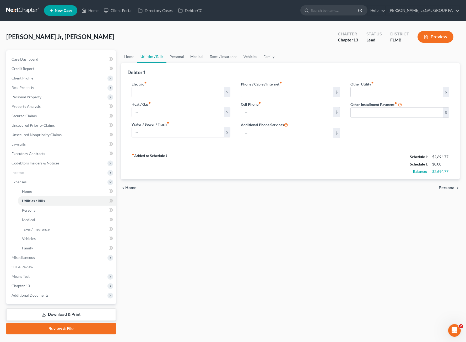
type input "0.00"
click at [129, 57] on link "Home" at bounding box center [129, 56] width 16 height 13
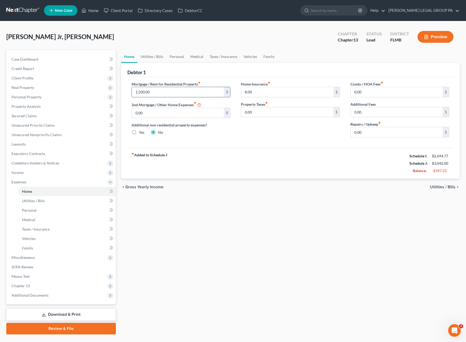
click at [155, 94] on input "1,500.00" at bounding box center [178, 92] width 92 height 10
click at [146, 59] on link "Utilities / Bills" at bounding box center [151, 56] width 29 height 13
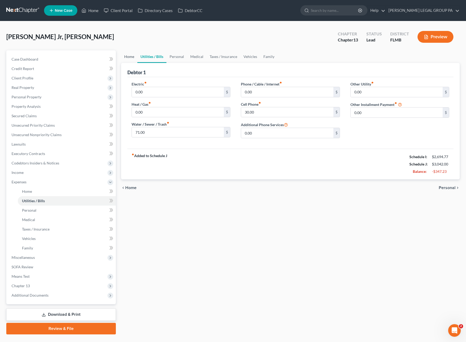
click at [124, 56] on link "Home" at bounding box center [129, 56] width 16 height 13
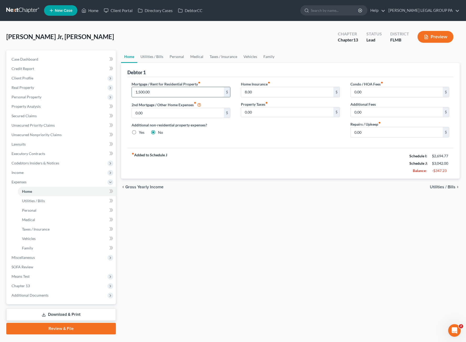
click at [155, 95] on input "1,500.00" at bounding box center [178, 92] width 92 height 10
click at [149, 54] on link "Utilities / Bills" at bounding box center [151, 56] width 29 height 13
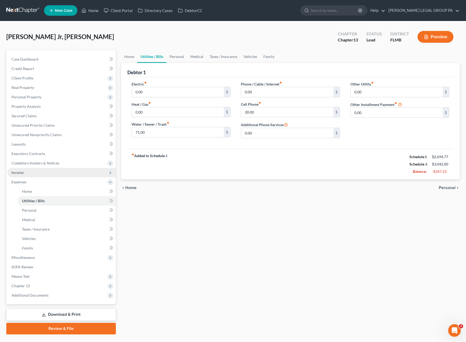
click at [25, 176] on span "Income" at bounding box center [61, 172] width 108 height 9
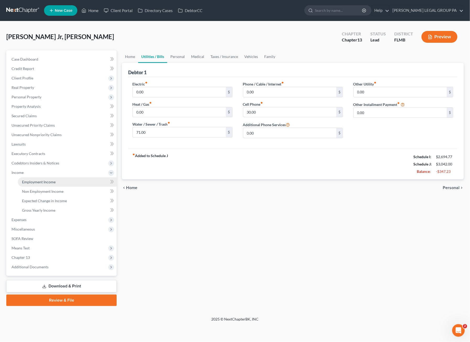
click at [30, 182] on span "Employment Income" at bounding box center [39, 181] width 34 height 4
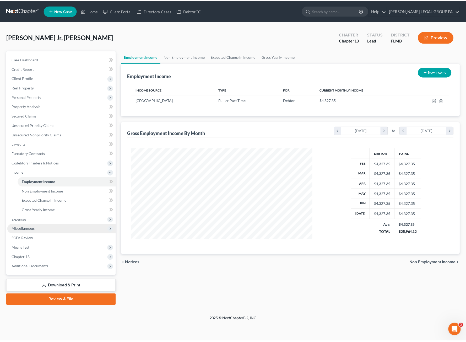
scroll to position [93, 193]
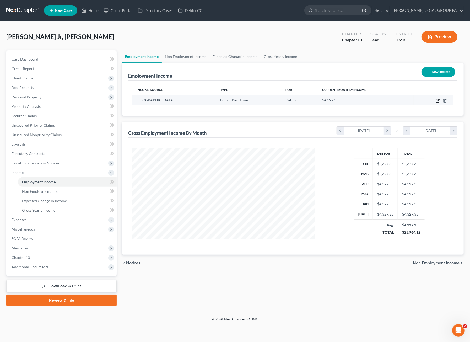
click at [438, 98] on icon "button" at bounding box center [437, 100] width 4 height 4
select select "0"
select select "9"
select select "2"
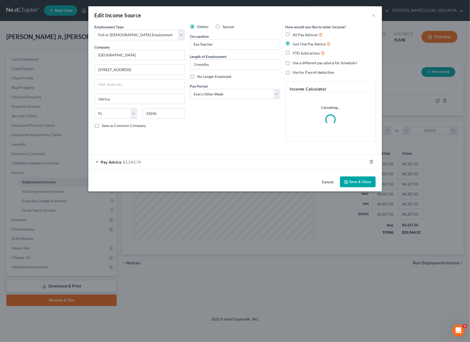
drag, startPoint x: 116, startPoint y: 159, endPoint x: 143, endPoint y: 167, distance: 28.2
click at [116, 159] on span "Pay Advice" at bounding box center [111, 161] width 21 height 5
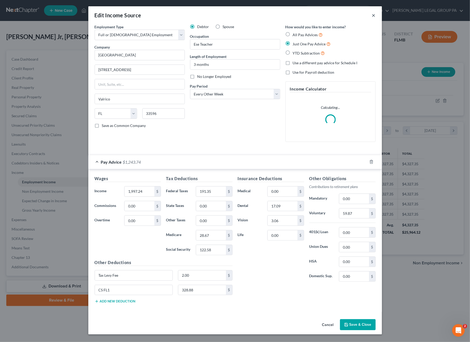
click at [373, 17] on button "×" at bounding box center [374, 15] width 4 height 6
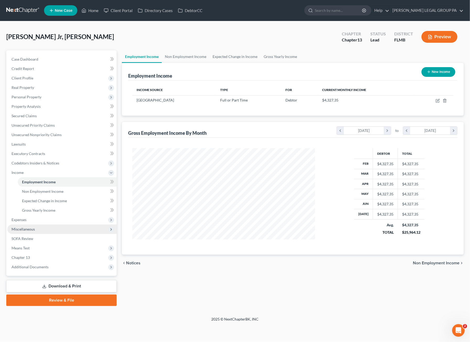
drag, startPoint x: 24, startPoint y: 222, endPoint x: 31, endPoint y: 224, distance: 6.6
click at [24, 222] on span "Expenses" at bounding box center [61, 219] width 109 height 9
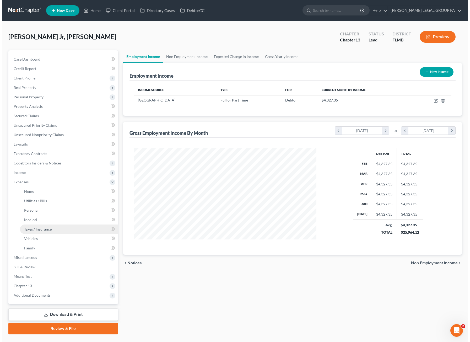
scroll to position [261828, 261729]
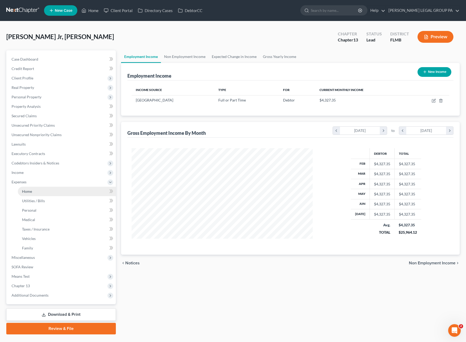
click at [27, 190] on span "Home" at bounding box center [27, 191] width 10 height 4
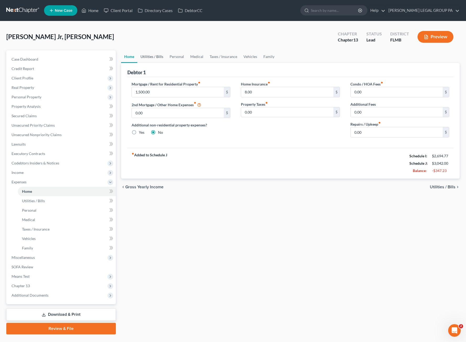
click at [156, 57] on link "Utilities / Bills" at bounding box center [151, 56] width 29 height 13
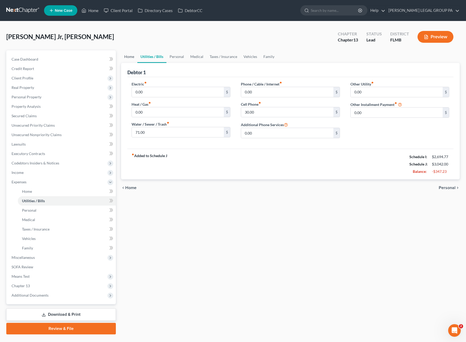
click at [125, 58] on link "Home" at bounding box center [129, 56] width 16 height 13
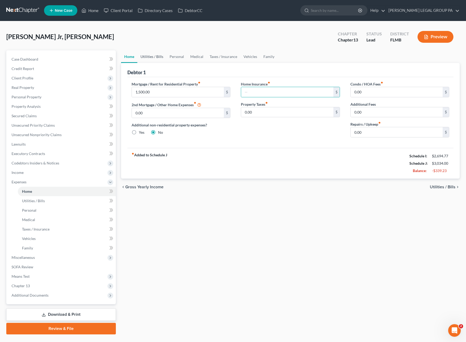
click at [147, 59] on link "Utilities / Bills" at bounding box center [151, 56] width 29 height 13
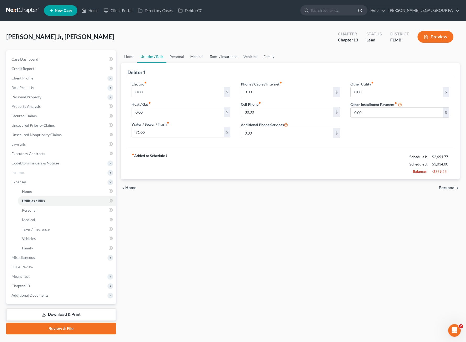
click at [235, 56] on link "Taxes / Insurance" at bounding box center [223, 56] width 34 height 13
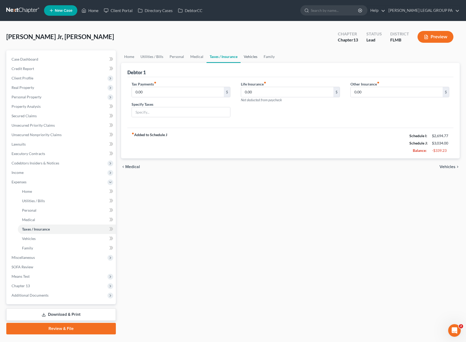
click at [252, 57] on link "Vehicles" at bounding box center [250, 56] width 20 height 13
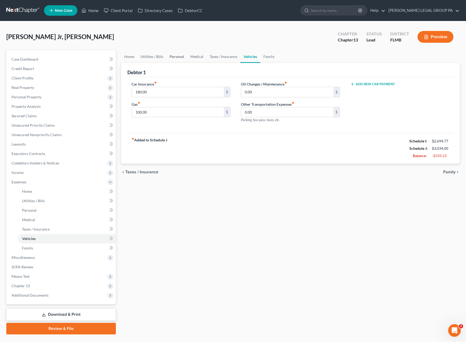
click at [170, 56] on link "Personal" at bounding box center [176, 56] width 21 height 13
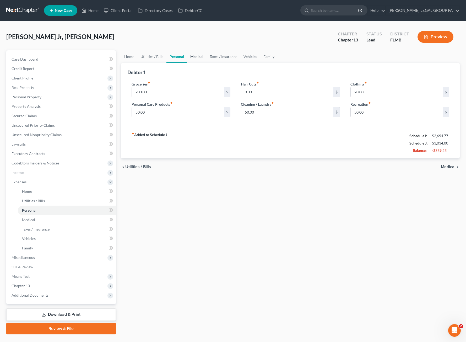
click at [196, 58] on link "Medical" at bounding box center [196, 56] width 19 height 13
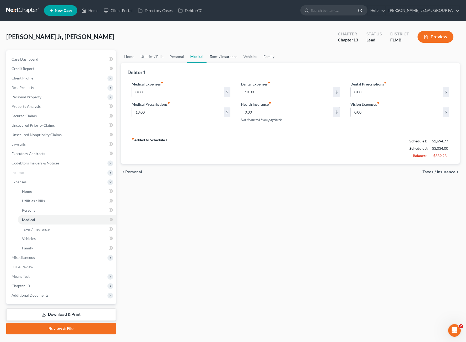
click at [225, 56] on link "Taxes / Insurance" at bounding box center [223, 56] width 34 height 13
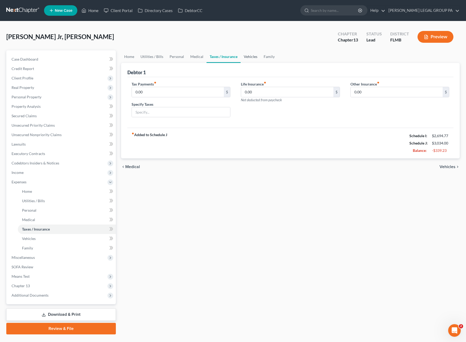
click at [251, 57] on link "Vehicles" at bounding box center [250, 56] width 20 height 13
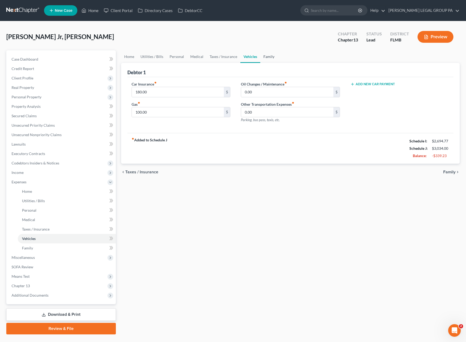
click at [269, 57] on link "Family" at bounding box center [268, 56] width 17 height 13
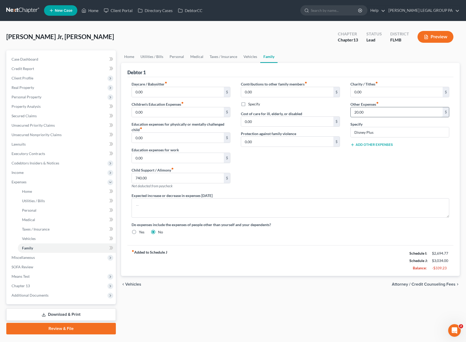
click at [370, 113] on input "20.00" at bounding box center [396, 112] width 92 height 10
type input "0.00"
click at [380, 128] on input "Disney Plus" at bounding box center [399, 132] width 98 height 10
drag, startPoint x: 352, startPoint y: 130, endPoint x: 341, endPoint y: 132, distance: 10.9
click at [337, 131] on div "Daycare / Babysitter fiber_manual_record 0.00 $ Children's Education Expenses f…" at bounding box center [290, 159] width 328 height 157
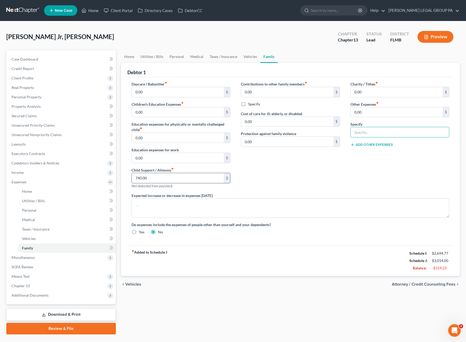
click at [161, 179] on input "740.00" at bounding box center [178, 178] width 92 height 10
click at [147, 56] on link "Utilities / Bills" at bounding box center [151, 56] width 29 height 13
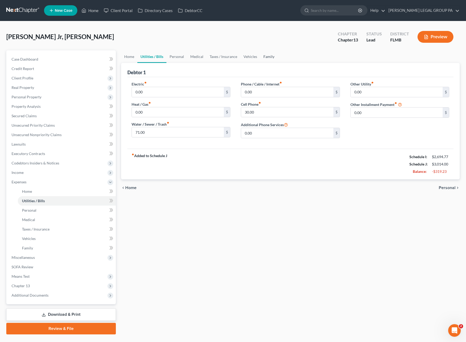
click at [262, 58] on link "Family" at bounding box center [268, 56] width 17 height 13
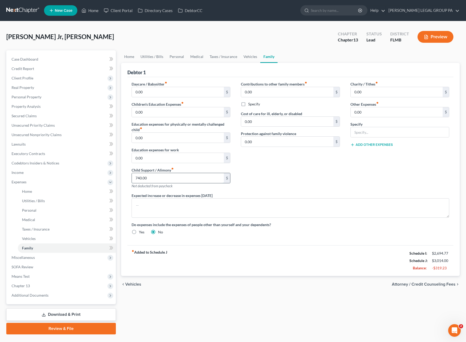
click at [151, 175] on input "740.00" at bounding box center [178, 178] width 92 height 10
click at [156, 181] on input "740.00" at bounding box center [178, 178] width 92 height 10
click at [151, 177] on input "740.00" at bounding box center [178, 178] width 92 height 10
drag, startPoint x: 156, startPoint y: 177, endPoint x: 125, endPoint y: 175, distance: 31.3
click at [125, 175] on div "Debtor 1 Daycare / Babysitter fiber_manual_record 0.00 $ Children's Education E…" at bounding box center [290, 169] width 339 height 213
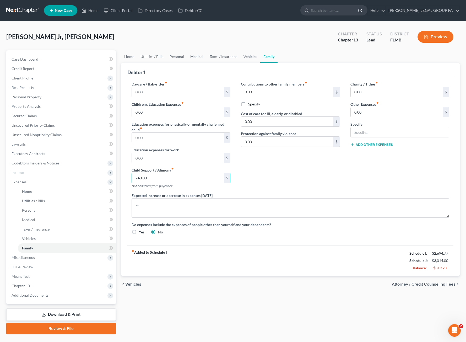
click at [320, 174] on div "Contributions to other family members fiber_manual_record 0.00 $ Specify Cost o…" at bounding box center [289, 136] width 109 height 111
drag, startPoint x: 127, startPoint y: 58, endPoint x: 92, endPoint y: 77, distance: 40.4
click at [127, 58] on link "Home" at bounding box center [129, 56] width 16 height 13
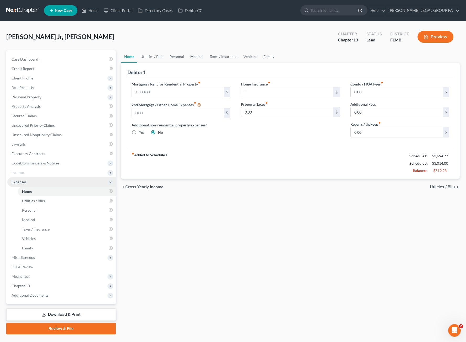
click at [24, 180] on span "Expenses" at bounding box center [19, 181] width 15 height 4
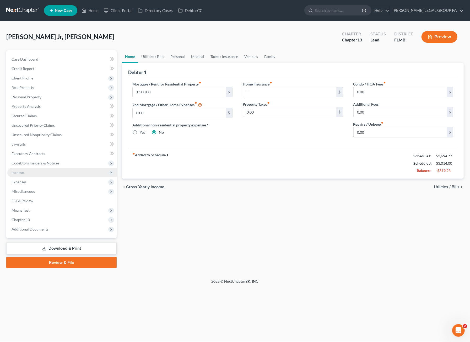
click at [20, 172] on span "Income" at bounding box center [18, 172] width 12 height 4
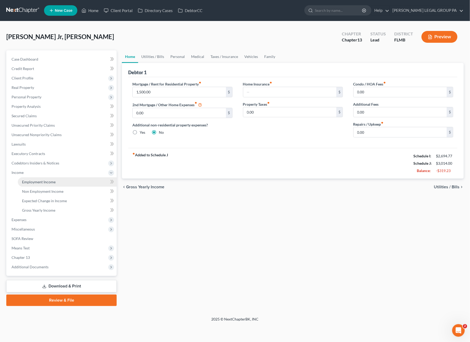
click at [38, 182] on span "Employment Income" at bounding box center [39, 181] width 34 height 4
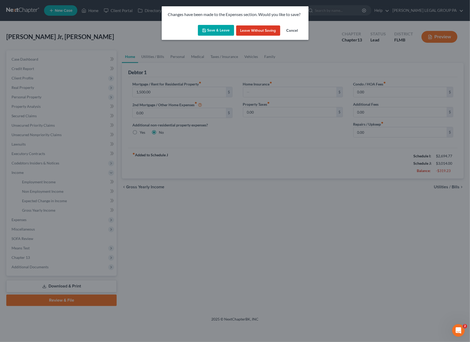
click at [215, 33] on button "Save & Leave" at bounding box center [216, 30] width 36 height 11
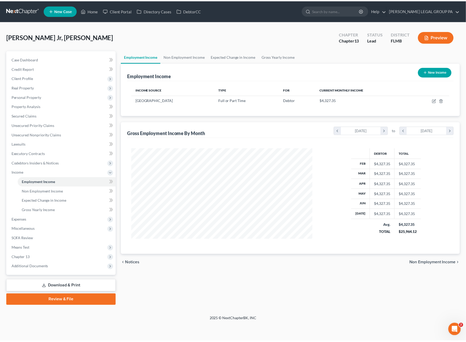
scroll to position [93, 193]
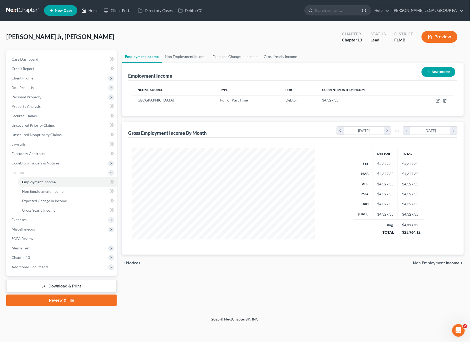
click at [93, 11] on link "Home" at bounding box center [90, 10] width 22 height 9
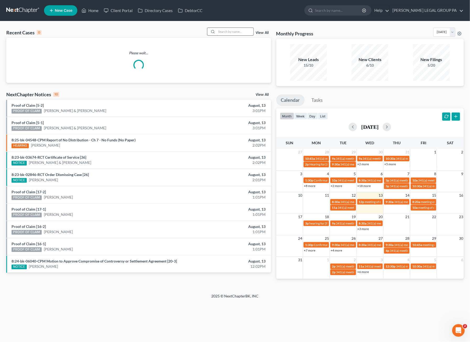
click at [236, 32] on input "search" at bounding box center [235, 32] width 37 height 8
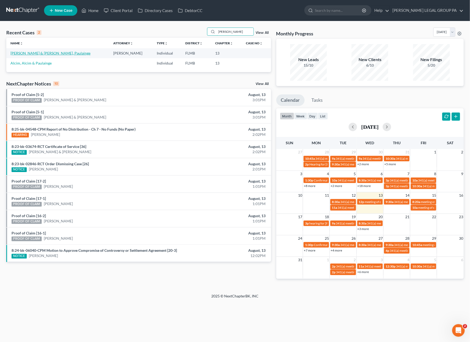
type input "alcime"
click at [33, 53] on link "[PERSON_NAME] & [PERSON_NAME], Paulainge" at bounding box center [50, 53] width 80 height 4
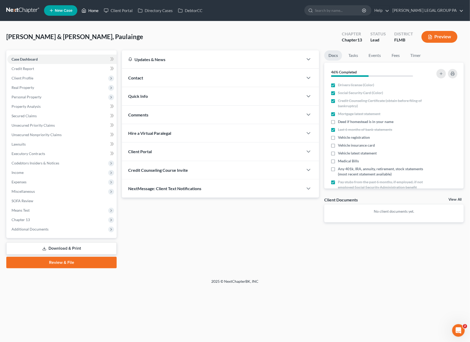
drag, startPoint x: 85, startPoint y: 12, endPoint x: 182, endPoint y: 76, distance: 116.5
click at [85, 12] on icon at bounding box center [83, 10] width 5 height 6
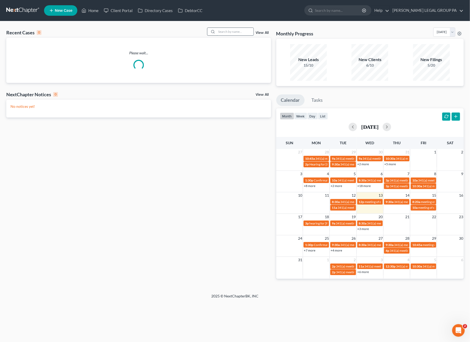
click at [239, 29] on input "search" at bounding box center [235, 32] width 37 height 8
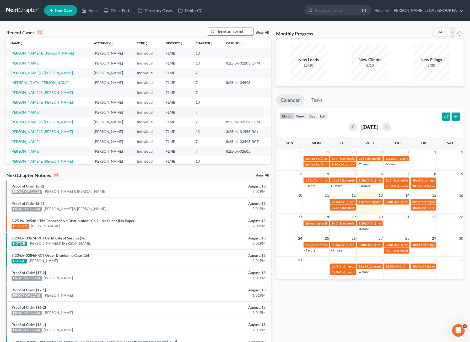
type input "[PERSON_NAME]"
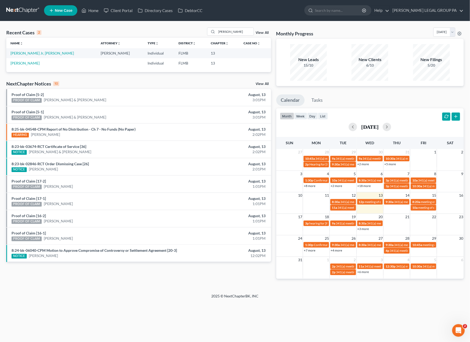
click at [20, 53] on link "[PERSON_NAME] Jr, [PERSON_NAME]" at bounding box center [41, 53] width 63 height 4
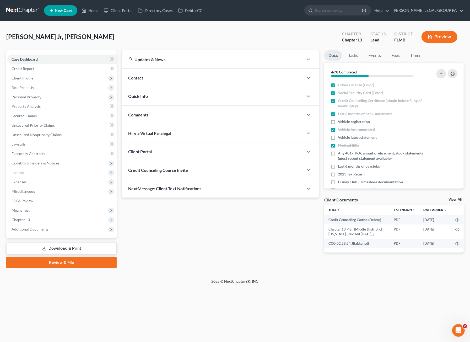
click at [443, 40] on button "Preview" at bounding box center [439, 37] width 36 height 12
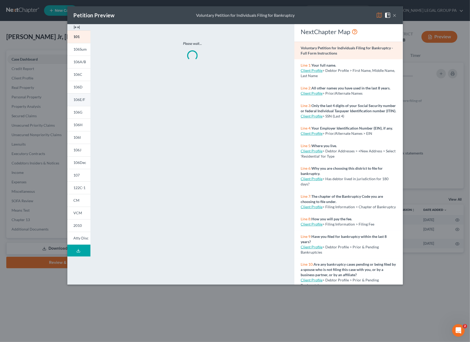
click at [81, 100] on span "106E/F" at bounding box center [80, 99] width 12 height 4
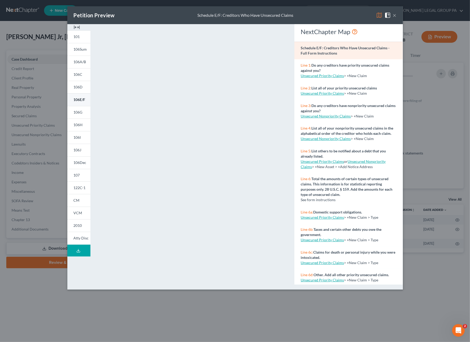
click at [77, 98] on span "106E/F" at bounding box center [80, 99] width 12 height 4
click at [398, 16] on div "Petition Preview Schedule E/F: Creditors Who Have Unsecured Claims ×" at bounding box center [234, 15] width 335 height 18
click at [395, 15] on button "×" at bounding box center [395, 15] width 4 height 6
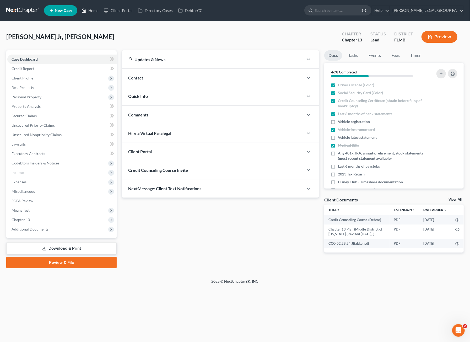
click at [93, 13] on link "Home" at bounding box center [90, 10] width 22 height 9
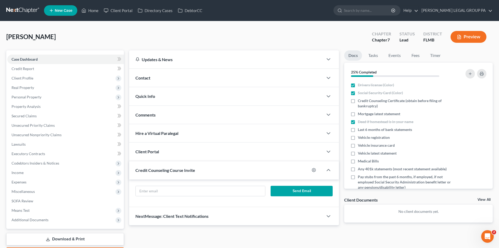
click at [61, 12] on span "New Case" at bounding box center [64, 11] width 18 height 4
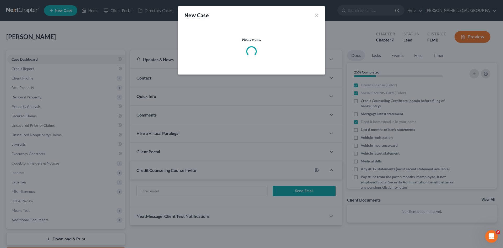
select select "15"
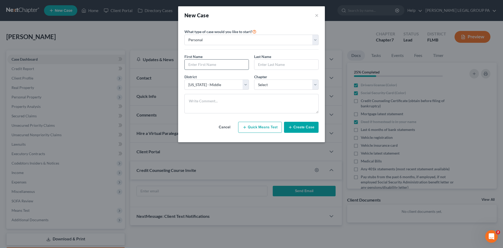
click at [211, 67] on input "text" at bounding box center [217, 64] width 64 height 10
type input "Faith"
type input "[PERSON_NAME]"
select select "3"
drag, startPoint x: 307, startPoint y: 128, endPoint x: 431, endPoint y: 92, distance: 128.7
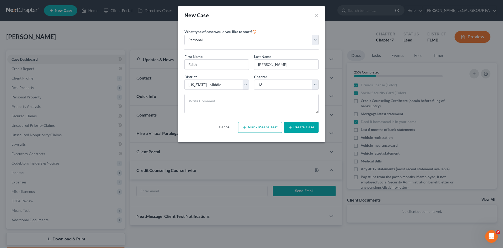
click at [307, 128] on button "Create Case" at bounding box center [301, 127] width 35 height 11
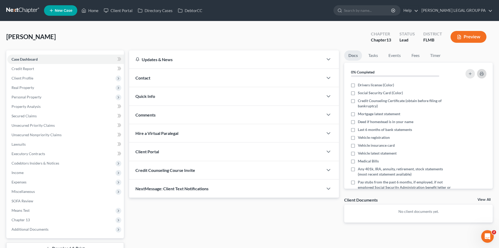
click at [482, 74] on icon "button" at bounding box center [482, 74] width 4 height 4
click at [91, 11] on link "Home" at bounding box center [90, 10] width 22 height 9
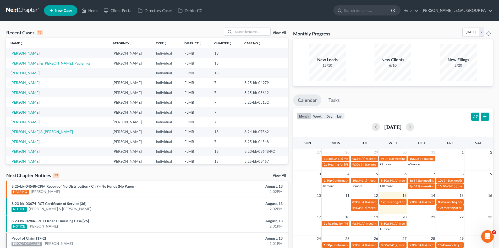
click at [36, 62] on link "[PERSON_NAME] & [PERSON_NAME], Paulainge" at bounding box center [50, 63] width 80 height 4
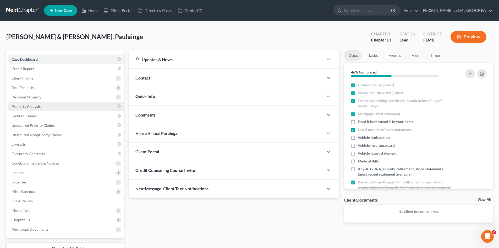
click at [32, 105] on span "Property Analysis" at bounding box center [26, 106] width 29 height 4
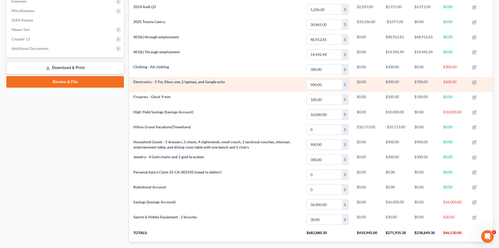
scroll to position [133, 0]
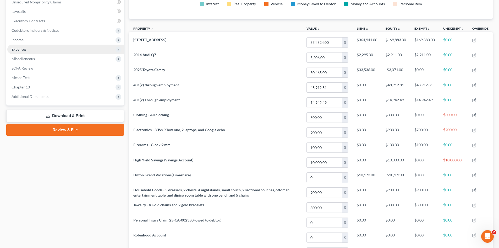
click at [25, 53] on span "Expenses" at bounding box center [65, 49] width 117 height 9
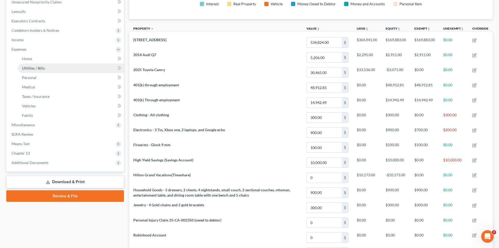
click at [29, 68] on span "Utilities / Bills" at bounding box center [33, 68] width 23 height 4
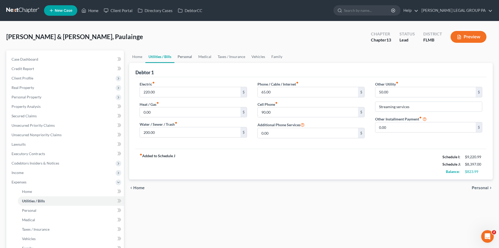
click at [182, 61] on link "Personal" at bounding box center [184, 56] width 21 height 13
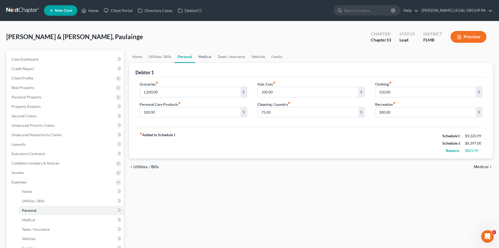
click at [204, 58] on link "Medical" at bounding box center [204, 56] width 19 height 13
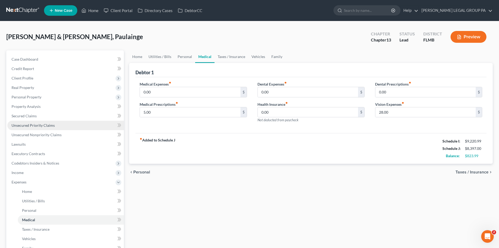
click at [14, 122] on link "Unsecured Priority Claims" at bounding box center [65, 124] width 117 height 9
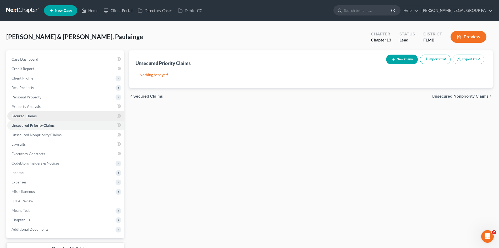
click at [17, 115] on span "Secured Claims" at bounding box center [24, 115] width 25 height 4
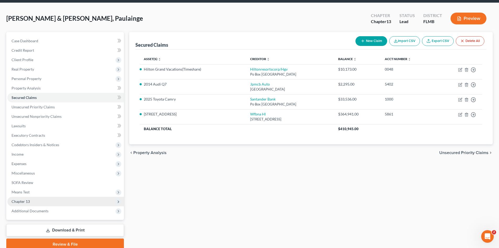
scroll to position [40, 0]
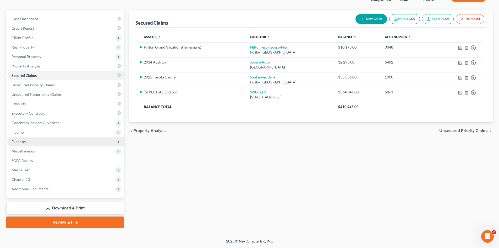
click at [20, 140] on span "Expenses" at bounding box center [19, 141] width 15 height 4
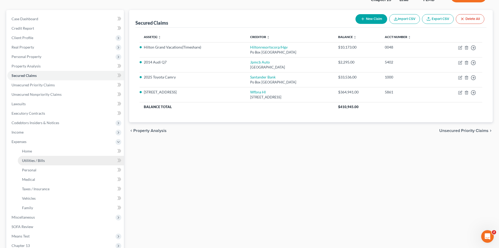
click at [34, 157] on link "Utilities / Bills" at bounding box center [71, 160] width 106 height 9
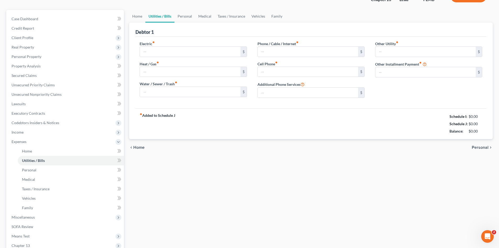
type input "220.00"
type input "0.00"
type input "200.00"
type input "65.00"
type input "90.00"
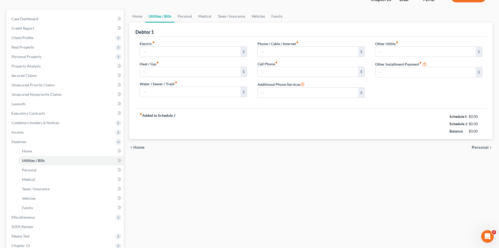
type input "0.00"
type input "50.00"
type input "Streaming services"
type input "0.00"
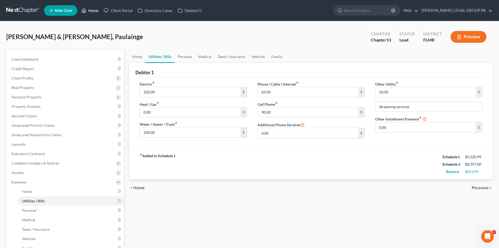
click at [96, 14] on link "Home" at bounding box center [90, 10] width 22 height 9
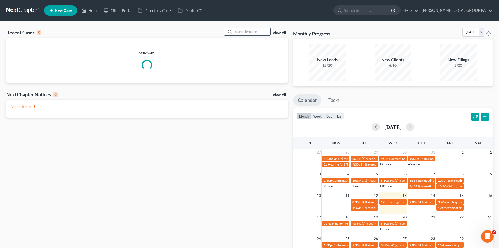
click at [243, 31] on input "search" at bounding box center [252, 32] width 37 height 8
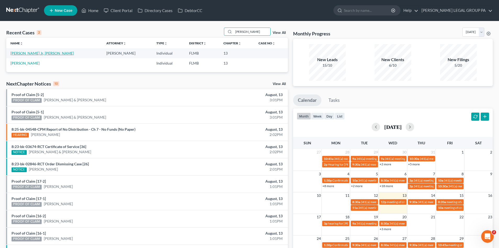
type input "[PERSON_NAME]"
click at [28, 52] on link "[PERSON_NAME] Jr, [PERSON_NAME]" at bounding box center [41, 53] width 63 height 4
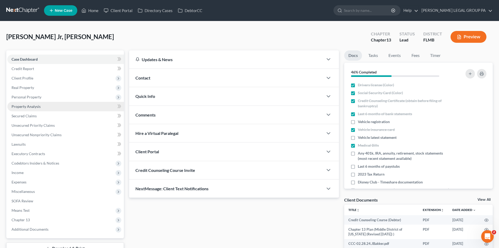
click at [34, 104] on span "Property Analysis" at bounding box center [26, 106] width 29 height 4
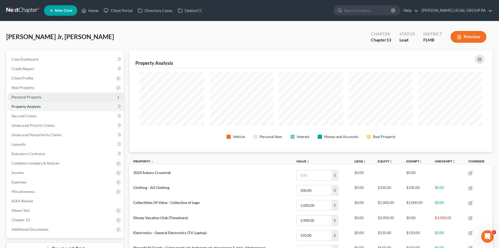
click at [22, 95] on span "Personal Property" at bounding box center [27, 97] width 30 height 4
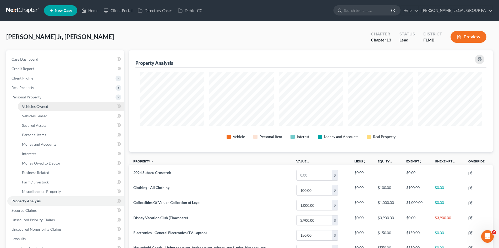
click at [29, 107] on span "Vehicles Owned" at bounding box center [35, 106] width 26 height 4
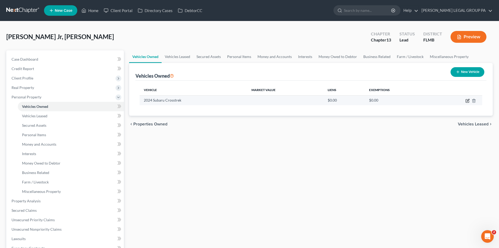
click at [465, 100] on icon "button" at bounding box center [467, 100] width 4 height 4
select select "0"
select select "2"
select select "0"
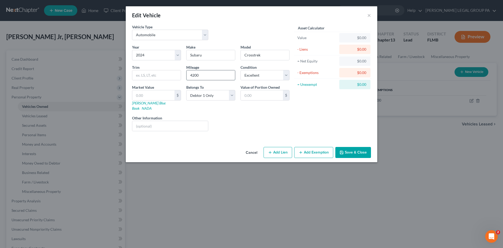
click at [201, 74] on input "4200" at bounding box center [210, 75] width 48 height 10
click at [159, 121] on input "text" at bounding box center [170, 126] width 76 height 10
click at [353, 150] on button "Save & Close" at bounding box center [353, 152] width 36 height 11
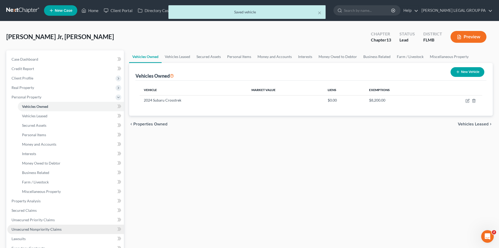
click at [36, 227] on span "Unsecured Nonpriority Claims" at bounding box center [37, 229] width 50 height 4
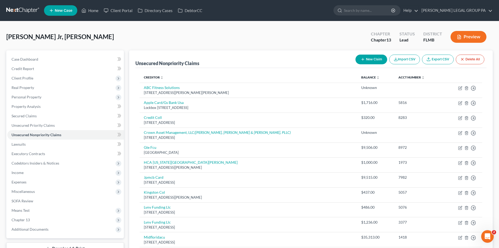
click at [410, 60] on button "Import CSV" at bounding box center [404, 59] width 31 height 10
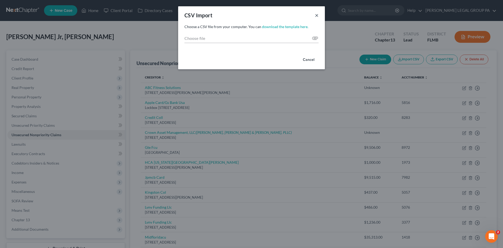
drag, startPoint x: 315, startPoint y: 15, endPoint x: 323, endPoint y: 17, distance: 8.1
click at [316, 15] on button "×" at bounding box center [317, 15] width 4 height 6
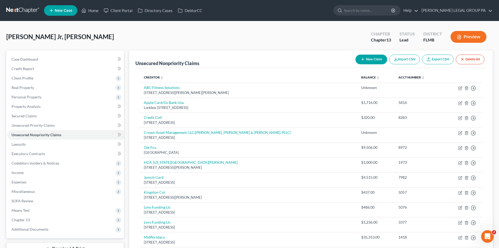
click at [442, 60] on link "Export CSV" at bounding box center [438, 59] width 32 height 10
